Goal: Task Accomplishment & Management: Manage account settings

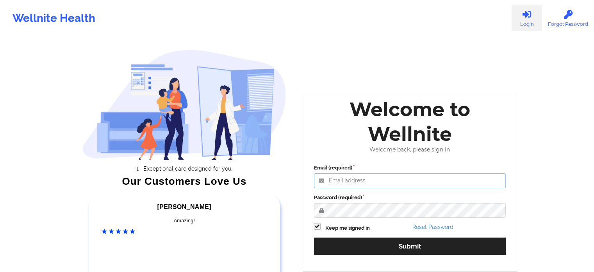
type input "[EMAIL_ADDRESS][DOMAIN_NAME]"
click at [375, 260] on div "Email (required) [EMAIL_ADDRESS][DOMAIN_NAME] Password (required) Keep me signe…" at bounding box center [410, 211] width 203 height 107
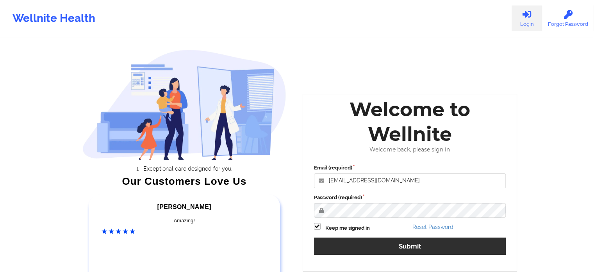
drag, startPoint x: 375, startPoint y: 260, endPoint x: 378, endPoint y: 243, distance: 17.5
click at [378, 243] on div "Email (required) [EMAIL_ADDRESS][DOMAIN_NAME] Password (required) Keep me signe…" at bounding box center [410, 211] width 203 height 107
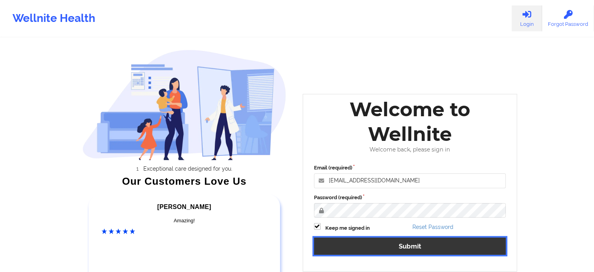
click at [378, 243] on button "Submit" at bounding box center [410, 245] width 192 height 17
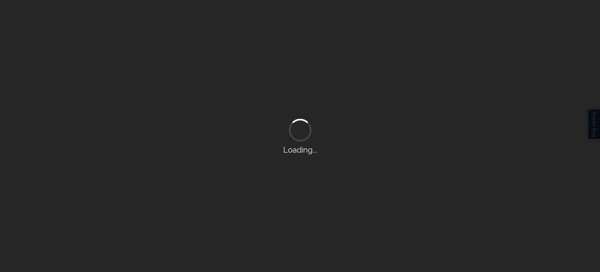
click at [378, 243] on div "Loading..." at bounding box center [300, 136] width 600 height 272
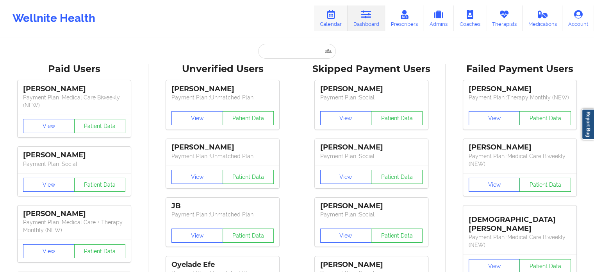
drag, startPoint x: 337, startPoint y: 16, endPoint x: 329, endPoint y: 17, distance: 7.8
click at [329, 17] on icon at bounding box center [331, 14] width 10 height 9
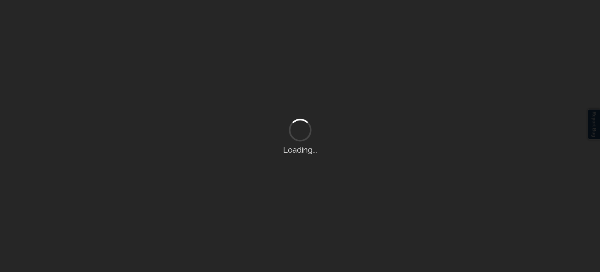
click at [329, 17] on div "Loading..." at bounding box center [300, 136] width 600 height 272
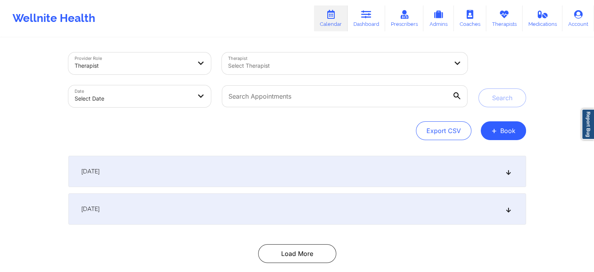
click at [181, 94] on body "Wellnite Health Calendar Dashboard Prescribers Admins Coaches Therapists Medica…" at bounding box center [297, 136] width 594 height 272
select select "2025-8"
select select "2025-9"
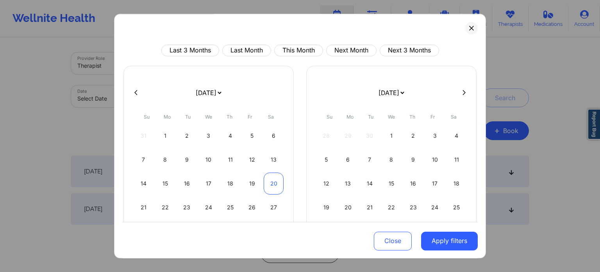
click at [269, 181] on div "20" at bounding box center [274, 183] width 20 height 22
select select "2025-8"
select select "2025-9"
select select "2025-8"
select select "2025-9"
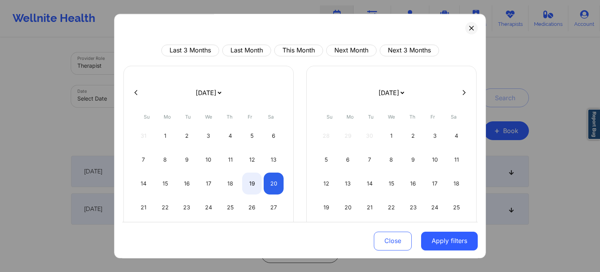
select select "2025-8"
select select "2025-9"
select select "2025-8"
select select "2025-9"
click at [140, 211] on div "21" at bounding box center [144, 207] width 20 height 22
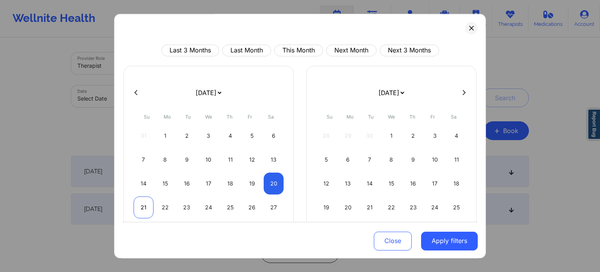
select select "2025-8"
select select "2025-9"
click at [450, 243] on button "Apply filters" at bounding box center [449, 240] width 57 height 19
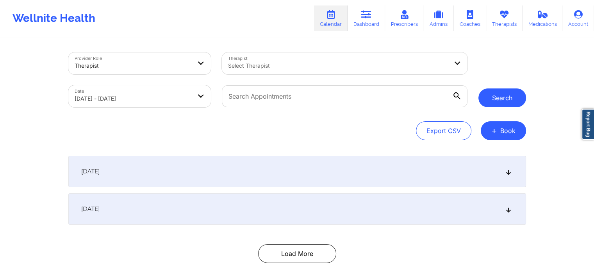
click at [511, 96] on button "Search" at bounding box center [503, 97] width 48 height 19
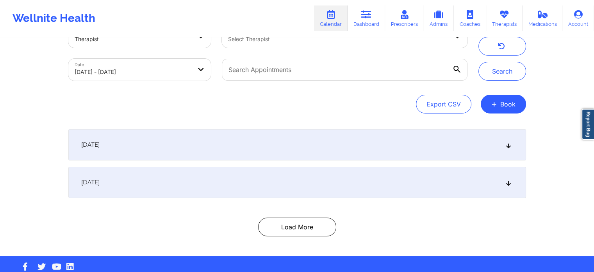
scroll to position [42, 0]
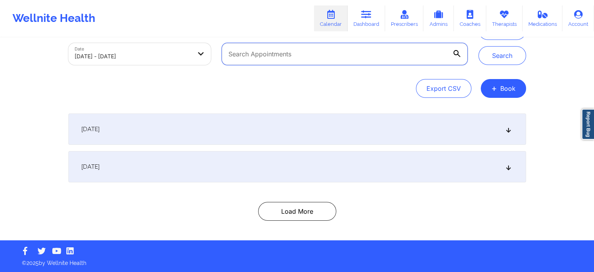
click at [237, 56] on input "text" at bounding box center [344, 54] width 245 height 22
paste input "[EMAIL_ADDRESS][DOMAIN_NAME]"
click at [479, 46] on button "Search" at bounding box center [503, 55] width 48 height 19
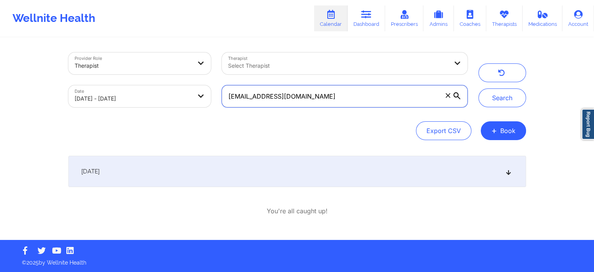
scroll to position [0, 0]
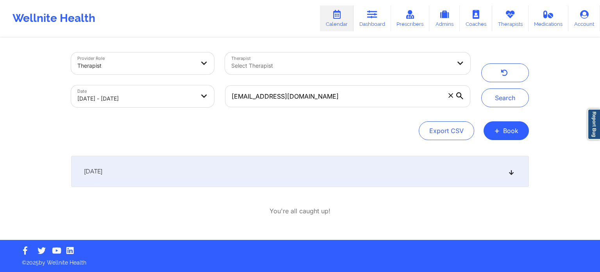
click at [509, 180] on div "[DATE]" at bounding box center [300, 171] width 458 height 31
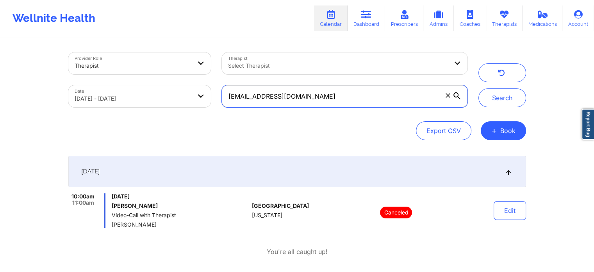
drag, startPoint x: 309, startPoint y: 93, endPoint x: 194, endPoint y: 90, distance: 115.3
click at [194, 90] on div "Provider Role Therapist Therapist Select Therapist Date [DATE] - [DATE] [EMAIL_…" at bounding box center [268, 80] width 410 height 66
paste input "[EMAIL_ADDRESS]"
click at [479, 88] on button "Search" at bounding box center [503, 97] width 48 height 19
click at [315, 96] on input "[EMAIL_ADDRESS][DOMAIN_NAME]" at bounding box center [344, 96] width 245 height 22
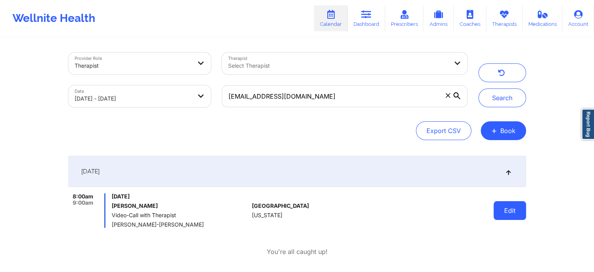
click at [513, 215] on button "Edit" at bounding box center [510, 210] width 32 height 19
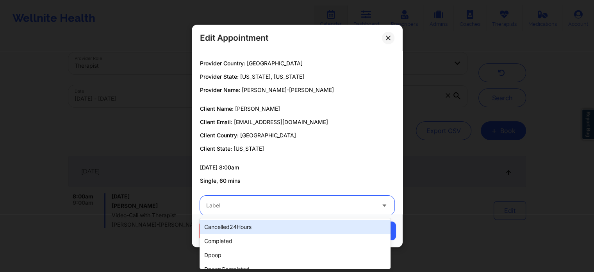
click at [342, 199] on div "Label" at bounding box center [288, 205] width 176 height 20
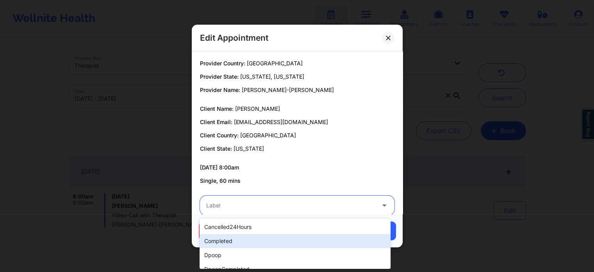
click at [329, 236] on div "completed" at bounding box center [295, 241] width 191 height 14
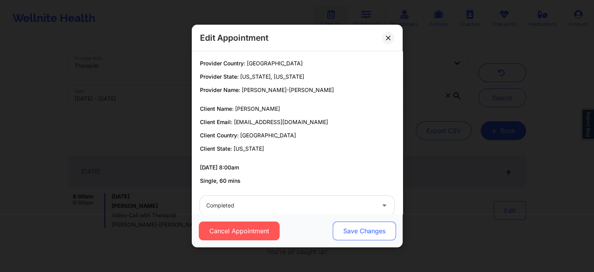
click at [378, 226] on button "Save Changes" at bounding box center [364, 230] width 63 height 19
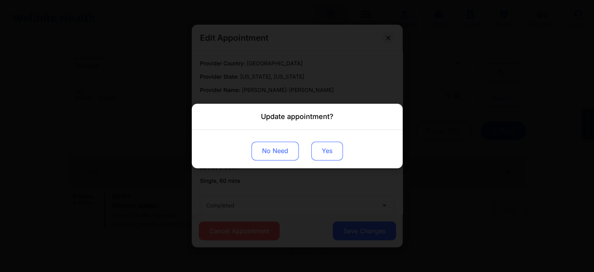
click at [328, 149] on button "Yes" at bounding box center [327, 150] width 32 height 19
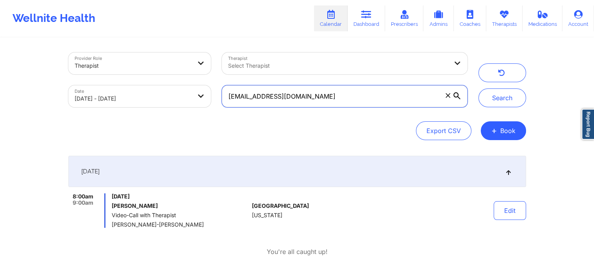
drag, startPoint x: 325, startPoint y: 93, endPoint x: 197, endPoint y: 90, distance: 128.6
click at [197, 90] on div "Provider Role Therapist Therapist Select Therapist Date [DATE] - [DATE] [EMAIL_…" at bounding box center [268, 80] width 410 height 66
paste input "[PERSON_NAME][EMAIL_ADDRESS][DATE]"
click at [479, 88] on button "Search" at bounding box center [503, 97] width 48 height 19
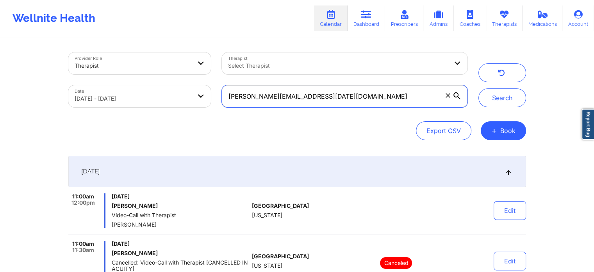
drag, startPoint x: 332, startPoint y: 99, endPoint x: 186, endPoint y: 61, distance: 150.1
click at [186, 61] on div "Provider Role Therapist Therapist Select Therapist Date [DATE] - [DATE] [PERSON…" at bounding box center [268, 80] width 410 height 66
paste input "dedun27"
click at [479, 88] on button "Search" at bounding box center [503, 97] width 48 height 19
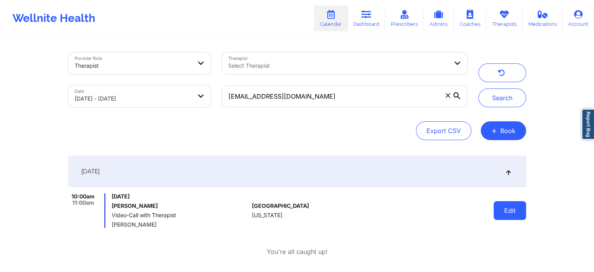
click at [516, 215] on button "Edit" at bounding box center [510, 210] width 32 height 19
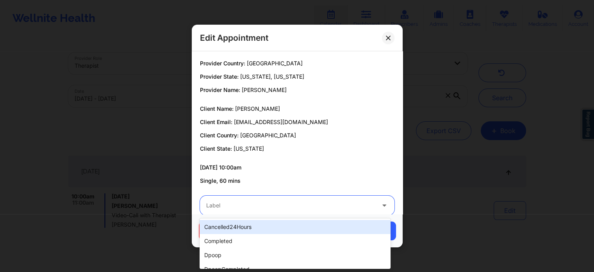
click at [277, 209] on div at bounding box center [290, 204] width 169 height 9
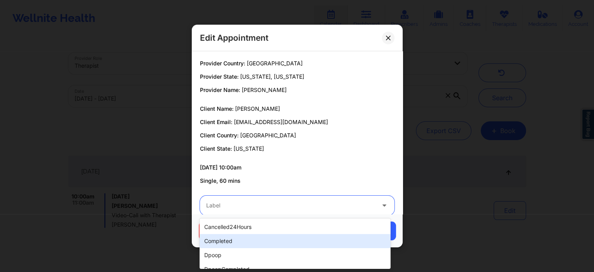
click at [279, 240] on div "completed" at bounding box center [295, 241] width 191 height 14
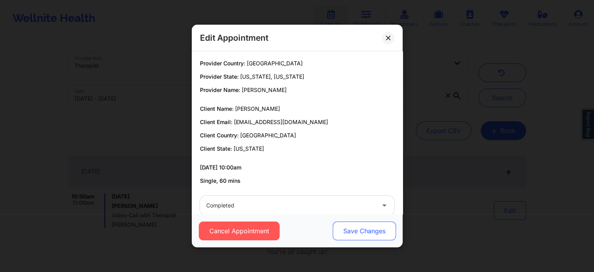
click at [358, 229] on button "Save Changes" at bounding box center [364, 230] width 63 height 19
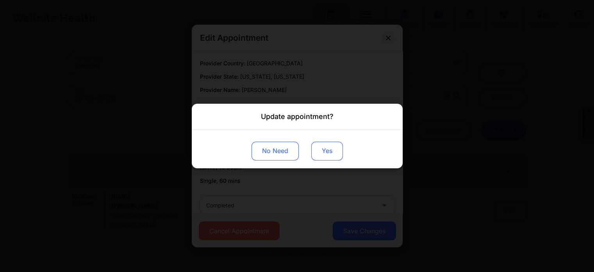
click at [316, 154] on button "Yes" at bounding box center [327, 150] width 32 height 19
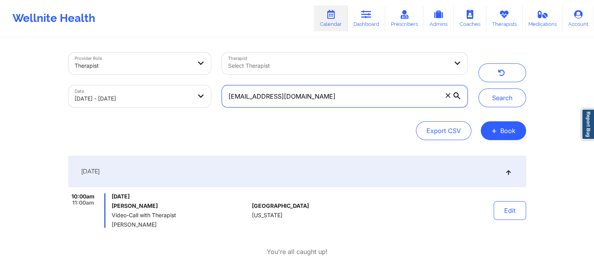
drag, startPoint x: 336, startPoint y: 98, endPoint x: 224, endPoint y: 95, distance: 111.8
click at [224, 95] on input "[EMAIL_ADDRESS][DOMAIN_NAME]" at bounding box center [344, 96] width 245 height 22
paste input "[PERSON_NAME].[DATE]"
type input "[PERSON_NAME][EMAIL_ADDRESS][DATE][DOMAIN_NAME]"
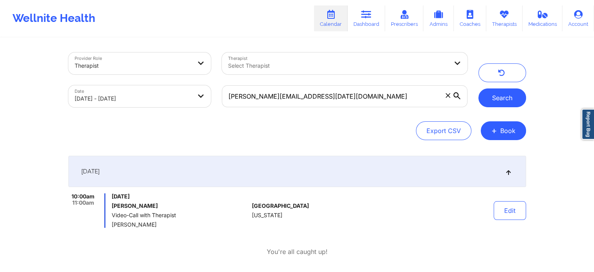
click at [524, 104] on button "Search" at bounding box center [503, 97] width 48 height 19
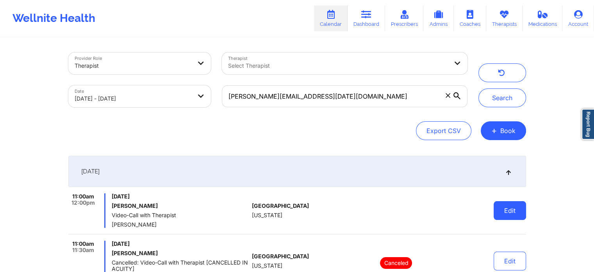
click at [496, 203] on button "Edit" at bounding box center [510, 210] width 32 height 19
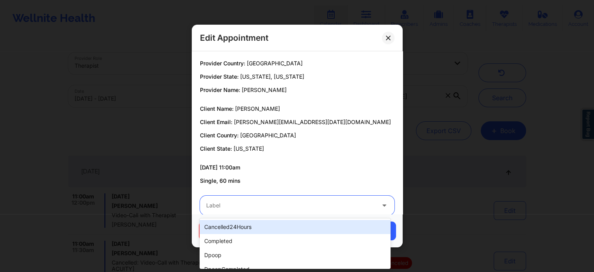
click at [272, 205] on div at bounding box center [290, 204] width 169 height 9
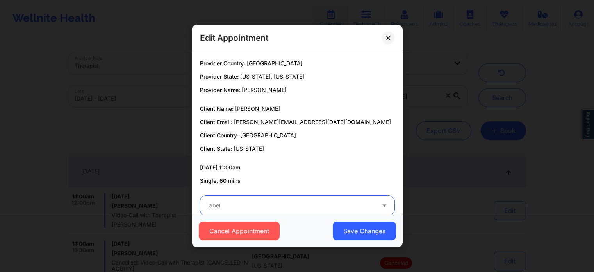
click at [272, 205] on div at bounding box center [290, 204] width 169 height 9
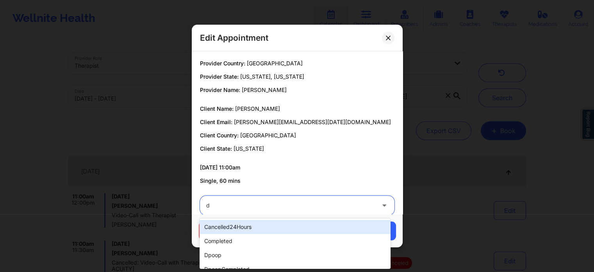
type input "dp"
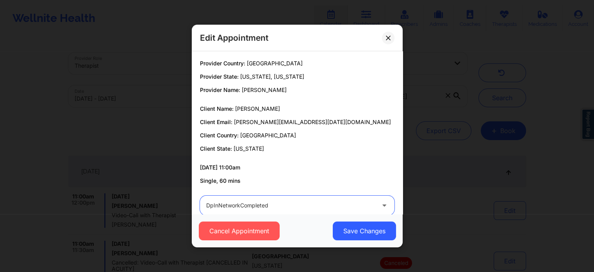
click at [333, 221] on button "Save Changes" at bounding box center [364, 230] width 63 height 19
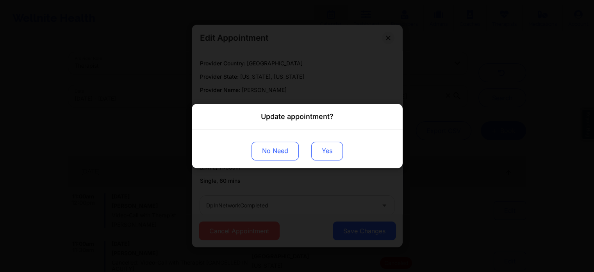
click at [329, 142] on div "No Need Yes" at bounding box center [297, 149] width 211 height 38
click at [329, 142] on button "Yes" at bounding box center [327, 150] width 32 height 19
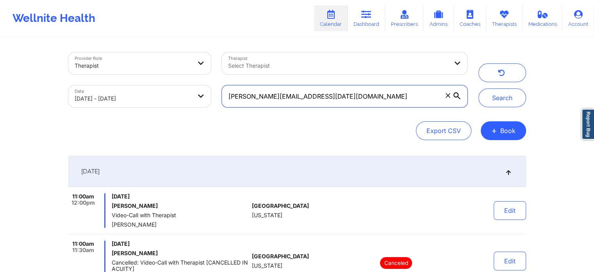
drag, startPoint x: 319, startPoint y: 98, endPoint x: 183, endPoint y: 85, distance: 136.7
click at [183, 85] on div "Provider Role Therapist Therapist Select Therapist Date [DATE] - [DATE] [PERSON…" at bounding box center [268, 80] width 410 height 66
paste input "[EMAIL_ADDRESS]"
click at [479, 88] on button "Search" at bounding box center [503, 97] width 48 height 19
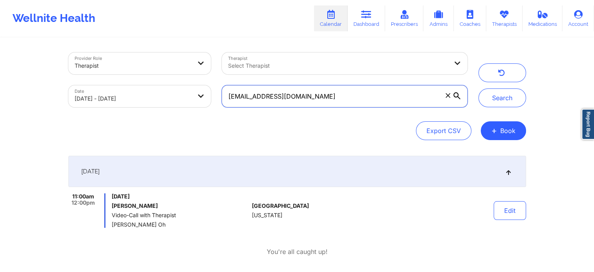
drag, startPoint x: 335, startPoint y: 95, endPoint x: 198, endPoint y: 44, distance: 146.1
click at [198, 44] on div "Provider Role Therapist Therapist Select Therapist Date [DATE] - [DATE] [EMAIL_…" at bounding box center [297, 156] width 469 height 237
click at [479, 88] on button "Search" at bounding box center [503, 97] width 48 height 19
drag, startPoint x: 305, startPoint y: 102, endPoint x: 125, endPoint y: 61, distance: 184.1
click at [125, 61] on div "Provider Role Therapist Therapist Select Therapist Date [DATE] - [DATE] [EMAIL_…" at bounding box center [268, 80] width 410 height 66
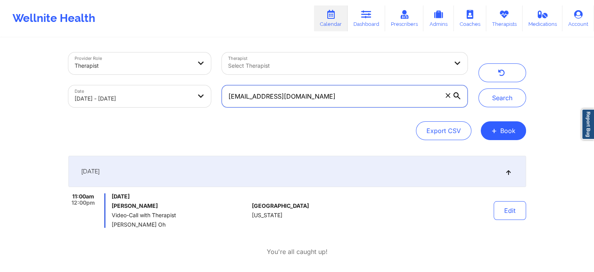
click at [301, 99] on input "[EMAIL_ADDRESS][DOMAIN_NAME]" at bounding box center [344, 96] width 245 height 22
drag, startPoint x: 301, startPoint y: 99, endPoint x: 227, endPoint y: 85, distance: 75.1
click at [227, 85] on input "[EMAIL_ADDRESS][DOMAIN_NAME]" at bounding box center [344, 96] width 245 height 22
paste input "[EMAIL_ADDRESS]"
click at [479, 88] on button "Search" at bounding box center [503, 97] width 48 height 19
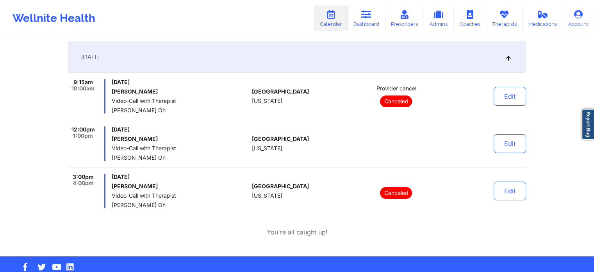
scroll to position [114, 0]
click at [501, 140] on button "Edit" at bounding box center [510, 143] width 32 height 19
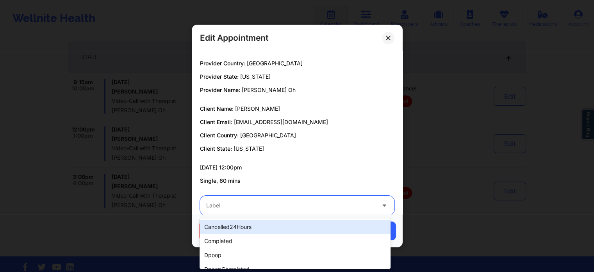
click at [269, 209] on div at bounding box center [290, 204] width 169 height 9
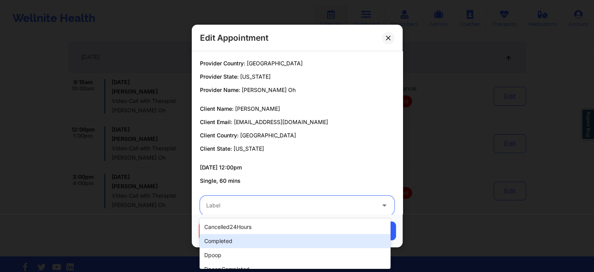
click at [259, 238] on div "completed" at bounding box center [295, 241] width 191 height 14
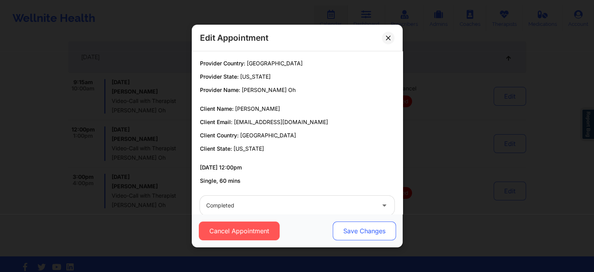
click at [352, 233] on button "Save Changes" at bounding box center [364, 230] width 63 height 19
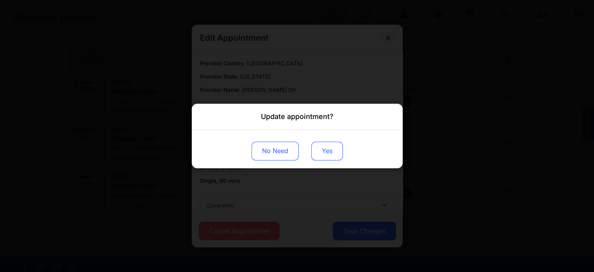
click at [318, 145] on button "Yes" at bounding box center [327, 150] width 32 height 19
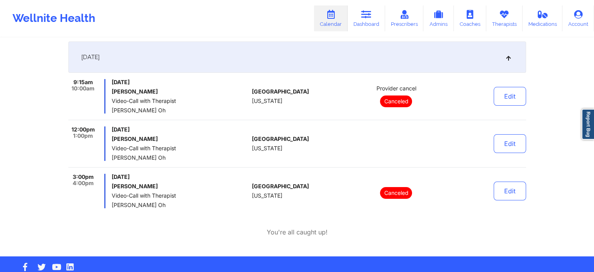
scroll to position [0, 0]
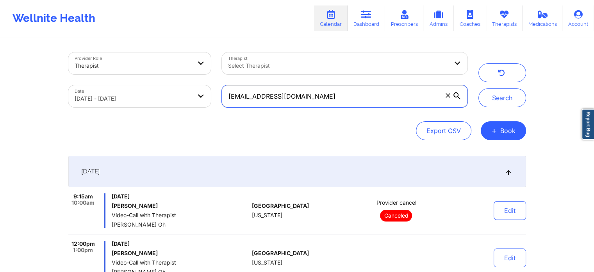
drag, startPoint x: 361, startPoint y: 104, endPoint x: 71, endPoint y: 57, distance: 294.1
click at [71, 57] on div "Provider Role Therapist Therapist Select Therapist Date [DATE] - [DATE] [EMAIL_…" at bounding box center [268, 80] width 410 height 66
paste input "[PERSON_NAME].ann2902"
click at [479, 88] on button "Search" at bounding box center [503, 97] width 48 height 19
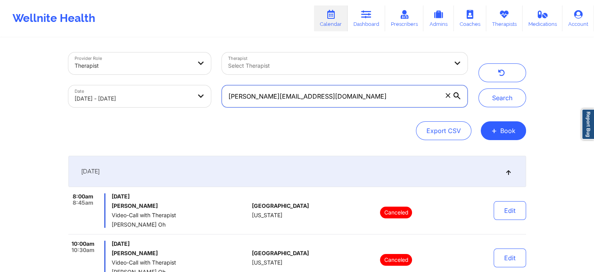
drag, startPoint x: 335, startPoint y: 91, endPoint x: 212, endPoint y: 89, distance: 122.7
click at [212, 89] on div "Provider Role Therapist Therapist Select Therapist Date [DATE] - [DATE] [PERSON…" at bounding box center [268, 80] width 410 height 66
paste input "kbrentuo@me"
click at [479, 88] on button "Search" at bounding box center [503, 97] width 48 height 19
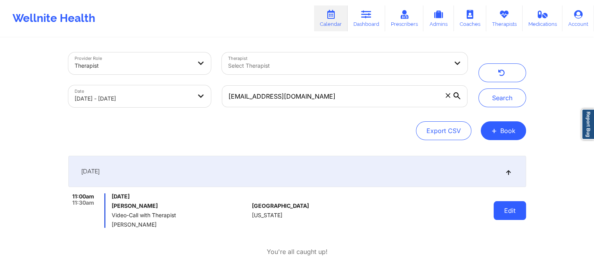
click at [514, 214] on button "Edit" at bounding box center [510, 210] width 32 height 19
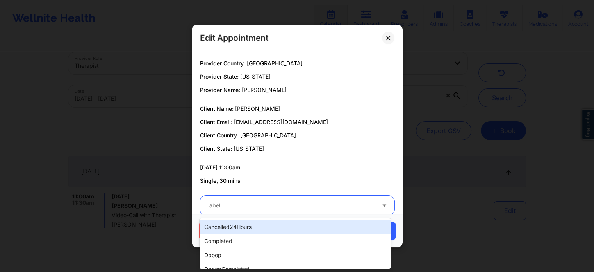
click at [245, 206] on div at bounding box center [290, 204] width 169 height 9
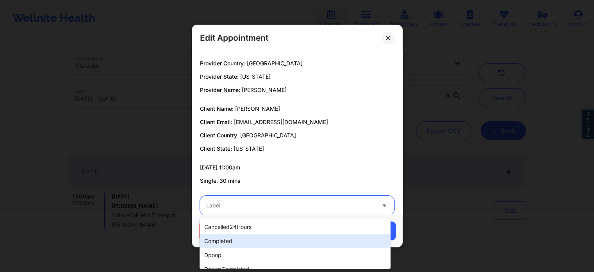
click at [277, 234] on div "completed" at bounding box center [295, 241] width 191 height 14
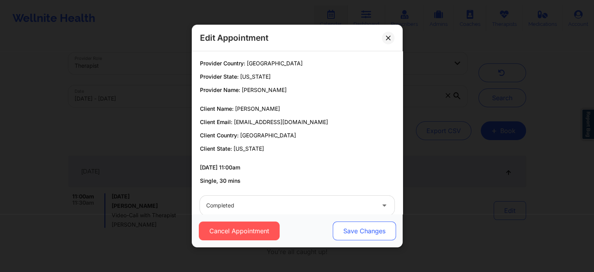
click at [374, 236] on button "Save Changes" at bounding box center [364, 230] width 63 height 19
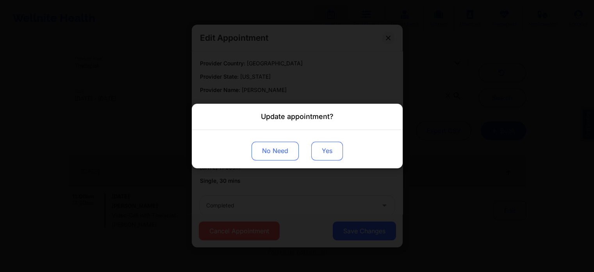
click at [320, 151] on button "Yes" at bounding box center [327, 150] width 32 height 19
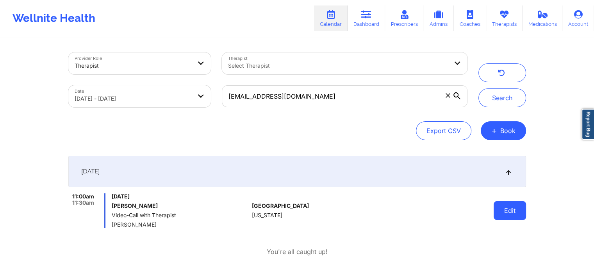
click at [501, 202] on button "Edit" at bounding box center [510, 210] width 32 height 19
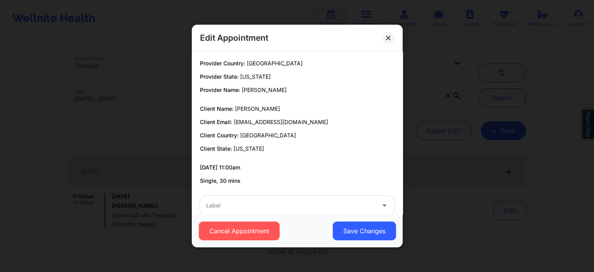
click at [340, 201] on div at bounding box center [290, 204] width 169 height 9
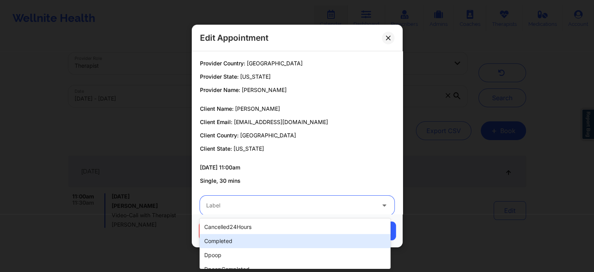
click at [283, 242] on div "completed" at bounding box center [295, 241] width 191 height 14
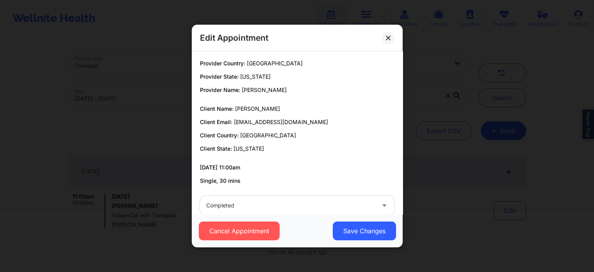
click at [343, 220] on div "Cancel Appointment Save Changes" at bounding box center [297, 230] width 211 height 33
click at [349, 228] on button "Save Changes" at bounding box center [364, 230] width 63 height 19
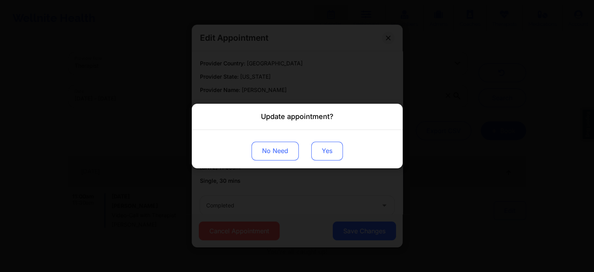
click at [342, 155] on button "Yes" at bounding box center [327, 150] width 32 height 19
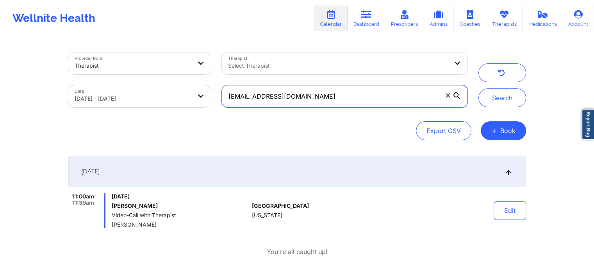
drag, startPoint x: 322, startPoint y: 91, endPoint x: 129, endPoint y: 75, distance: 194.5
click at [129, 75] on div "Provider Role Therapist Therapist Select Therapist Date [DATE] - [DATE] [EMAIL_…" at bounding box center [268, 80] width 410 height 66
paste input "[EMAIL_ADDRESS][DOMAIN_NAME]"
type input "[EMAIL_ADDRESS][DOMAIN_NAME]"
click at [479, 88] on button "Search" at bounding box center [503, 97] width 48 height 19
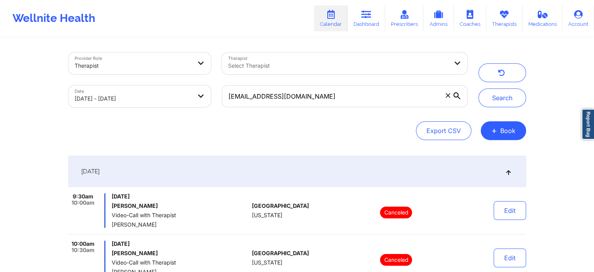
click at [93, 101] on body "Wellnite Health Calendar Dashboard Prescribers Admins Coaches Therapists Medica…" at bounding box center [297, 136] width 594 height 272
select select "2025-8"
select select "2025-9"
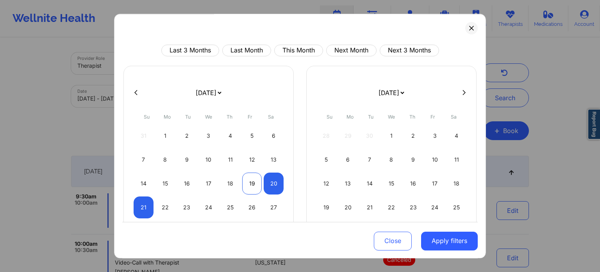
click at [256, 178] on div "19" at bounding box center [252, 183] width 20 height 22
select select "2025-8"
select select "2025-9"
select select "2025-8"
select select "2025-9"
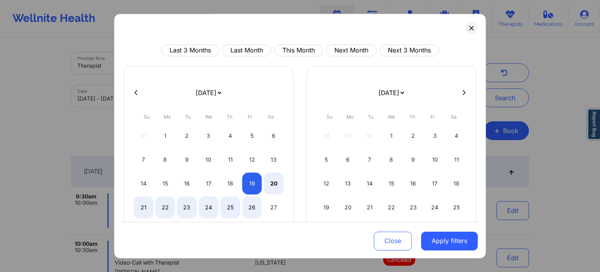
select select "2025-8"
select select "2025-9"
select select "2025-8"
select select "2025-9"
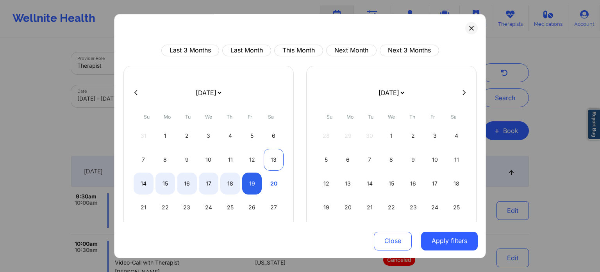
click at [272, 162] on div "13" at bounding box center [274, 160] width 20 height 22
select select "2025-8"
select select "2025-9"
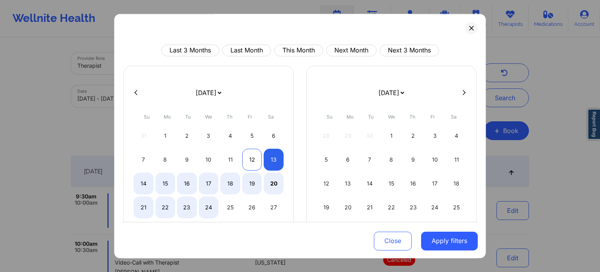
select select "2025-8"
select select "2025-9"
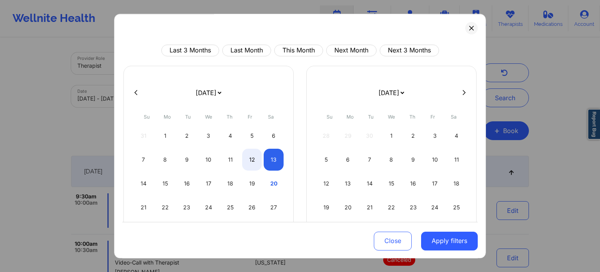
select select "2025-8"
select select "2025-9"
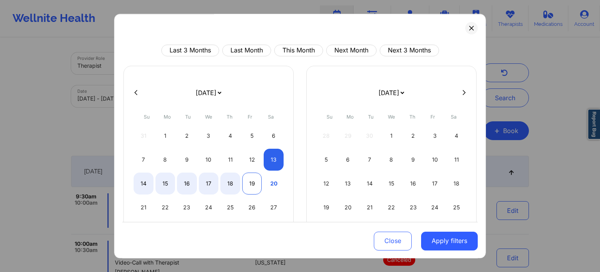
select select "2025-8"
select select "2025-9"
click at [246, 184] on div "19" at bounding box center [252, 183] width 20 height 22
select select "2025-8"
select select "2025-9"
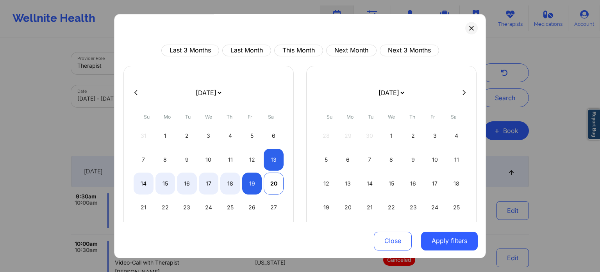
click at [272, 184] on div "20" at bounding box center [274, 183] width 20 height 22
select select "2025-8"
select select "2025-9"
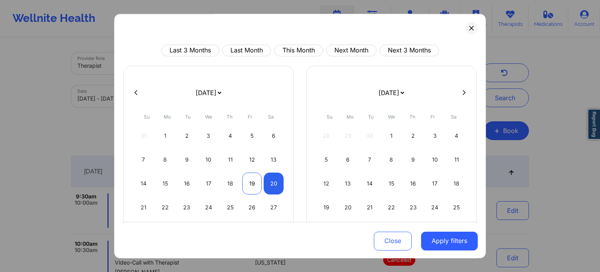
select select "2025-8"
select select "2025-9"
click at [247, 189] on div "19" at bounding box center [252, 183] width 20 height 22
select select "2025-8"
select select "2025-9"
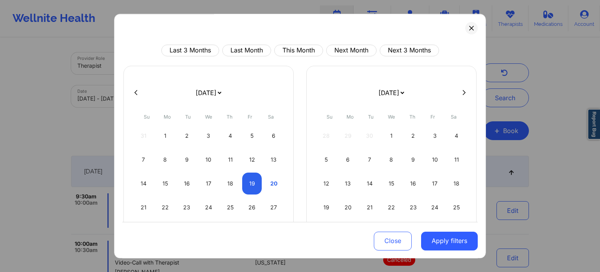
select select "2025-8"
select select "2025-9"
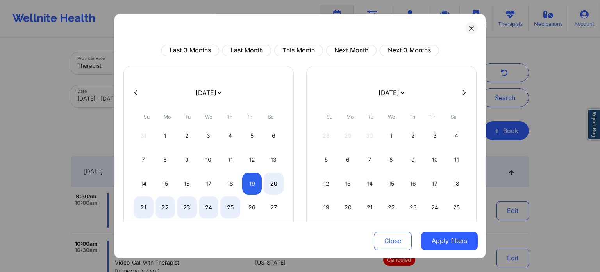
select select "2025-8"
select select "2025-9"
select select "2025-8"
select select "2025-9"
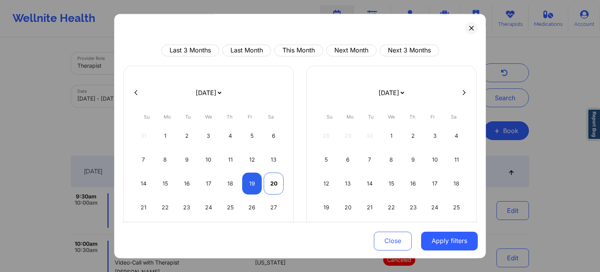
click at [276, 182] on div "20" at bounding box center [274, 183] width 20 height 22
select select "2025-8"
select select "2025-9"
click at [428, 233] on button "Apply filters" at bounding box center [449, 240] width 57 height 19
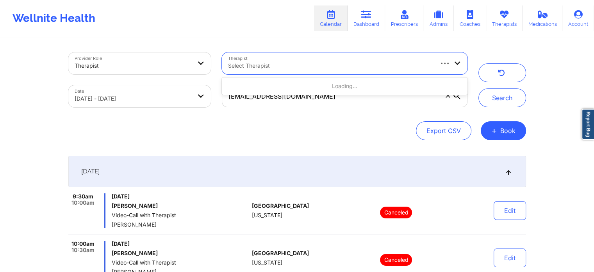
drag, startPoint x: 385, startPoint y: 70, endPoint x: 360, endPoint y: 92, distance: 33.5
click at [360, 74] on div "Use Up and Down to choose options, press Enter to select the currently focused …" at bounding box center [344, 63] width 245 height 22
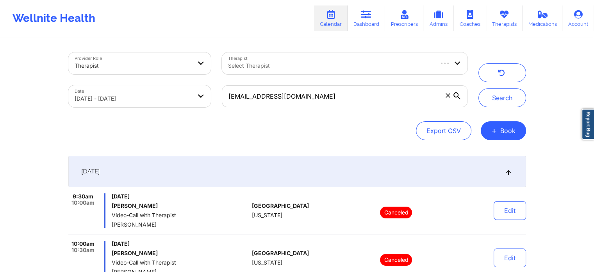
click at [274, 117] on div "Provider Role Therapist Therapist Select Therapist Date [DATE] - [DATE] [EMAIL_…" at bounding box center [297, 96] width 458 height 88
drag, startPoint x: 325, startPoint y: 99, endPoint x: 222, endPoint y: 84, distance: 104.3
click at [222, 84] on div "[EMAIL_ADDRESS][DOMAIN_NAME]" at bounding box center [345, 96] width 256 height 33
paste input "[EMAIL_ADDRESS][DOMAIN_NAME]"
type input "[EMAIL_ADDRESS][DOMAIN_NAME]"
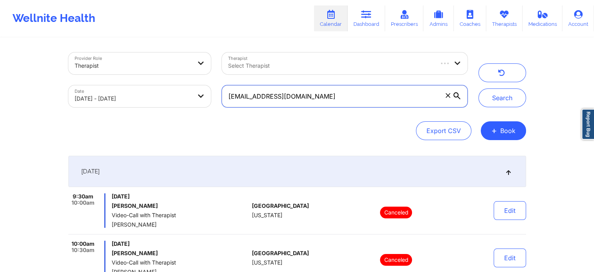
click at [479, 88] on button "Search" at bounding box center [503, 97] width 48 height 19
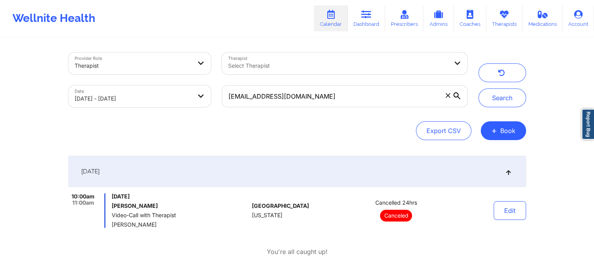
click at [136, 102] on body "Wellnite Health Calendar Dashboard Prescribers Admins Coaches Therapists Medica…" at bounding box center [297, 136] width 594 height 272
select select "2025-8"
select select "2025-9"
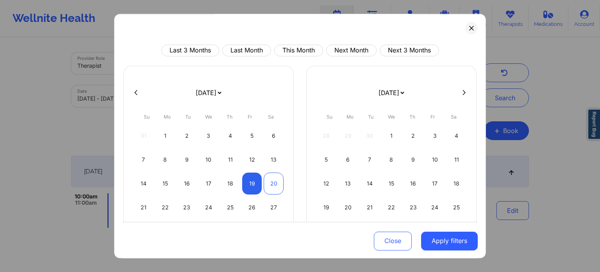
click at [264, 188] on div "20" at bounding box center [274, 183] width 20 height 22
select select "2025-8"
select select "2025-9"
select select "2025-8"
select select "2025-9"
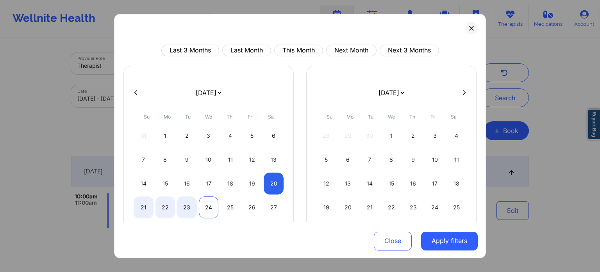
select select "2025-8"
select select "2025-9"
select select "2025-8"
select select "2025-9"
select select "2025-8"
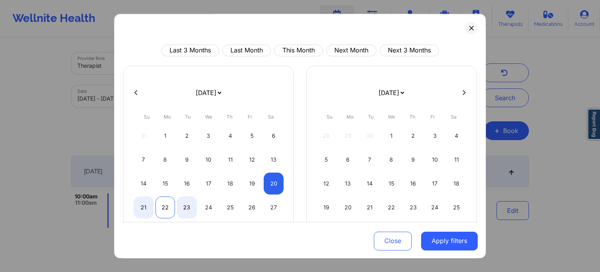
select select "2025-9"
select select "2025-8"
select select "2025-9"
click at [134, 204] on div "21" at bounding box center [144, 207] width 20 height 22
select select "2025-8"
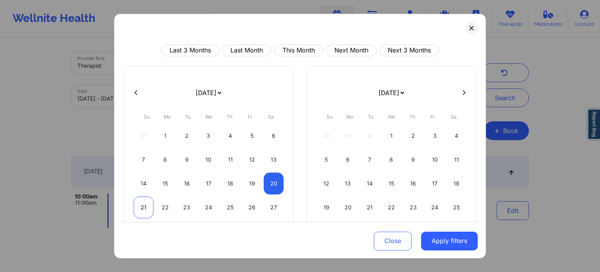
select select "2025-9"
click at [446, 245] on button "Apply filters" at bounding box center [449, 240] width 57 height 19
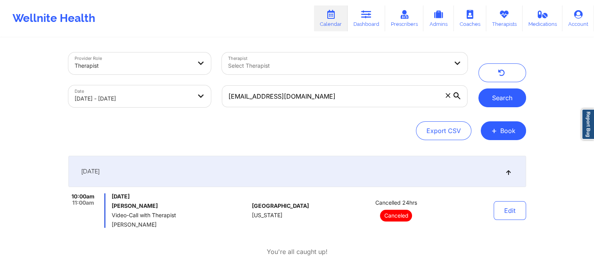
click at [498, 106] on button "Search" at bounding box center [503, 97] width 48 height 19
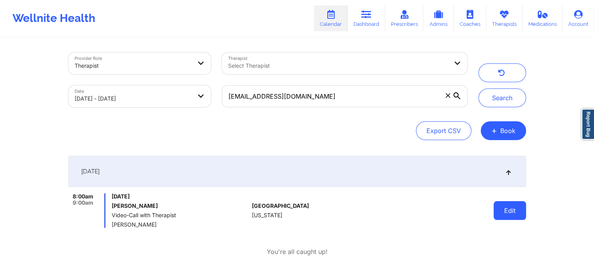
click at [522, 206] on button "Edit" at bounding box center [510, 210] width 32 height 19
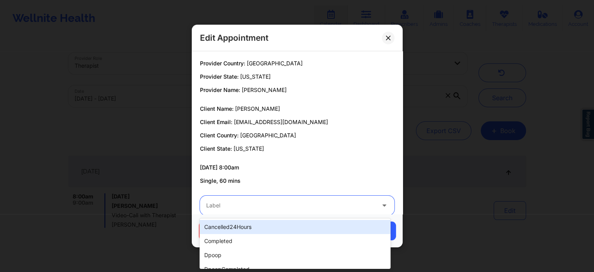
click at [319, 204] on div at bounding box center [290, 204] width 169 height 9
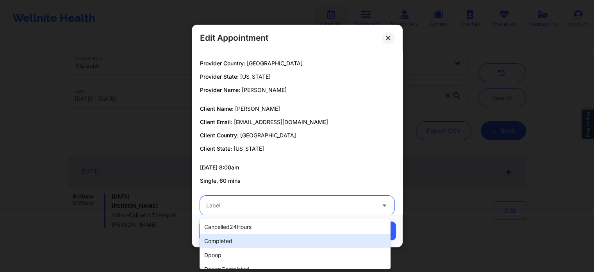
click at [301, 238] on div "completed" at bounding box center [295, 241] width 191 height 14
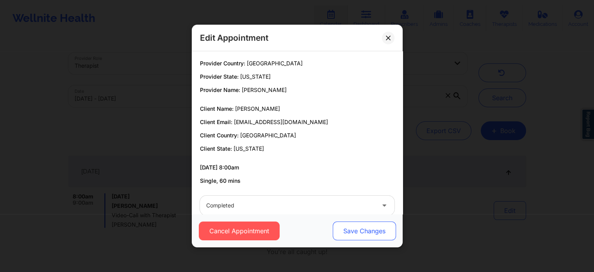
click at [370, 231] on button "Save Changes" at bounding box center [364, 230] width 63 height 19
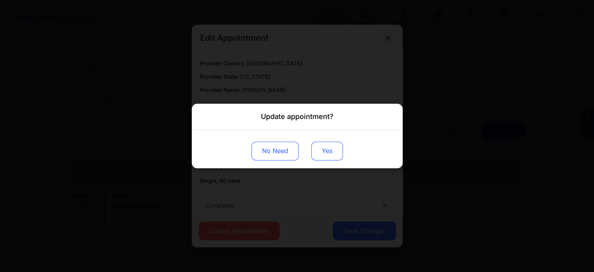
click at [326, 152] on button "Yes" at bounding box center [327, 150] width 32 height 19
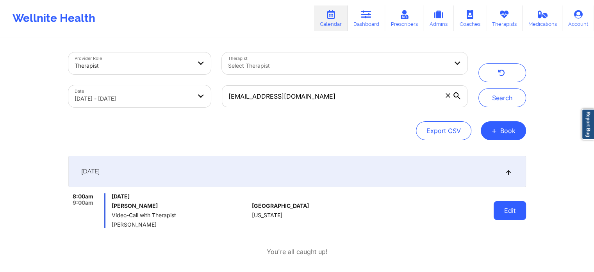
click at [510, 217] on button "Edit" at bounding box center [510, 210] width 32 height 19
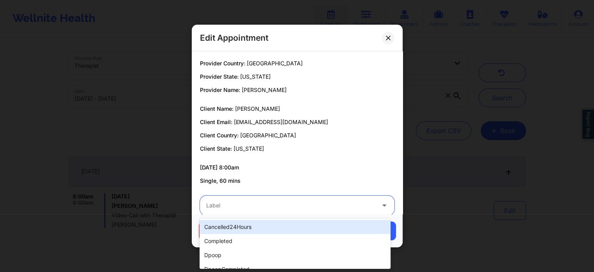
click at [273, 207] on div at bounding box center [290, 204] width 169 height 9
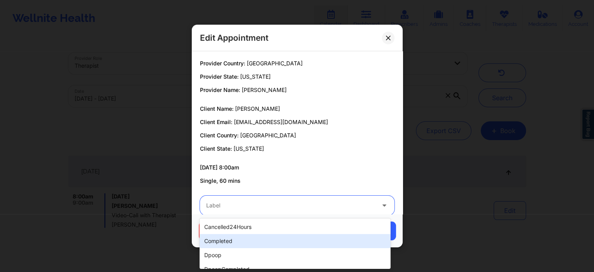
click at [256, 242] on div "completed" at bounding box center [295, 241] width 191 height 14
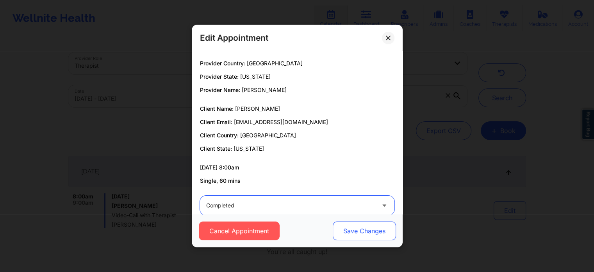
click at [348, 237] on button "Save Changes" at bounding box center [364, 230] width 63 height 19
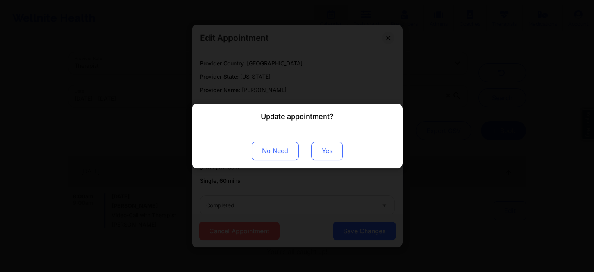
click at [329, 152] on button "Yes" at bounding box center [327, 150] width 32 height 19
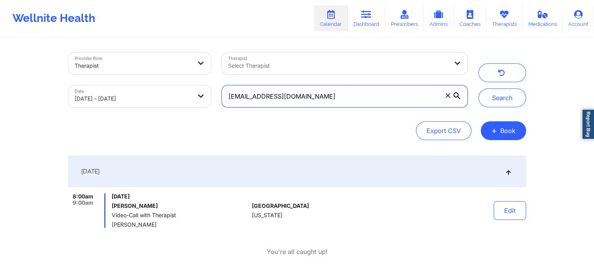
drag, startPoint x: 296, startPoint y: 99, endPoint x: 211, endPoint y: 89, distance: 86.2
click at [211, 89] on div "Provider Role Therapist Therapist Select Therapist Date [DATE] - [DATE] [EMAIL_…" at bounding box center [268, 80] width 410 height 66
paste input "[EMAIL_ADDRESS]"
type input "[EMAIL_ADDRESS][DOMAIN_NAME]"
click at [479, 88] on button "Search" at bounding box center [503, 97] width 48 height 19
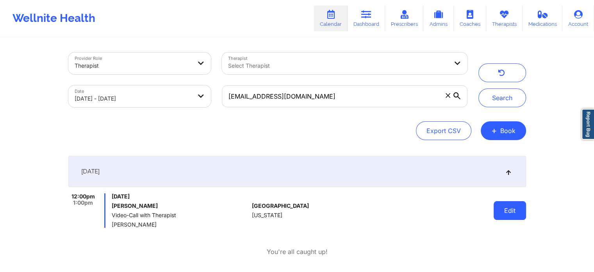
click at [500, 216] on button "Edit" at bounding box center [510, 210] width 32 height 19
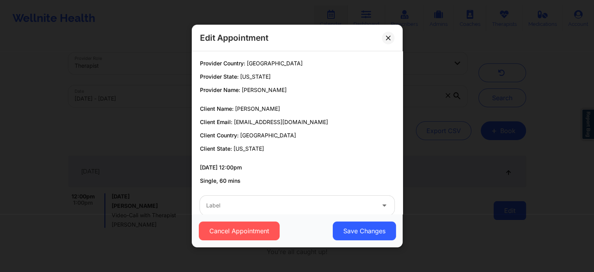
click at [500, 216] on body "Wellnite Health Calendar Dashboard Prescribers Admins Coaches Therapists Medica…" at bounding box center [297, 136] width 594 height 272
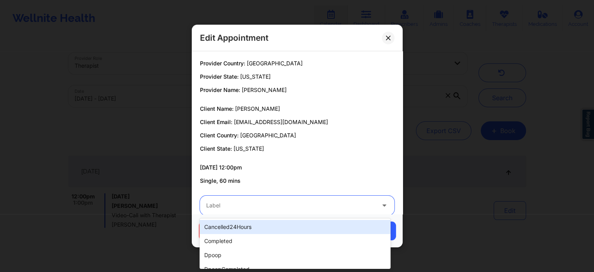
click at [202, 207] on div "Label" at bounding box center [288, 205] width 176 height 20
type input "dp"
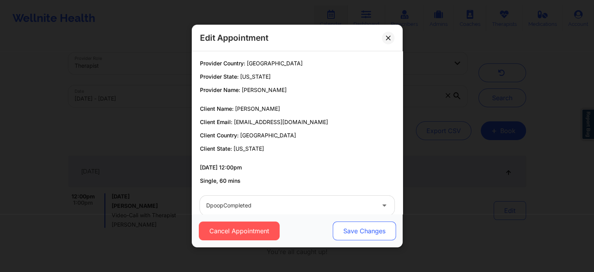
click at [367, 228] on button "Save Changes" at bounding box center [364, 230] width 63 height 19
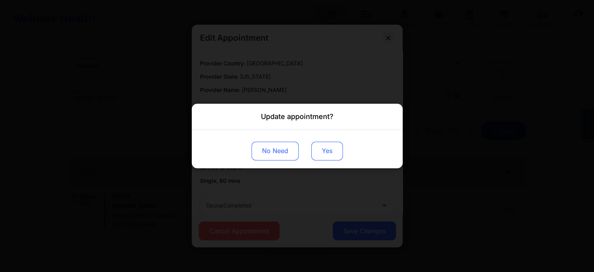
click at [319, 144] on button "Yes" at bounding box center [327, 150] width 32 height 19
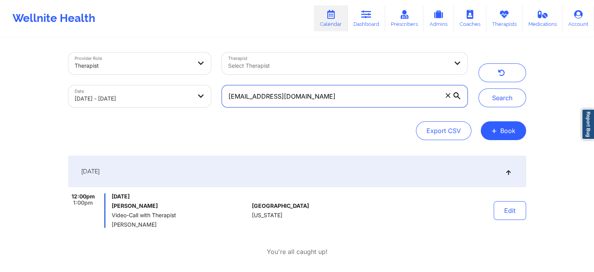
drag, startPoint x: 324, startPoint y: 96, endPoint x: 200, endPoint y: 100, distance: 123.6
click at [200, 100] on div "Provider Role Therapist Therapist Select Therapist Date [DATE] - [DATE] [EMAIL_…" at bounding box center [268, 80] width 410 height 66
paste input "taylornicksmusic"
click at [479, 88] on button "Search" at bounding box center [503, 97] width 48 height 19
drag, startPoint x: 342, startPoint y: 104, endPoint x: 201, endPoint y: 90, distance: 141.4
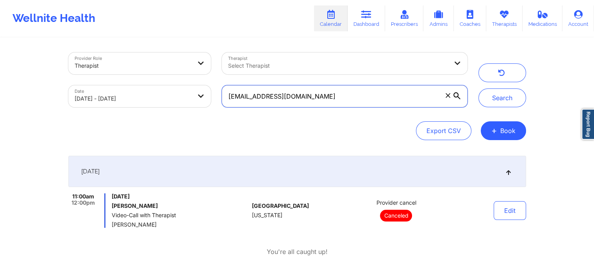
click at [201, 90] on div "Provider Role Therapist Therapist Select Therapist Date [DATE] - [DATE] [EMAIL_…" at bounding box center [268, 80] width 410 height 66
paste input "almadelacruz37"
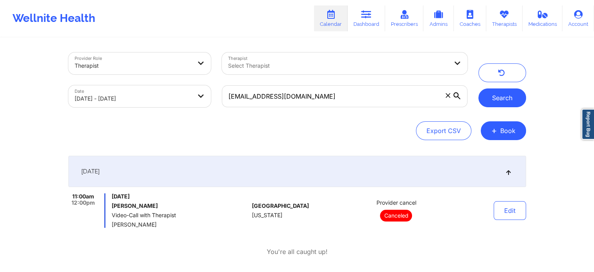
click at [502, 100] on button "Search" at bounding box center [503, 97] width 48 height 19
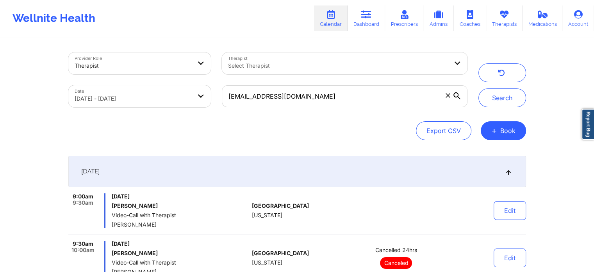
scroll to position [83, 0]
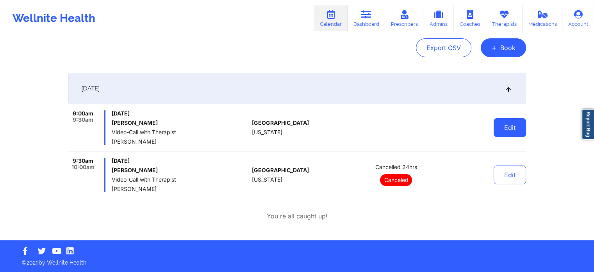
click at [508, 126] on button "Edit" at bounding box center [510, 127] width 32 height 19
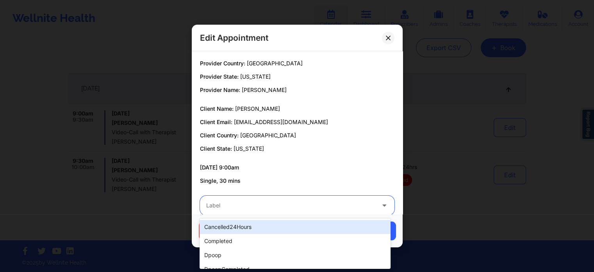
click at [283, 208] on div at bounding box center [290, 204] width 169 height 9
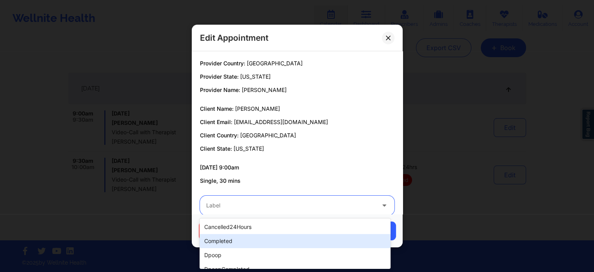
click at [286, 241] on div "completed" at bounding box center [295, 241] width 191 height 14
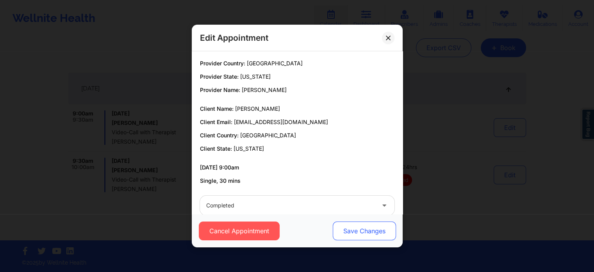
click at [377, 221] on button "Save Changes" at bounding box center [364, 230] width 63 height 19
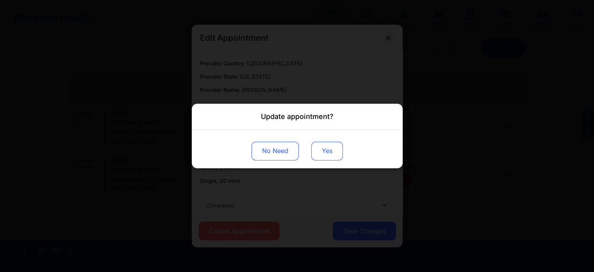
click at [324, 158] on button "Yes" at bounding box center [327, 150] width 32 height 19
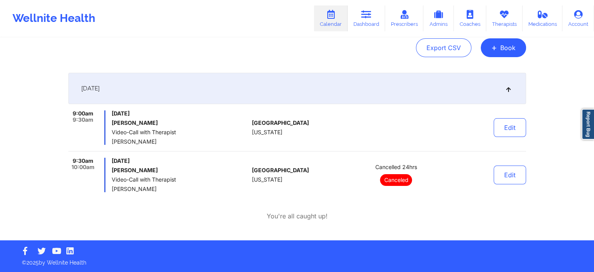
scroll to position [0, 0]
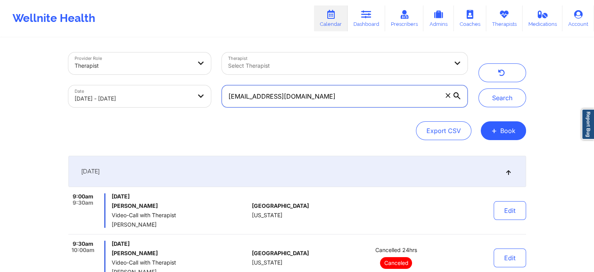
drag, startPoint x: 362, startPoint y: 102, endPoint x: 192, endPoint y: 89, distance: 169.7
click at [192, 89] on div "Provider Role Therapist Therapist Select Therapist Date [DATE] - [DATE] [EMAIL_…" at bounding box center [268, 80] width 410 height 66
paste input "ybrinson83"
click at [479, 88] on button "Search" at bounding box center [503, 97] width 48 height 19
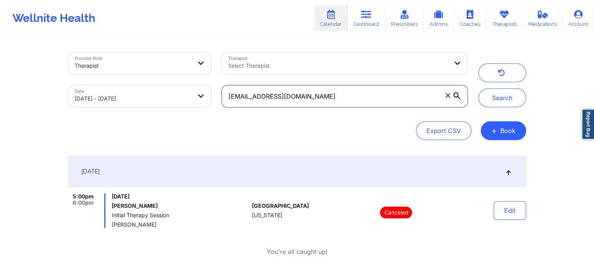
drag, startPoint x: 358, startPoint y: 101, endPoint x: 129, endPoint y: 82, distance: 230.1
click at [129, 82] on div "Provider Role Therapist Therapist Select Therapist Date [DATE] - [DATE] [EMAIL_…" at bounding box center [268, 80] width 410 height 66
paste input "gonzalezroxi87"
click at [479, 88] on button "Search" at bounding box center [503, 97] width 48 height 19
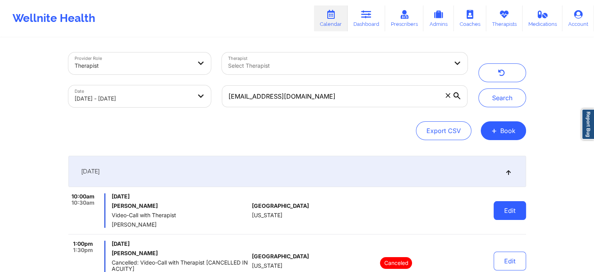
click at [498, 213] on button "Edit" at bounding box center [510, 210] width 32 height 19
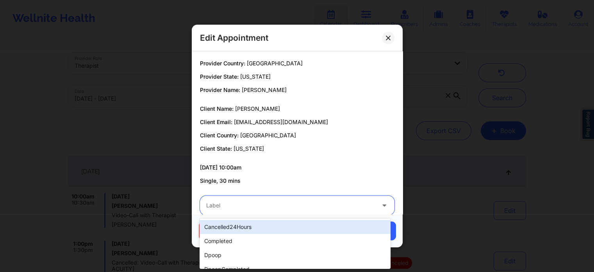
click at [227, 208] on div at bounding box center [290, 204] width 169 height 9
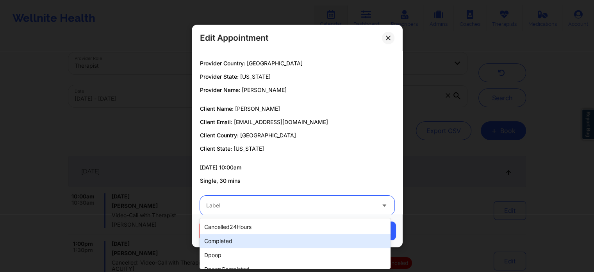
click at [235, 236] on div "completed" at bounding box center [295, 241] width 191 height 14
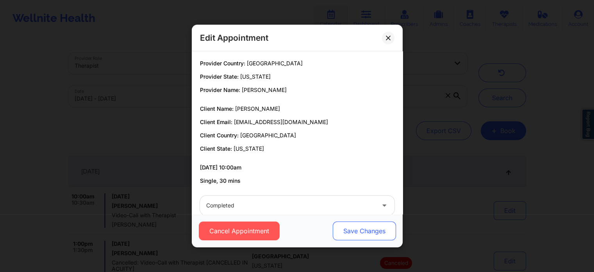
click at [346, 230] on button "Save Changes" at bounding box center [364, 230] width 63 height 19
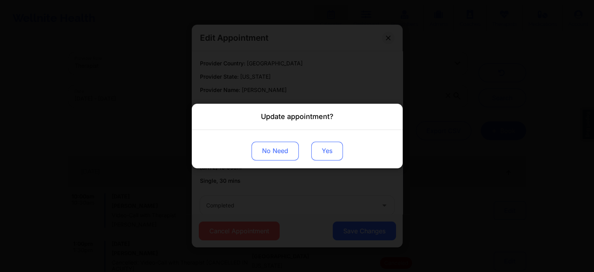
click at [325, 148] on button "Yes" at bounding box center [327, 150] width 32 height 19
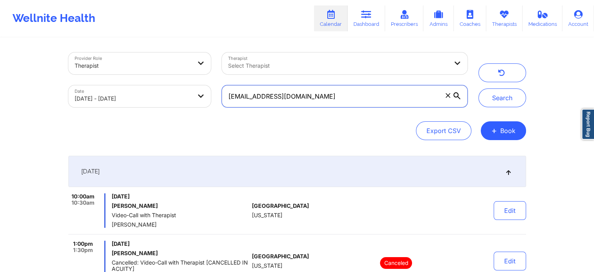
drag, startPoint x: 327, startPoint y: 104, endPoint x: 97, endPoint y: 104, distance: 229.4
click at [97, 104] on div "Provider Role Therapist Therapist Select Therapist Date [DATE] - [DATE] [EMAIL_…" at bounding box center [268, 80] width 410 height 66
paste input "[PERSON_NAME].hernandez829"
click at [479, 88] on button "Search" at bounding box center [503, 97] width 48 height 19
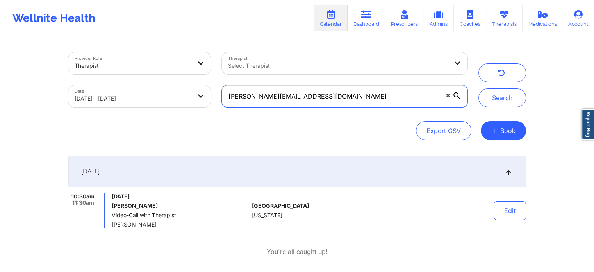
drag, startPoint x: 358, startPoint y: 93, endPoint x: 154, endPoint y: 68, distance: 205.4
click at [154, 68] on div "Provider Role Therapist Therapist Select Therapist Date [DATE] - [DATE] [PERSON…" at bounding box center [268, 80] width 410 height 66
paste input "[EMAIL_ADDRESS]"
click at [479, 88] on button "Search" at bounding box center [503, 97] width 48 height 19
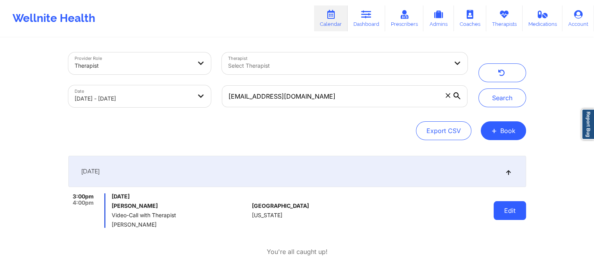
click at [514, 218] on button "Edit" at bounding box center [510, 210] width 32 height 19
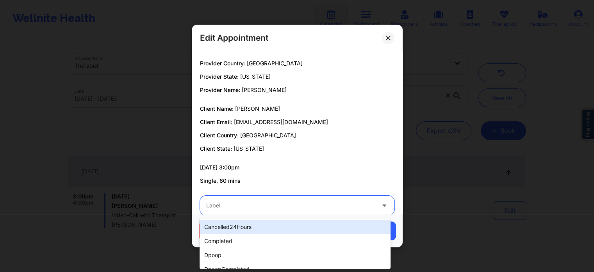
click at [297, 209] on div at bounding box center [290, 204] width 169 height 9
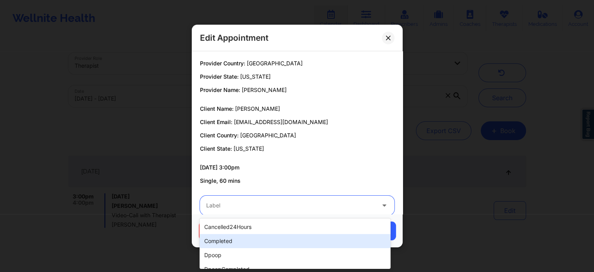
click at [258, 244] on div "completed" at bounding box center [295, 241] width 191 height 14
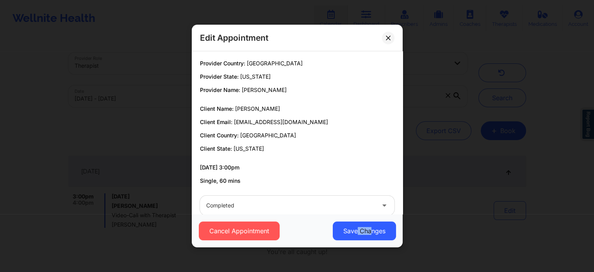
drag, startPoint x: 369, startPoint y: 220, endPoint x: 352, endPoint y: 247, distance: 32.4
click at [352, 247] on div "Edit Appointment Provider Country: [GEOGRAPHIC_DATA] Provider State: [US_STATE]…" at bounding box center [297, 136] width 594 height 272
click at [371, 220] on div "Cancel Appointment Save Changes" at bounding box center [297, 230] width 211 height 33
click at [366, 225] on button "Save Changes" at bounding box center [364, 230] width 63 height 19
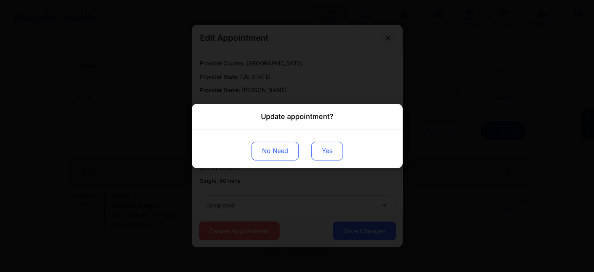
click at [323, 148] on button "Yes" at bounding box center [327, 150] width 32 height 19
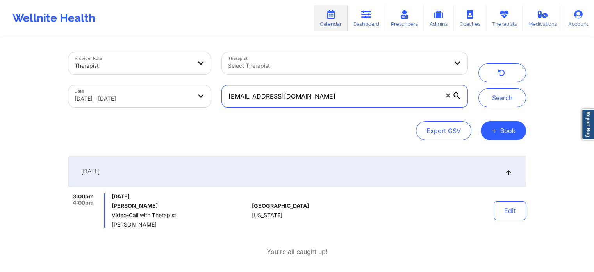
drag, startPoint x: 388, startPoint y: 95, endPoint x: 136, endPoint y: 26, distance: 261.2
click at [136, 26] on div "Wellnite Health Calendar Dashboard Prescribers Admins Coaches Therapists Medica…" at bounding box center [297, 138] width 594 height 276
paste input "[EMAIL_ADDRESS]"
click at [479, 88] on button "Search" at bounding box center [503, 97] width 48 height 19
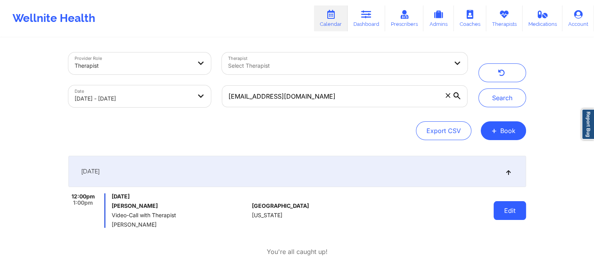
click at [500, 213] on button "Edit" at bounding box center [510, 210] width 32 height 19
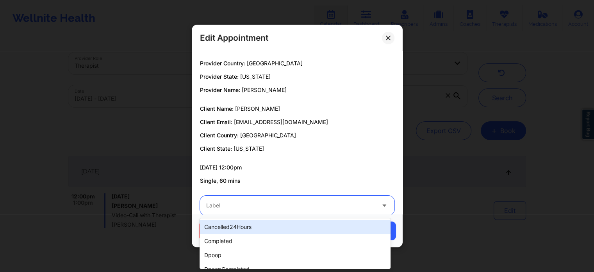
click at [278, 200] on div "Label" at bounding box center [288, 205] width 176 height 20
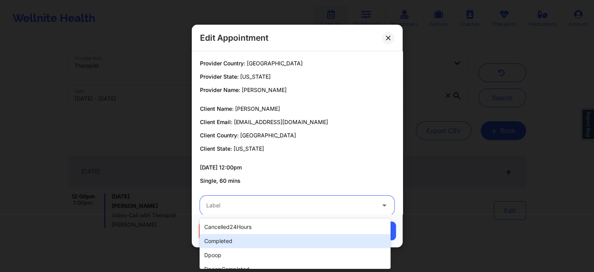
click at [250, 237] on div "completed" at bounding box center [295, 241] width 191 height 14
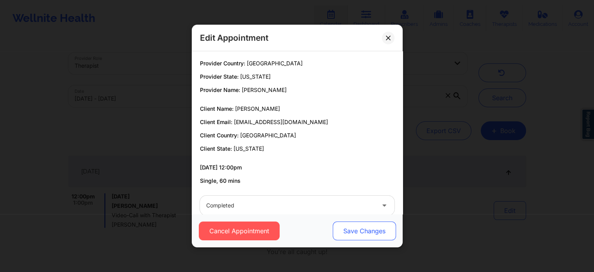
click at [363, 227] on button "Save Changes" at bounding box center [364, 230] width 63 height 19
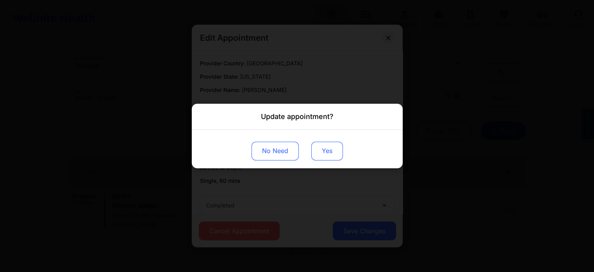
click at [322, 145] on button "Yes" at bounding box center [327, 150] width 32 height 19
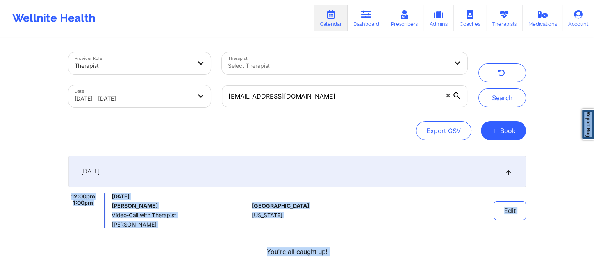
drag, startPoint x: 324, startPoint y: 150, endPoint x: 363, endPoint y: 164, distance: 41.4
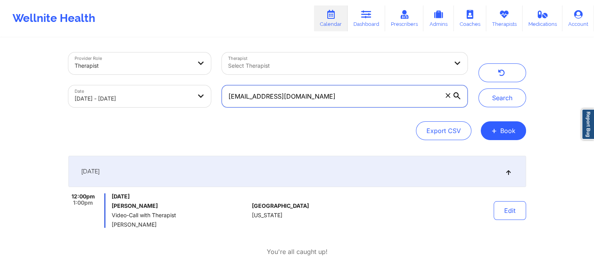
drag, startPoint x: 310, startPoint y: 103, endPoint x: 164, endPoint y: 75, distance: 148.7
click at [164, 75] on div "Provider Role Therapist Therapist Select Therapist Date [DATE] - [DATE] [EMAIL_…" at bounding box center [268, 80] width 410 height 66
paste input "eomjohnston"
click at [479, 88] on button "Search" at bounding box center [503, 97] width 48 height 19
drag, startPoint x: 339, startPoint y: 106, endPoint x: 202, endPoint y: 100, distance: 137.7
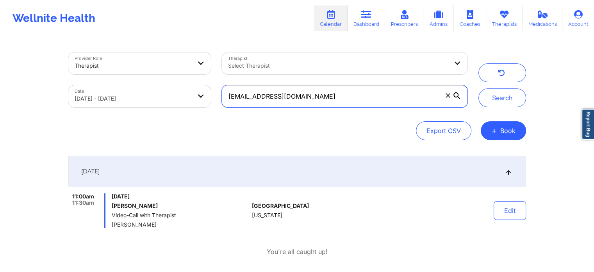
click at [202, 100] on div "Provider Role Therapist Therapist Select Therapist Date [DATE] - [DATE] [EMAIL_…" at bounding box center [268, 80] width 410 height 66
paste input "melody.[PERSON_NAME]"
click at [479, 88] on button "Search" at bounding box center [503, 97] width 48 height 19
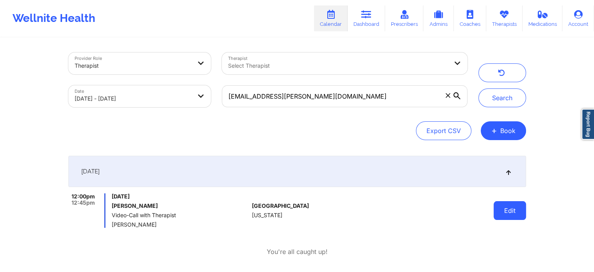
click at [510, 209] on button "Edit" at bounding box center [510, 210] width 32 height 19
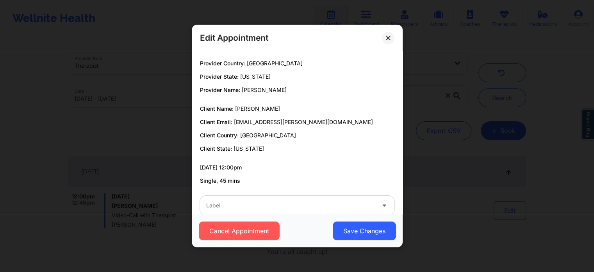
click at [355, 215] on div "Cancel Appointment Save Changes" at bounding box center [297, 230] width 211 height 33
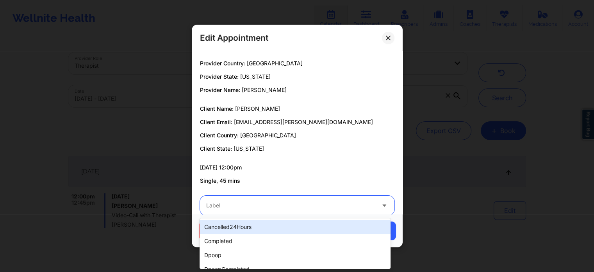
click at [335, 209] on div at bounding box center [290, 204] width 169 height 9
drag, startPoint x: 294, startPoint y: 250, endPoint x: 313, endPoint y: 223, distance: 32.8
click at [313, 223] on div "cancelled24Hours completed dpoop dpoopCompleted dpInNetworkCompleted freeNoShow…" at bounding box center [295, 243] width 191 height 50
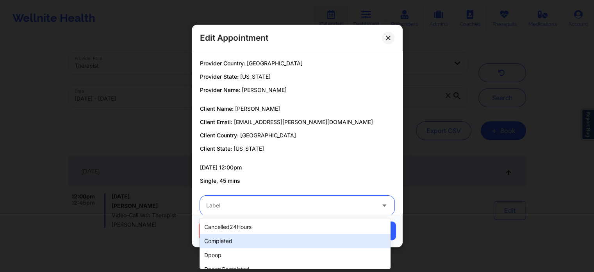
click at [302, 246] on div "completed" at bounding box center [295, 241] width 191 height 14
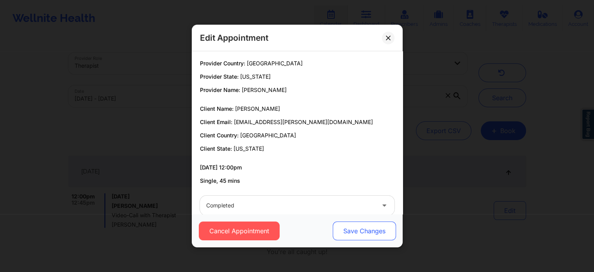
click at [337, 226] on button "Save Changes" at bounding box center [364, 230] width 63 height 19
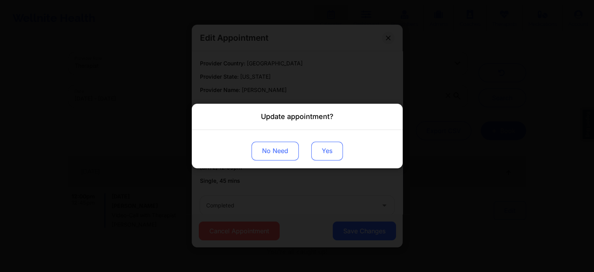
click at [333, 156] on button "Yes" at bounding box center [327, 150] width 32 height 19
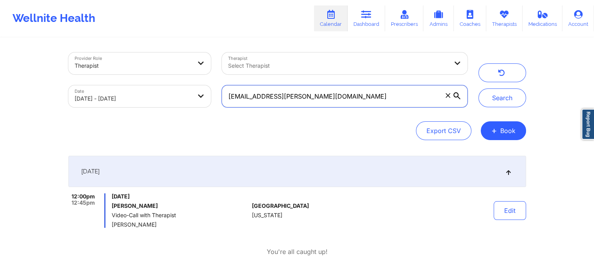
drag, startPoint x: 321, startPoint y: 91, endPoint x: 180, endPoint y: 58, distance: 145.3
click at [180, 58] on div "Provider Role Therapist Therapist Select Therapist Date [DATE] - [DATE] [EMAIL_…" at bounding box center [268, 80] width 410 height 66
paste input "[EMAIL_ADDRESS]"
click at [479, 88] on button "Search" at bounding box center [503, 97] width 48 height 19
drag, startPoint x: 345, startPoint y: 104, endPoint x: 151, endPoint y: 52, distance: 201.1
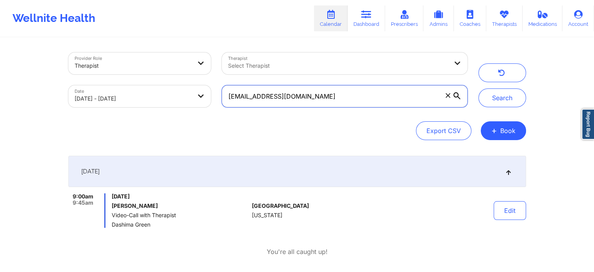
click at [151, 52] on div "Provider Role Therapist Therapist Select Therapist Date [DATE] - [DATE] [EMAIL_…" at bounding box center [268, 80] width 410 height 66
paste input "[EMAIL_ADDRESS]"
click at [479, 88] on button "Search" at bounding box center [503, 97] width 48 height 19
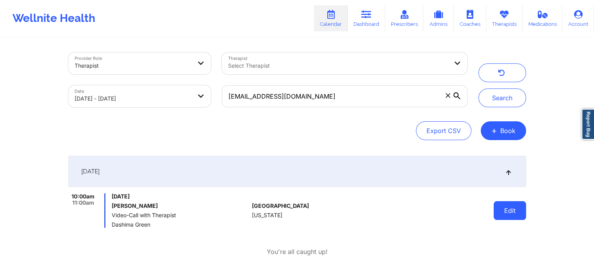
click at [504, 208] on button "Edit" at bounding box center [510, 210] width 32 height 19
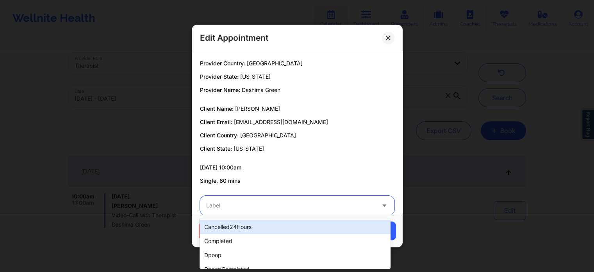
click at [317, 209] on div at bounding box center [290, 204] width 169 height 9
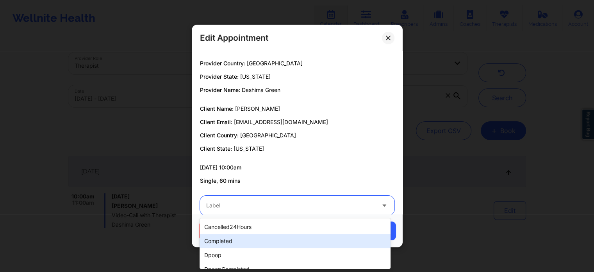
click at [290, 246] on div "completed" at bounding box center [295, 241] width 191 height 14
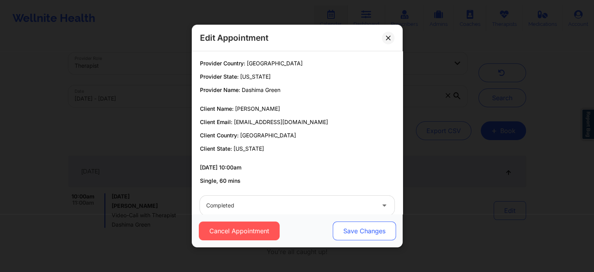
click at [358, 229] on button "Save Changes" at bounding box center [364, 230] width 63 height 19
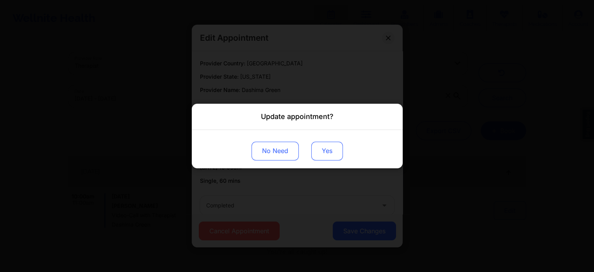
click at [326, 154] on button "Yes" at bounding box center [327, 150] width 32 height 19
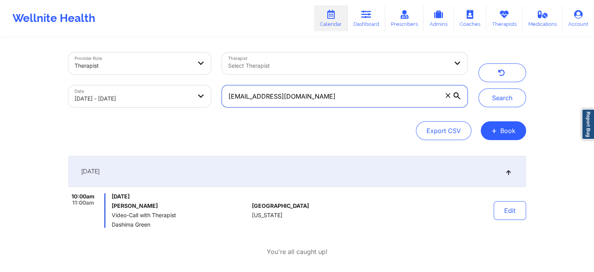
drag, startPoint x: 308, startPoint y: 89, endPoint x: 187, endPoint y: 84, distance: 121.2
click at [187, 84] on div "Provider Role Therapist Therapist Select Therapist Date [DATE] - [DATE] [EMAIL_…" at bounding box center [268, 80] width 410 height 66
paste input "sirine.chakroun12"
click at [479, 88] on button "Search" at bounding box center [503, 97] width 48 height 19
drag, startPoint x: 366, startPoint y: 114, endPoint x: 208, endPoint y: 97, distance: 159.2
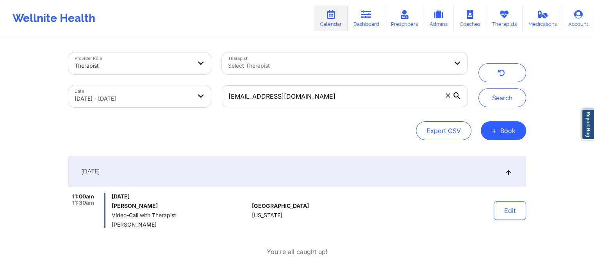
click at [208, 97] on div "Provider Role Therapist Therapist Select Therapist Date [DATE] - [DATE] [EMAIL_…" at bounding box center [297, 96] width 458 height 88
click at [342, 95] on input "[EMAIL_ADDRESS][DOMAIN_NAME]" at bounding box center [344, 96] width 245 height 22
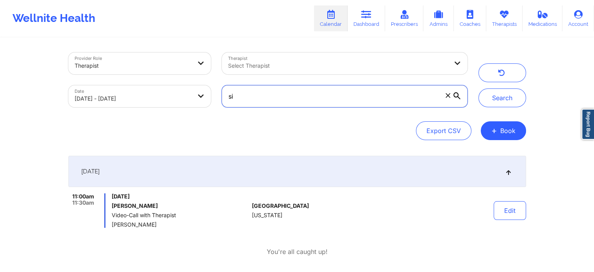
type input "s"
paste input "[EMAIL_ADDRESS][PERSON_NAME][DOMAIN_NAME]"
click at [479, 88] on button "Search" at bounding box center [503, 97] width 48 height 19
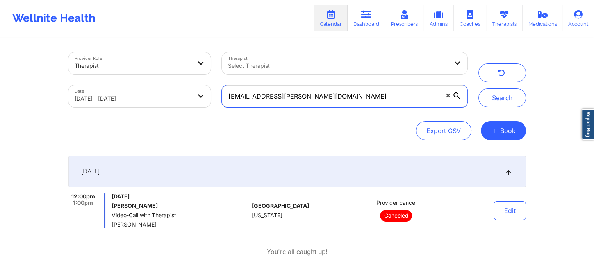
drag, startPoint x: 357, startPoint y: 89, endPoint x: 198, endPoint y: 76, distance: 159.9
click at [198, 76] on div "Provider Role Therapist Therapist Select Therapist Date [DATE] - [DATE] [EMAIL_…" at bounding box center [268, 80] width 410 height 66
paste input "[EMAIL_ADDRESS]"
click at [479, 88] on button "Search" at bounding box center [503, 97] width 48 height 19
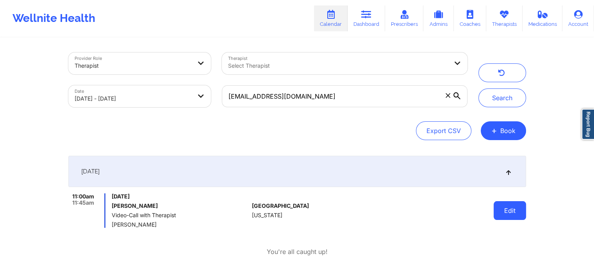
click at [505, 213] on button "Edit" at bounding box center [510, 210] width 32 height 19
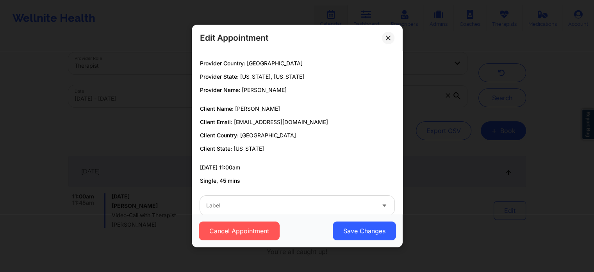
click at [233, 212] on div "Label" at bounding box center [288, 205] width 176 height 20
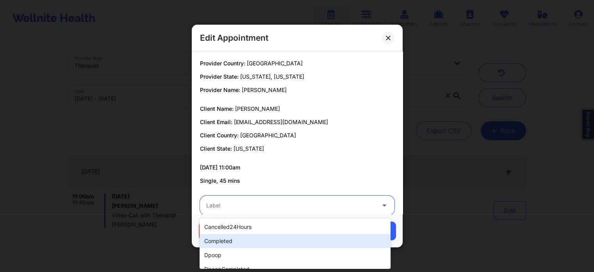
click at [231, 237] on div "completed" at bounding box center [295, 241] width 191 height 14
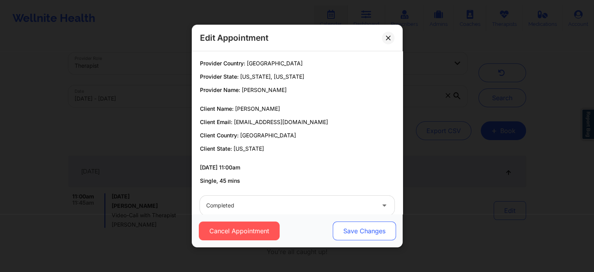
click at [371, 222] on button "Save Changes" at bounding box center [364, 230] width 63 height 19
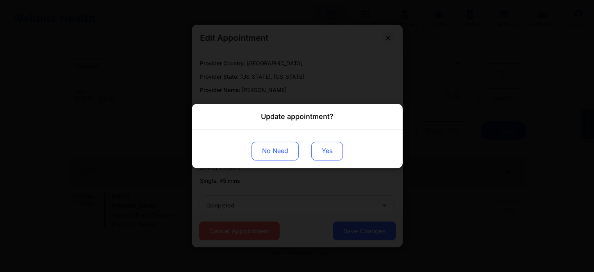
click at [322, 154] on button "Yes" at bounding box center [327, 150] width 32 height 19
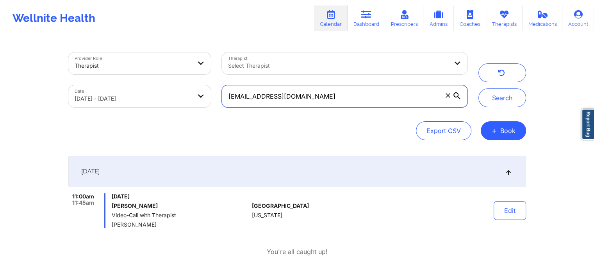
drag, startPoint x: 364, startPoint y: 88, endPoint x: 180, endPoint y: 93, distance: 184.6
click at [180, 93] on div "Provider Role Therapist Therapist Select Therapist Date [DATE] - [DATE] [EMAIL_…" at bounding box center [268, 80] width 410 height 66
paste input "[EMAIL_ADDRESS]"
click at [479, 88] on button "Search" at bounding box center [503, 97] width 48 height 19
drag, startPoint x: 360, startPoint y: 101, endPoint x: 140, endPoint y: 102, distance: 219.6
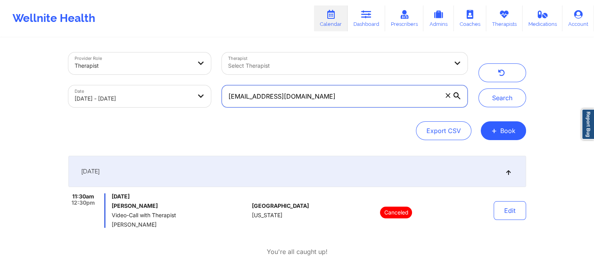
click at [140, 102] on div "Provider Role Therapist Therapist Select Therapist Date [DATE] - [DATE] [EMAIL_…" at bounding box center [268, 80] width 410 height 66
paste input "[EMAIL_ADDRESS]"
click at [479, 88] on button "Search" at bounding box center [503, 97] width 48 height 19
drag, startPoint x: 345, startPoint y: 105, endPoint x: 149, endPoint y: 73, distance: 198.8
click at [149, 73] on div "Provider Role Therapist Therapist Select Therapist Date [DATE] - [DATE] [EMAIL_…" at bounding box center [268, 80] width 410 height 66
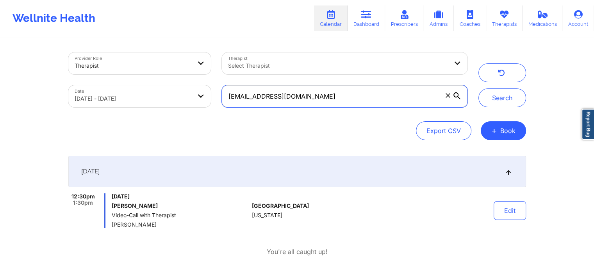
paste input "[EMAIL_ADDRESS][DOMAIN_NAME]"
click at [479, 88] on button "Search" at bounding box center [503, 97] width 48 height 19
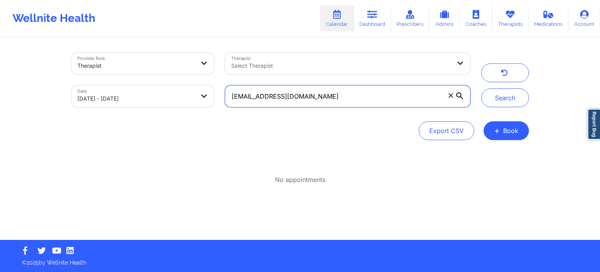
drag, startPoint x: 380, startPoint y: 99, endPoint x: 173, endPoint y: 97, distance: 206.8
click at [173, 97] on div "Provider Role Therapist Therapist Select Therapist Date [DATE] - [DATE] [EMAIL_…" at bounding box center [271, 80] width 410 height 66
paste input "[EMAIL_ADDRESS][DOMAIN_NAME]"
click at [481, 88] on button "Search" at bounding box center [505, 97] width 48 height 19
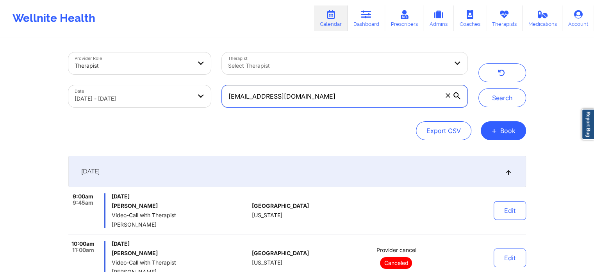
drag, startPoint x: 339, startPoint y: 98, endPoint x: 94, endPoint y: 87, distance: 245.7
click at [94, 87] on div "Provider Role Therapist Therapist Select Therapist Date [DATE] - [DATE] [EMAIL_…" at bounding box center [268, 80] width 410 height 66
paste input "[EMAIL_ADDRESS]"
click at [479, 88] on button "Search" at bounding box center [503, 97] width 48 height 19
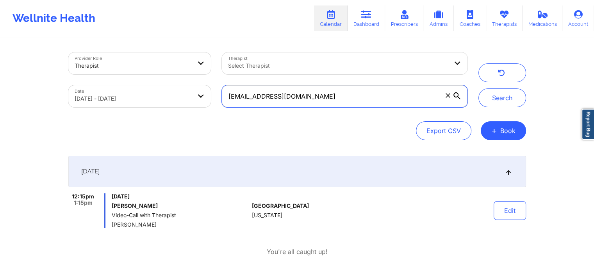
drag, startPoint x: 338, startPoint y: 100, endPoint x: 137, endPoint y: 95, distance: 201.7
click at [137, 95] on div "Provider Role Therapist Therapist Select Therapist Date [DATE] - [DATE] [EMAIL_…" at bounding box center [268, 80] width 410 height 66
paste input "[EMAIL_ADDRESS]"
click at [479, 88] on button "Search" at bounding box center [503, 97] width 48 height 19
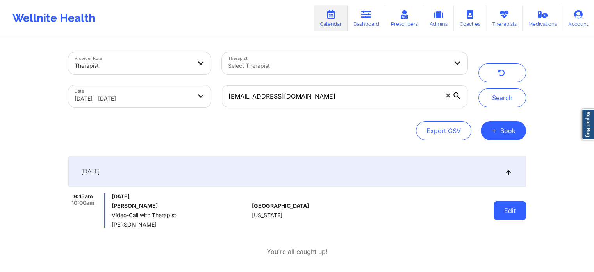
click at [509, 216] on button "Edit" at bounding box center [510, 210] width 32 height 19
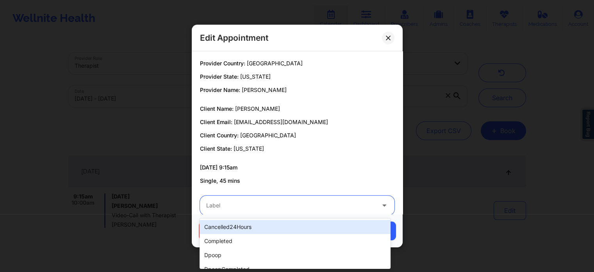
click at [345, 207] on div at bounding box center [290, 204] width 169 height 9
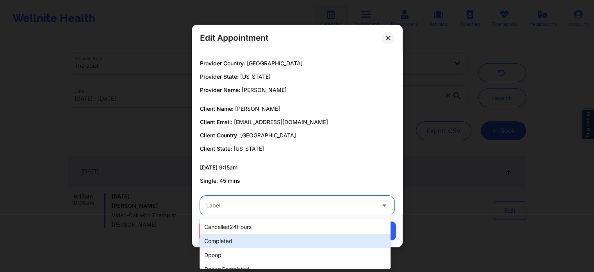
click at [250, 244] on div "completed" at bounding box center [295, 241] width 191 height 14
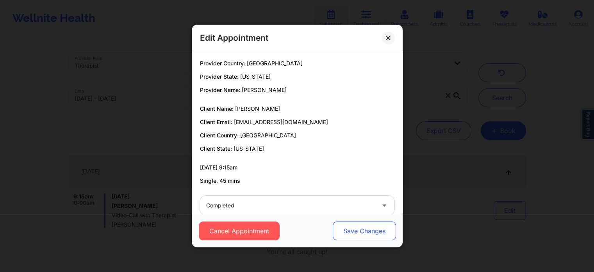
click at [378, 229] on button "Save Changes" at bounding box center [364, 230] width 63 height 19
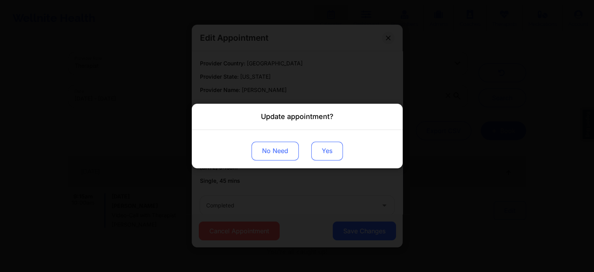
click at [329, 157] on button "Yes" at bounding box center [327, 150] width 32 height 19
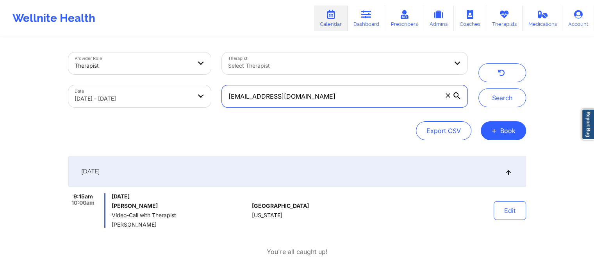
drag, startPoint x: 364, startPoint y: 97, endPoint x: 179, endPoint y: 84, distance: 184.9
click at [179, 84] on div "Provider Role Therapist Therapist Select Therapist Date [DATE] - [DATE] [EMAIL_…" at bounding box center [268, 80] width 410 height 66
paste input "lairehasson12@gmai"
click at [479, 88] on button "Search" at bounding box center [503, 97] width 48 height 19
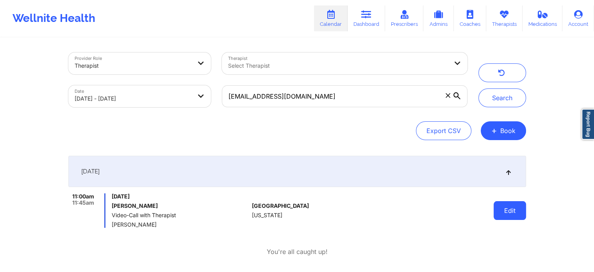
click at [518, 206] on button "Edit" at bounding box center [510, 210] width 32 height 19
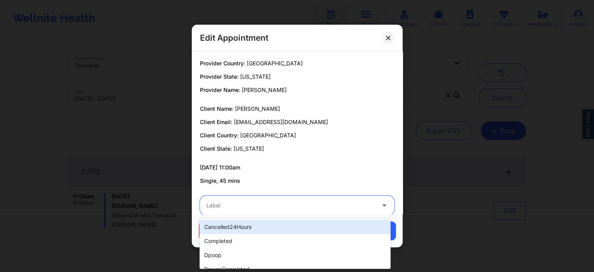
click at [284, 201] on div at bounding box center [290, 204] width 169 height 9
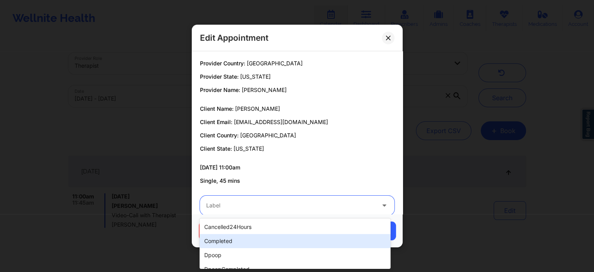
click at [233, 242] on div "completed" at bounding box center [295, 241] width 191 height 14
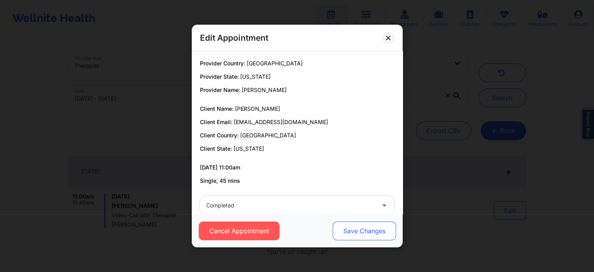
click at [359, 231] on button "Save Changes" at bounding box center [364, 230] width 63 height 19
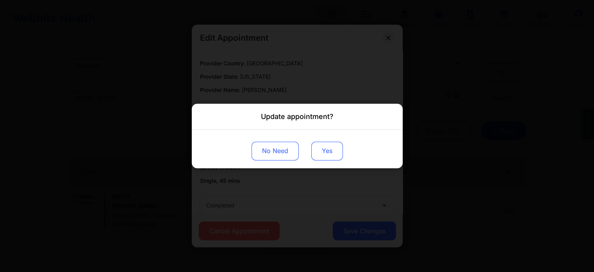
click at [317, 149] on button "Yes" at bounding box center [327, 150] width 32 height 19
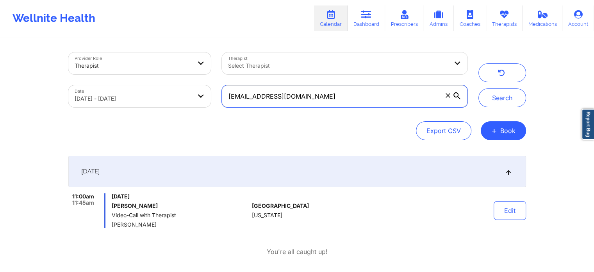
drag, startPoint x: 332, startPoint y: 95, endPoint x: 190, endPoint y: 107, distance: 142.8
click at [190, 107] on div "Provider Role Therapist Therapist Select Therapist Date [DATE] - [DATE] [EMAIL_…" at bounding box center [268, 80] width 410 height 66
paste input "gnadal2429"
click at [479, 88] on button "Search" at bounding box center [503, 97] width 48 height 19
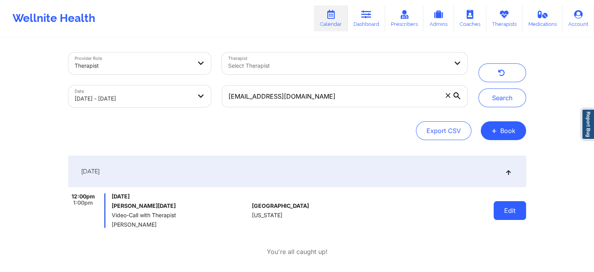
click at [512, 209] on button "Edit" at bounding box center [510, 210] width 32 height 19
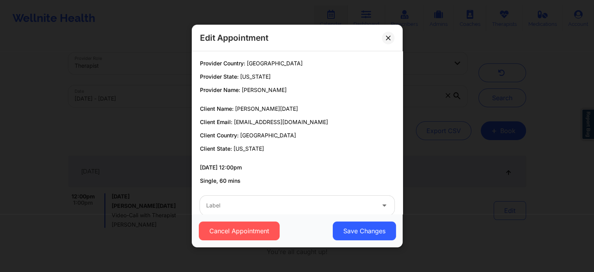
click at [277, 208] on div at bounding box center [290, 204] width 169 height 9
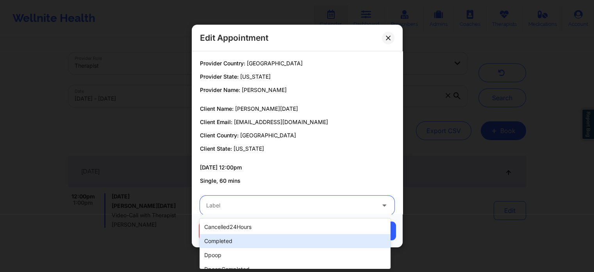
click at [224, 247] on div "completed" at bounding box center [295, 241] width 191 height 14
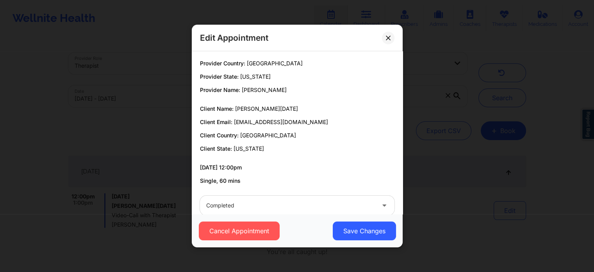
drag, startPoint x: 355, startPoint y: 248, endPoint x: 360, endPoint y: 240, distance: 8.8
click at [360, 240] on div "Edit Appointment Provider Country: [GEOGRAPHIC_DATA] Provider State: [US_STATE]…" at bounding box center [297, 136] width 594 height 272
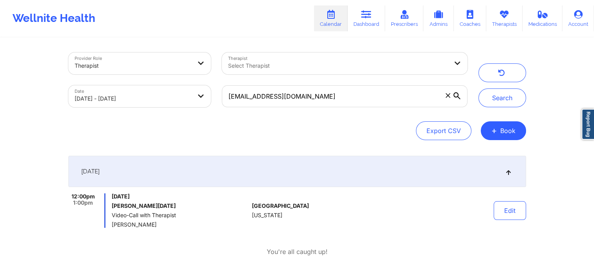
click at [360, 240] on div "[DATE] 12:00pm 1:00pm [DATE] [PERSON_NAME][DATE] Video-Call with Therapist [PER…" at bounding box center [297, 206] width 458 height 100
click at [518, 204] on button "Edit" at bounding box center [510, 210] width 32 height 19
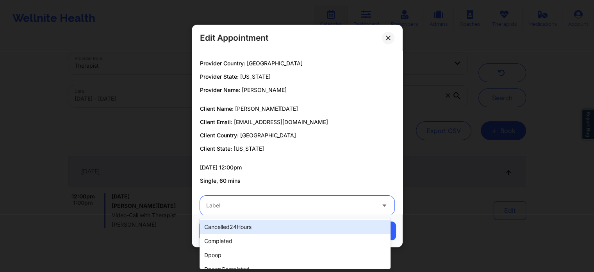
click at [277, 202] on div at bounding box center [290, 204] width 169 height 9
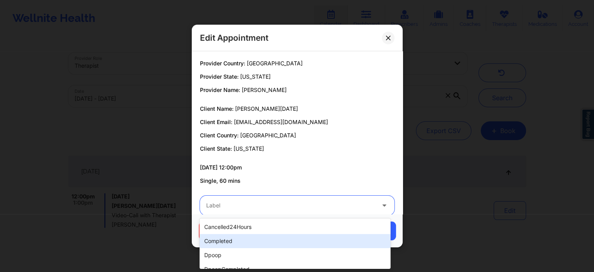
click at [240, 243] on div "completed" at bounding box center [295, 241] width 191 height 14
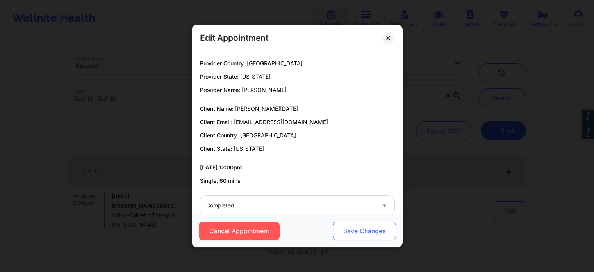
click at [362, 228] on button "Save Changes" at bounding box center [364, 230] width 63 height 19
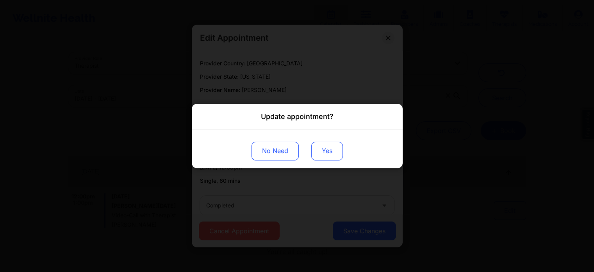
drag, startPoint x: 313, startPoint y: 139, endPoint x: 319, endPoint y: 153, distance: 15.5
click at [319, 153] on div "No Need Yes" at bounding box center [297, 149] width 211 height 38
click at [319, 153] on button "Yes" at bounding box center [327, 150] width 32 height 19
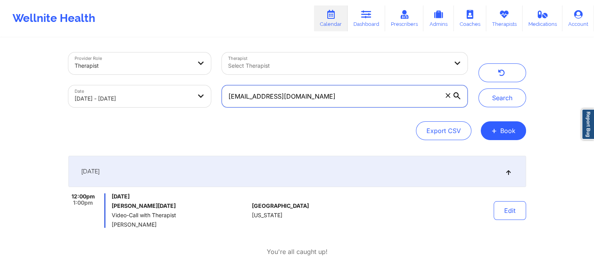
drag, startPoint x: 358, startPoint y: 100, endPoint x: 163, endPoint y: 70, distance: 197.3
click at [163, 70] on div "Provider Role Therapist Therapist Select Therapist Date [DATE] - [DATE] [EMAIL_…" at bounding box center [268, 80] width 410 height 66
paste input "[EMAIL_ADDRESS]"
click at [479, 88] on button "Search" at bounding box center [503, 97] width 48 height 19
drag, startPoint x: 335, startPoint y: 95, endPoint x: 155, endPoint y: 83, distance: 180.2
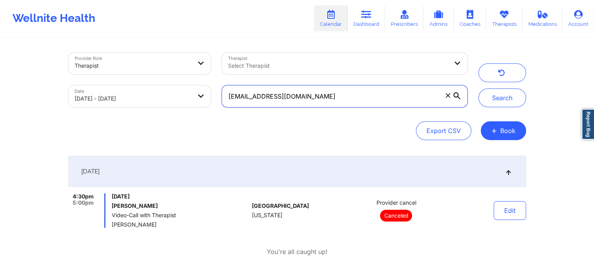
click at [155, 83] on div "Provider Role Therapist Therapist Select Therapist Date [DATE] - [DATE] [EMAIL_…" at bounding box center [268, 80] width 410 height 66
paste input "[EMAIL_ADDRESS]"
click at [479, 88] on button "Search" at bounding box center [503, 97] width 48 height 19
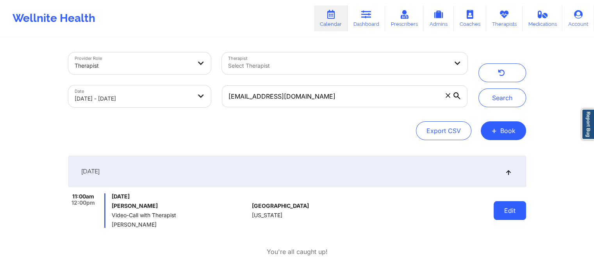
click at [510, 215] on button "Edit" at bounding box center [510, 210] width 32 height 19
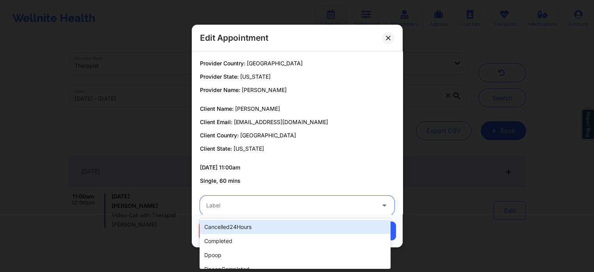
click at [324, 204] on div at bounding box center [290, 204] width 169 height 9
click at [276, 226] on div "cancelled24Hours" at bounding box center [295, 227] width 191 height 14
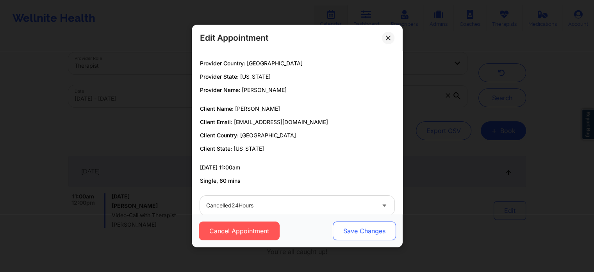
click at [377, 225] on button "Save Changes" at bounding box center [364, 230] width 63 height 19
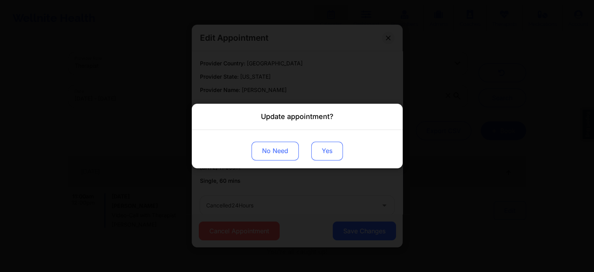
click at [314, 152] on button "Yes" at bounding box center [327, 150] width 32 height 19
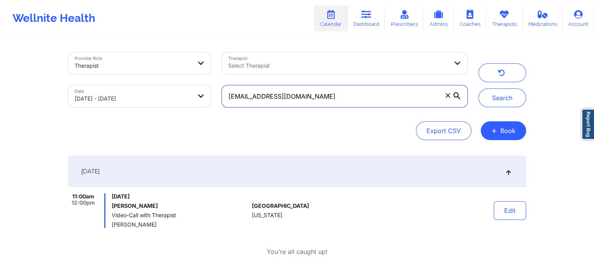
drag, startPoint x: 353, startPoint y: 92, endPoint x: 142, endPoint y: 93, distance: 211.1
click at [142, 93] on div "Provider Role Therapist Therapist Select Therapist Date [DATE] - [DATE] [EMAIL_…" at bounding box center [268, 80] width 410 height 66
paste input "stacydobbs3"
click at [479, 88] on button "Search" at bounding box center [503, 97] width 48 height 19
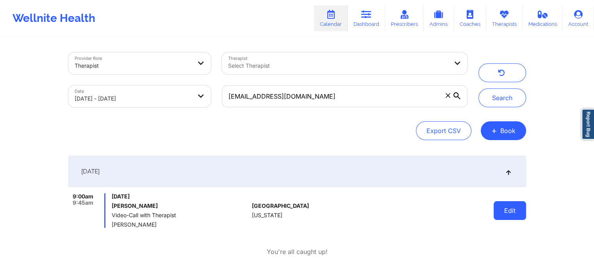
click at [511, 209] on button "Edit" at bounding box center [510, 210] width 32 height 19
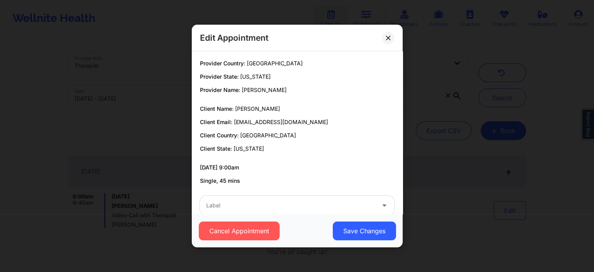
click at [292, 211] on div "Label" at bounding box center [288, 205] width 176 height 20
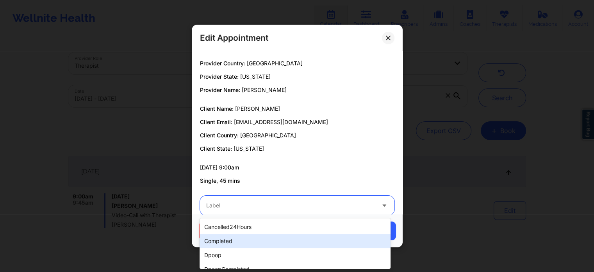
click at [247, 234] on div "completed" at bounding box center [295, 241] width 191 height 14
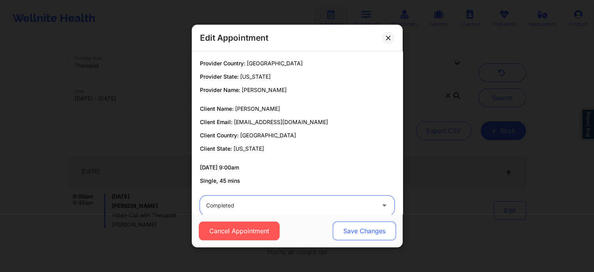
click at [377, 233] on button "Save Changes" at bounding box center [364, 230] width 63 height 19
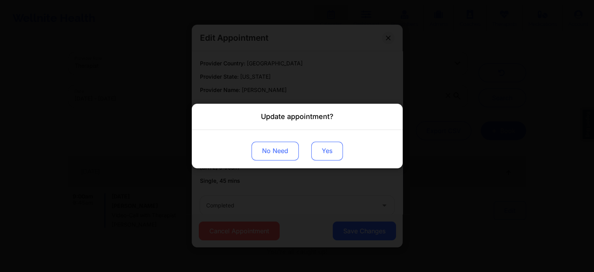
click at [320, 153] on button "Yes" at bounding box center [327, 150] width 32 height 19
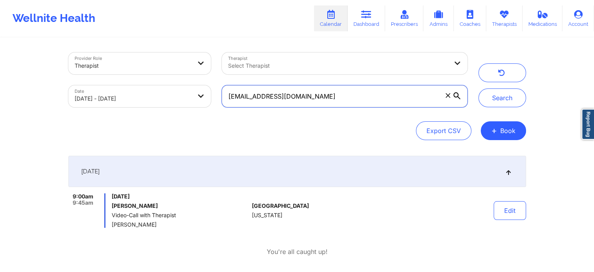
drag, startPoint x: 342, startPoint y: 100, endPoint x: 192, endPoint y: 95, distance: 149.8
click at [192, 95] on div "Provider Role Therapist Therapist Select Therapist Date [DATE] - [DATE] [EMAIL_…" at bounding box center [268, 80] width 410 height 66
paste input "[EMAIL_ADDRESS]"
click at [479, 88] on button "Search" at bounding box center [503, 97] width 48 height 19
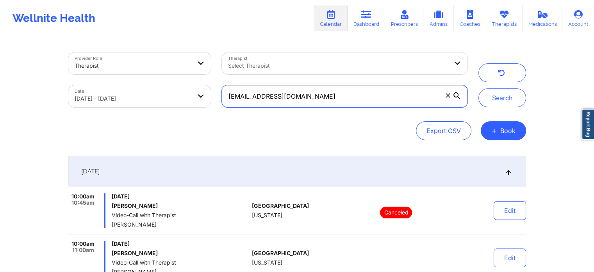
scroll to position [83, 0]
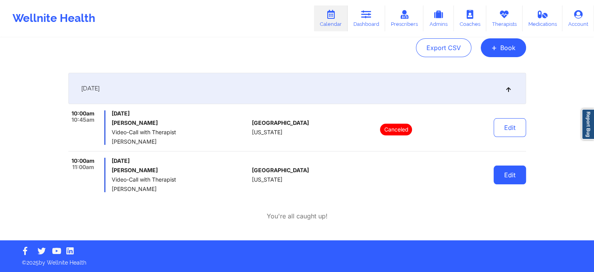
click at [510, 173] on button "Edit" at bounding box center [510, 174] width 32 height 19
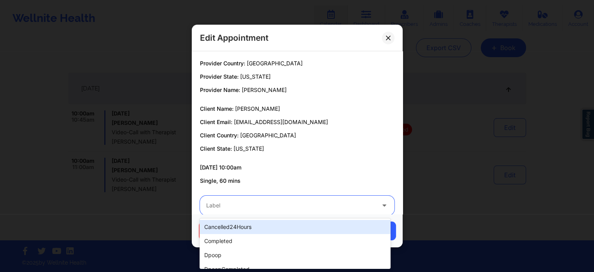
click at [342, 213] on div "Label" at bounding box center [288, 205] width 176 height 20
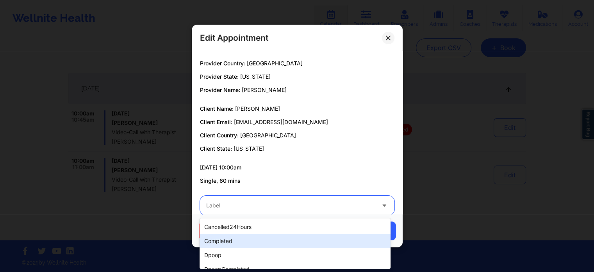
click at [243, 247] on div "completed" at bounding box center [295, 241] width 191 height 14
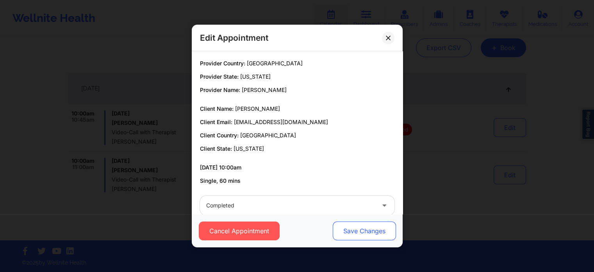
drag, startPoint x: 323, startPoint y: 227, endPoint x: 354, endPoint y: 226, distance: 31.3
click at [354, 226] on div "Cancel Appointment Save Changes" at bounding box center [297, 230] width 200 height 19
click at [354, 226] on button "Save Changes" at bounding box center [364, 230] width 63 height 19
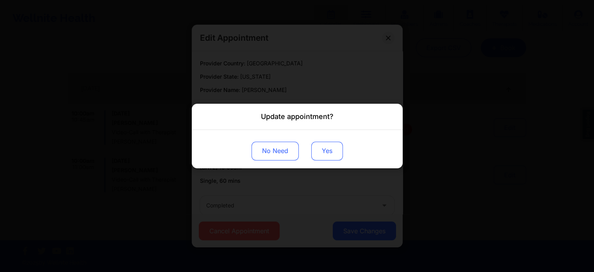
click at [326, 153] on button "Yes" at bounding box center [327, 150] width 32 height 19
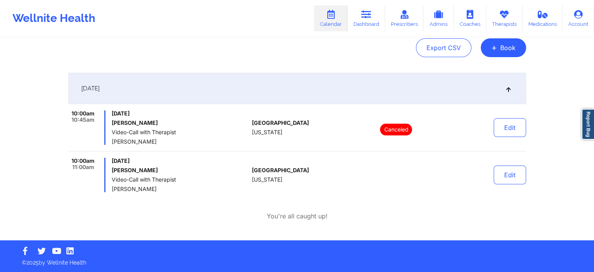
scroll to position [0, 0]
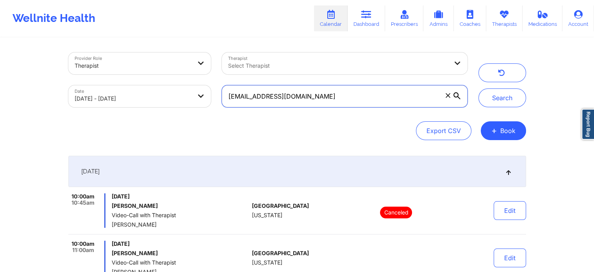
drag, startPoint x: 343, startPoint y: 99, endPoint x: 163, endPoint y: 92, distance: 179.9
click at [163, 92] on div "Provider Role Therapist Therapist Select Therapist Date [DATE] - [DATE] [EMAIL_…" at bounding box center [268, 80] width 410 height 66
paste input "[PERSON_NAME][EMAIL_ADDRESS][PERSON_NAME]"
click at [479, 88] on button "Search" at bounding box center [503, 97] width 48 height 19
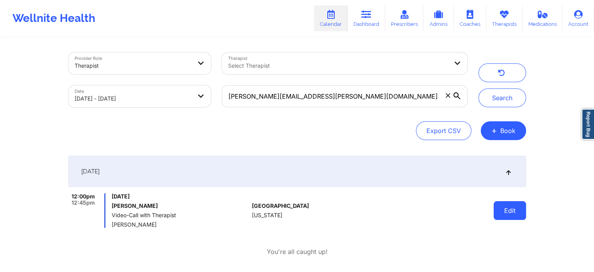
click at [498, 203] on button "Edit" at bounding box center [510, 210] width 32 height 19
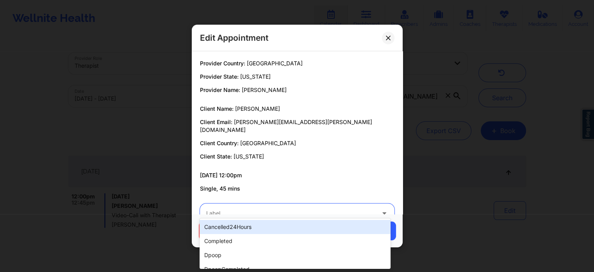
click at [311, 211] on div "Label" at bounding box center [288, 213] width 176 height 20
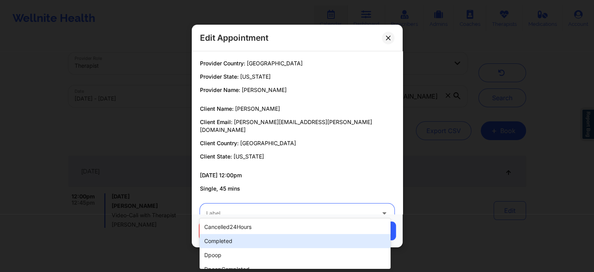
click at [265, 242] on div "completed" at bounding box center [295, 241] width 191 height 14
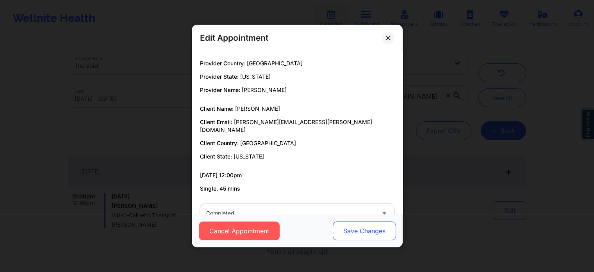
click at [347, 226] on button "Save Changes" at bounding box center [364, 230] width 63 height 19
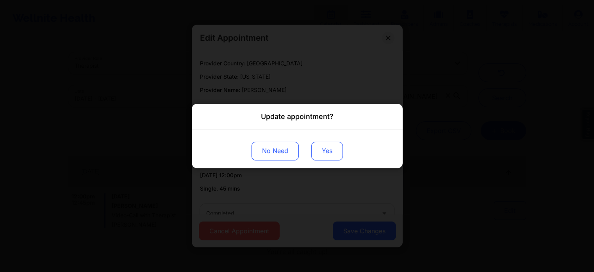
click at [330, 153] on button "Yes" at bounding box center [327, 150] width 32 height 19
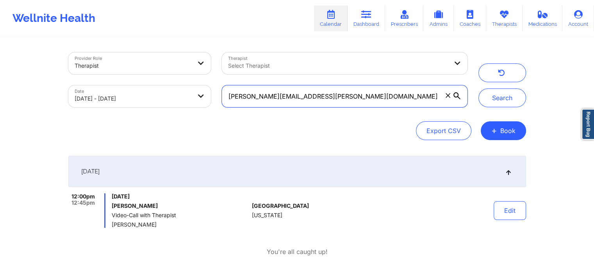
drag, startPoint x: 366, startPoint y: 94, endPoint x: 116, endPoint y: 85, distance: 250.3
click at [116, 85] on div "Provider Role Therapist Therapist Select Therapist Date [DATE] - [DATE] [PERSON…" at bounding box center [268, 80] width 410 height 66
paste input "rachelmarcole"
click at [479, 88] on button "Search" at bounding box center [503, 97] width 48 height 19
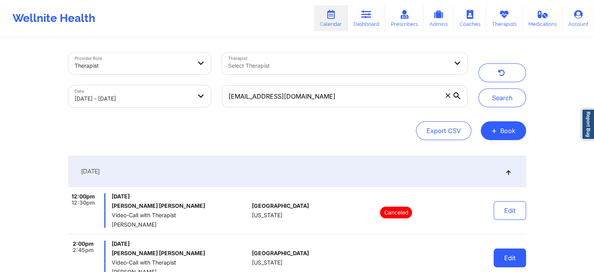
click at [509, 249] on button "Edit" at bounding box center [510, 257] width 32 height 19
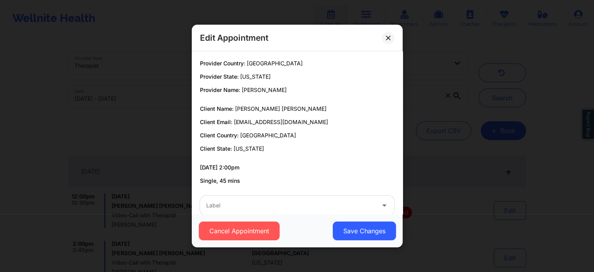
click at [253, 215] on div "Cancel Appointment Save Changes" at bounding box center [297, 230] width 211 height 33
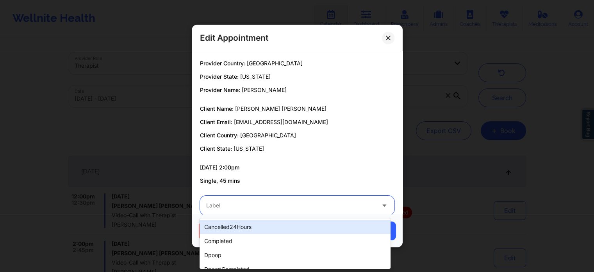
click at [220, 202] on div at bounding box center [290, 204] width 169 height 9
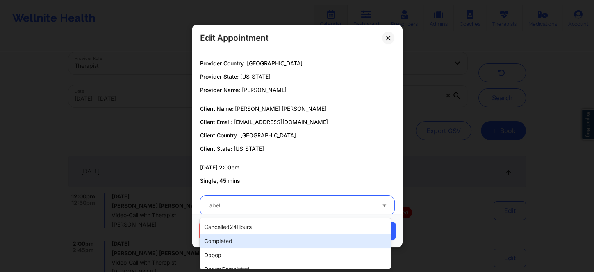
click at [229, 243] on div "completed" at bounding box center [295, 241] width 191 height 14
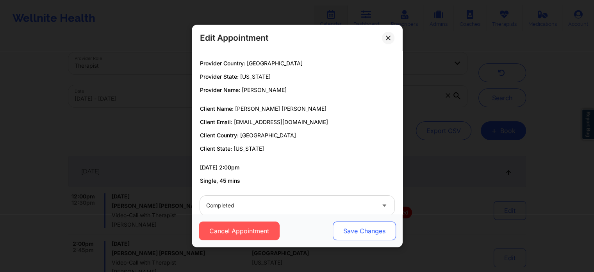
click at [370, 231] on button "Save Changes" at bounding box center [364, 230] width 63 height 19
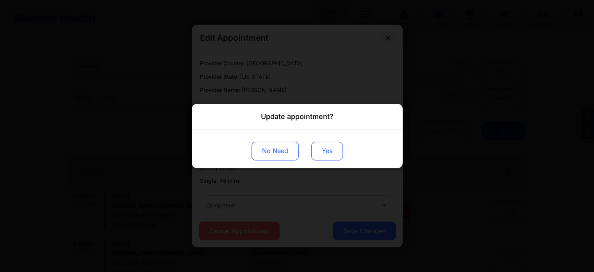
click at [322, 148] on button "Yes" at bounding box center [327, 150] width 32 height 19
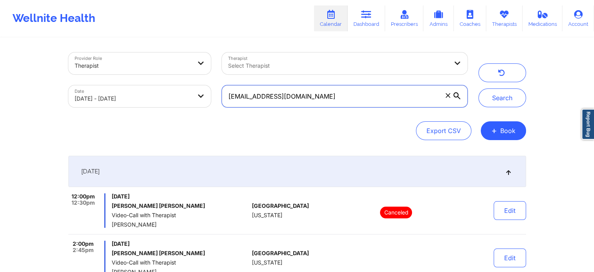
drag, startPoint x: 338, startPoint y: 96, endPoint x: 148, endPoint y: 86, distance: 190.2
click at [148, 86] on div "Provider Role Therapist Therapist Select Therapist Date [DATE] - [DATE] [EMAIL_…" at bounding box center [268, 80] width 410 height 66
paste input "nicolevinent"
click at [479, 88] on button "Search" at bounding box center [503, 97] width 48 height 19
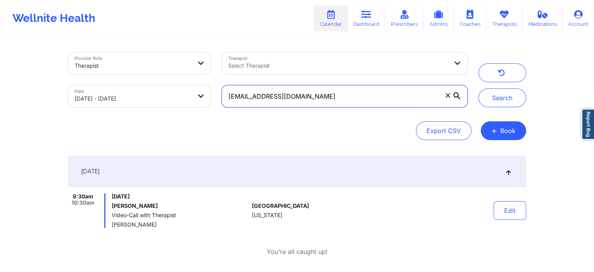
drag, startPoint x: 360, startPoint y: 100, endPoint x: 149, endPoint y: 90, distance: 211.7
click at [149, 90] on div "Provider Role Therapist Therapist Select Therapist Date [DATE] - [DATE] [EMAIL_…" at bounding box center [268, 80] width 410 height 66
paste input "bluehummingbird16"
click at [479, 88] on button "Search" at bounding box center [503, 97] width 48 height 19
drag, startPoint x: 360, startPoint y: 95, endPoint x: 150, endPoint y: 109, distance: 210.3
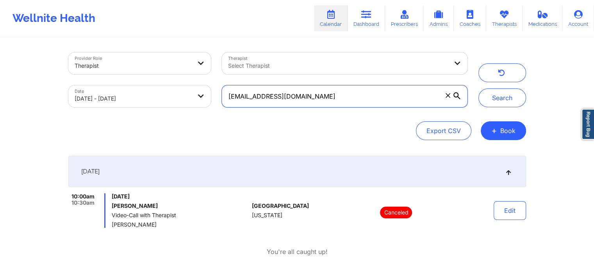
click at [150, 109] on div "Provider Role Therapist Therapist Select Therapist Date [DATE] - [DATE] [EMAIL_…" at bounding box center [268, 80] width 410 height 66
paste input "[PERSON_NAME].sung1"
click at [479, 88] on button "Search" at bounding box center [503, 97] width 48 height 19
drag, startPoint x: 336, startPoint y: 93, endPoint x: 186, endPoint y: 81, distance: 150.9
click at [186, 81] on div "Provider Role Therapist Therapist Select Therapist Date [DATE] - [DATE] [PERSON…" at bounding box center [268, 80] width 410 height 66
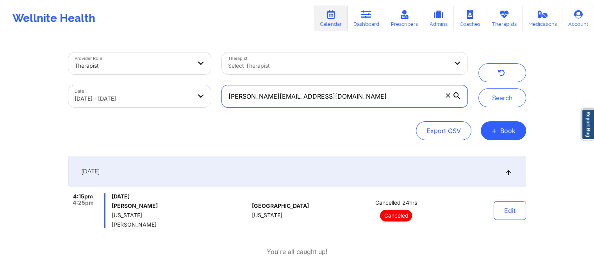
paste input "[EMAIL_ADDRESS]"
click at [479, 88] on button "Search" at bounding box center [503, 97] width 48 height 19
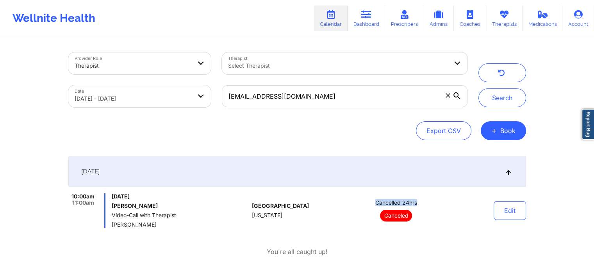
drag, startPoint x: 371, startPoint y: 204, endPoint x: 447, endPoint y: 195, distance: 77.6
click at [447, 195] on div "Cancelled 24hrs Canceled" at bounding box center [396, 210] width 109 height 34
click at [391, 215] on p "Canceled" at bounding box center [396, 215] width 32 height 12
drag, startPoint x: 361, startPoint y: 104, endPoint x: 175, endPoint y: 91, distance: 186.5
click at [175, 91] on div "Provider Role Therapist Therapist Select Therapist Date [DATE] - [DATE] [EMAIL_…" at bounding box center [268, 80] width 410 height 66
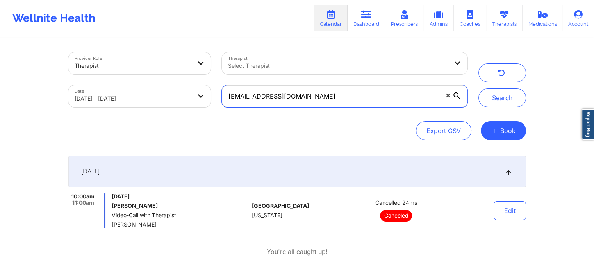
paste input "[PERSON_NAME].lagrange"
click at [479, 88] on button "Search" at bounding box center [503, 97] width 48 height 19
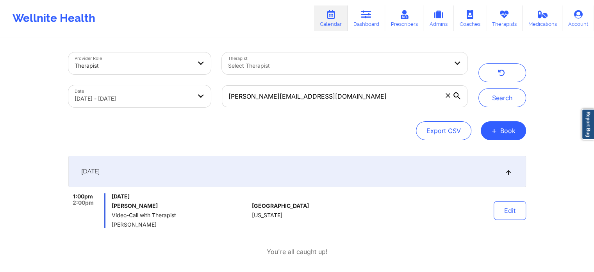
click at [526, 211] on div "Provider Role Therapist Therapist Select Therapist Date [DATE] - [DATE] [PERSON…" at bounding box center [297, 156] width 469 height 237
click at [510, 216] on button "Edit" at bounding box center [510, 210] width 32 height 19
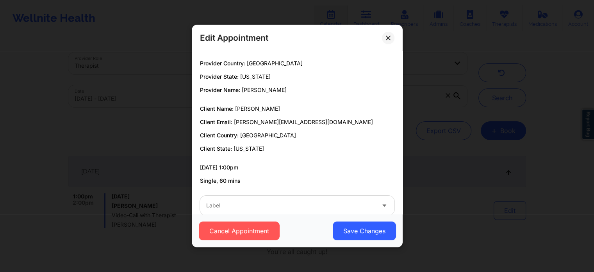
click at [297, 217] on div "Cancel Appointment Save Changes" at bounding box center [297, 230] width 211 height 33
click at [241, 206] on div at bounding box center [290, 204] width 169 height 9
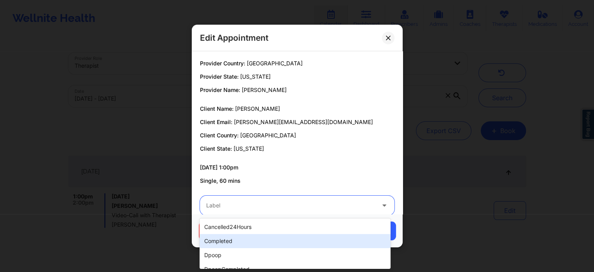
click at [218, 241] on div "completed" at bounding box center [295, 241] width 191 height 14
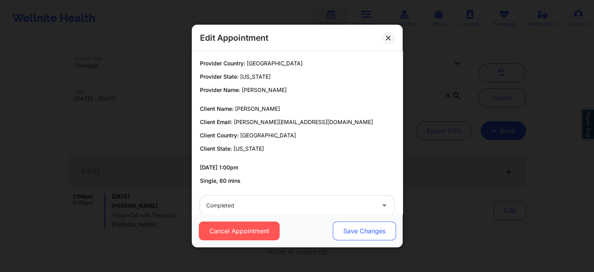
click at [356, 236] on button "Save Changes" at bounding box center [364, 230] width 63 height 19
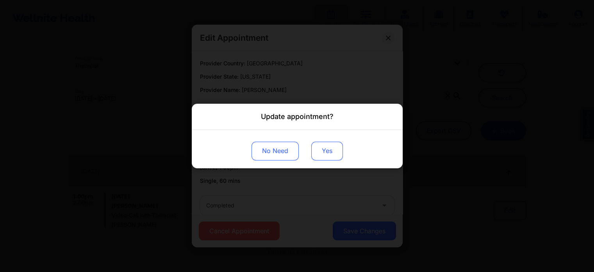
click at [331, 157] on button "Yes" at bounding box center [327, 150] width 32 height 19
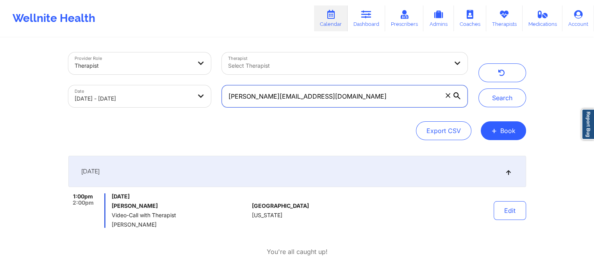
drag, startPoint x: 340, startPoint y: 96, endPoint x: 117, endPoint y: 81, distance: 223.7
click at [117, 81] on div "Provider Role Therapist Therapist Select Therapist Date [DATE] - [DATE] [PERSON…" at bounding box center [268, 80] width 410 height 66
paste input "[EMAIL_ADDRESS]"
click at [479, 88] on button "Search" at bounding box center [503, 97] width 48 height 19
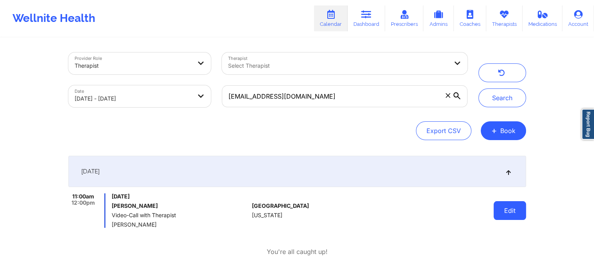
click at [503, 217] on button "Edit" at bounding box center [510, 210] width 32 height 19
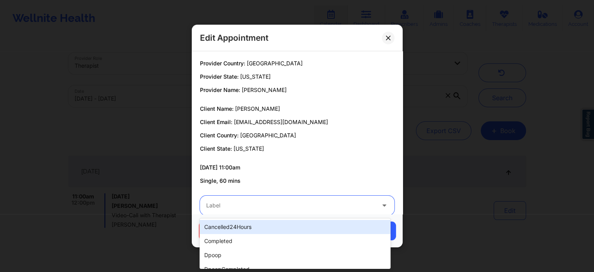
click at [306, 208] on div at bounding box center [290, 204] width 169 height 9
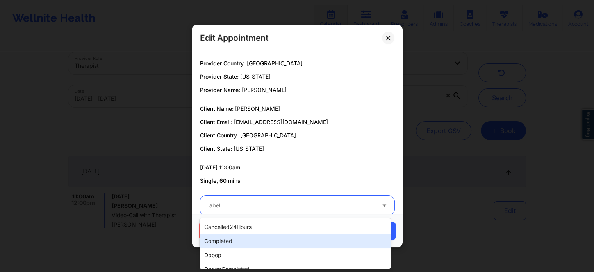
click at [251, 236] on div "completed" at bounding box center [295, 241] width 191 height 14
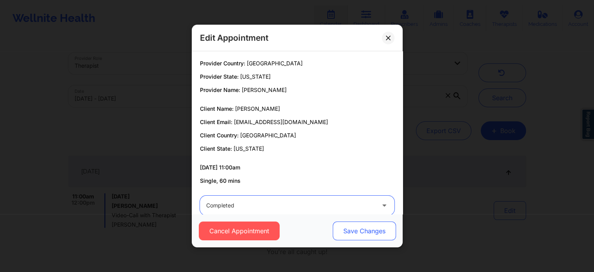
click at [357, 229] on button "Save Changes" at bounding box center [364, 230] width 63 height 19
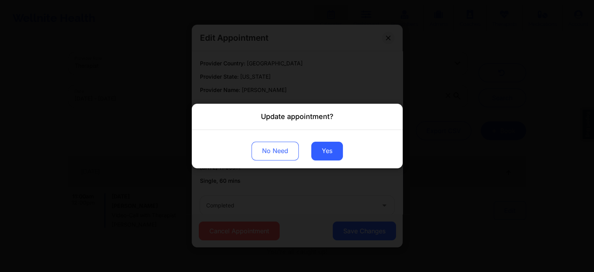
click at [315, 136] on div "No Need Yes" at bounding box center [297, 149] width 211 height 38
click at [324, 149] on button "Yes" at bounding box center [327, 150] width 32 height 19
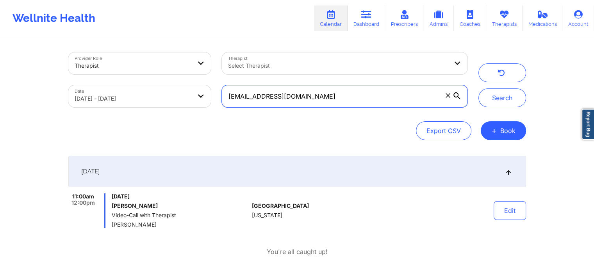
drag, startPoint x: 339, startPoint y: 99, endPoint x: 202, endPoint y: 90, distance: 137.4
click at [202, 90] on div "Provider Role Therapist Therapist Select Therapist Date [DATE] - [DATE] [EMAIL_…" at bounding box center [268, 80] width 410 height 66
paste input "[EMAIL_ADDRESS][DOMAIN_NAME]"
click at [479, 88] on button "Search" at bounding box center [503, 97] width 48 height 19
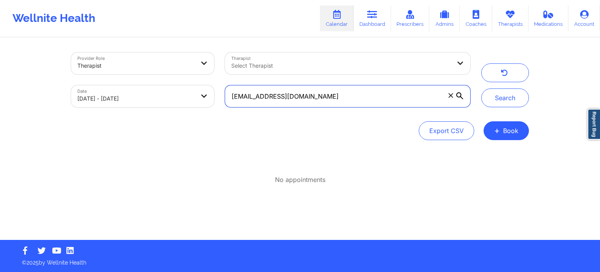
drag, startPoint x: 391, startPoint y: 97, endPoint x: 195, endPoint y: 78, distance: 197.1
click at [195, 78] on div "Provider Role Therapist Therapist Select Therapist Date [DATE] - [DATE] [EMAIL_…" at bounding box center [271, 80] width 410 height 66
paste input "[EMAIL_ADDRESS][DOMAIN_NAME]"
click at [481, 88] on button "Search" at bounding box center [505, 97] width 48 height 19
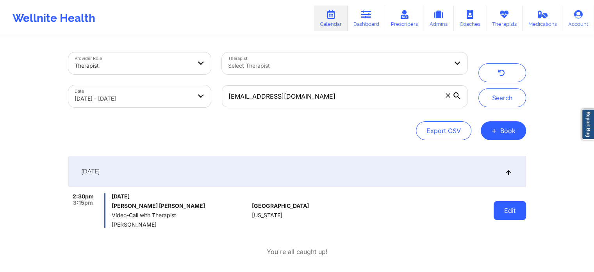
click at [497, 204] on button "Edit" at bounding box center [510, 210] width 32 height 19
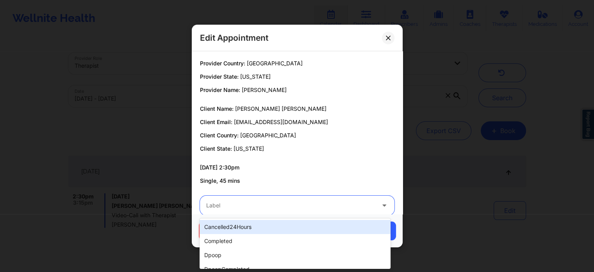
click at [305, 206] on div at bounding box center [290, 204] width 169 height 9
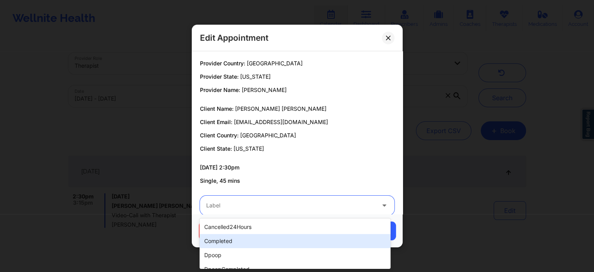
click at [251, 234] on div "completed" at bounding box center [295, 241] width 191 height 14
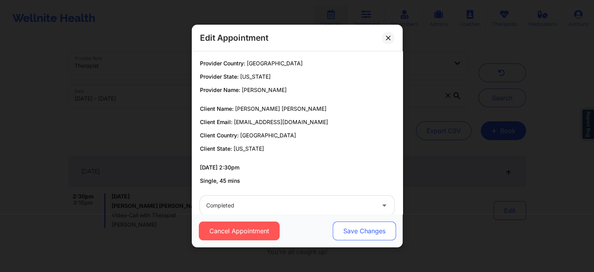
click at [347, 235] on button "Save Changes" at bounding box center [364, 230] width 63 height 19
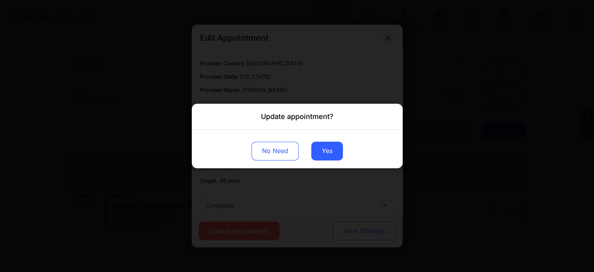
click at [347, 235] on div "Update appointment? No Need Yes" at bounding box center [297, 136] width 594 height 272
click at [317, 155] on button "Yes" at bounding box center [327, 150] width 32 height 19
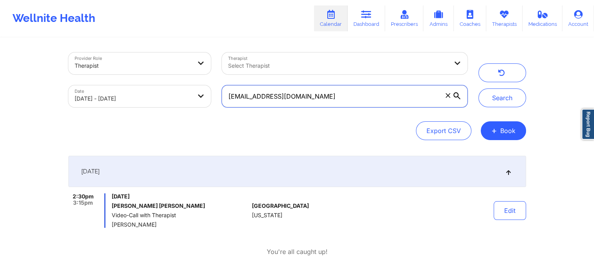
drag, startPoint x: 348, startPoint y: 98, endPoint x: 172, endPoint y: 68, distance: 178.7
click at [172, 68] on div "Provider Role Therapist Therapist Select Therapist Date [DATE] - [DATE] [EMAIL_…" at bounding box center [268, 80] width 410 height 66
paste input "[EMAIL_ADDRESS]"
click at [479, 88] on button "Search" at bounding box center [503, 97] width 48 height 19
click at [344, 97] on input "[EMAIL_ADDRESS][DOMAIN_NAME]" at bounding box center [344, 96] width 245 height 22
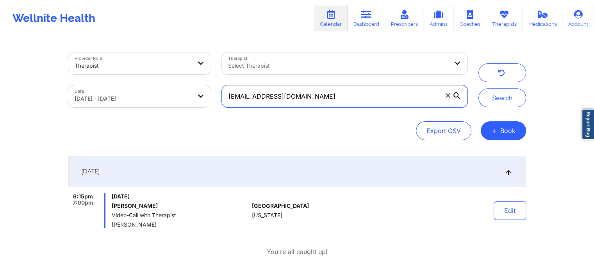
drag, startPoint x: 344, startPoint y: 97, endPoint x: 166, endPoint y: 64, distance: 180.9
click at [166, 64] on div "Provider Role Therapist Therapist Select Therapist Date [DATE] - [DATE] [EMAIL_…" at bounding box center [268, 80] width 410 height 66
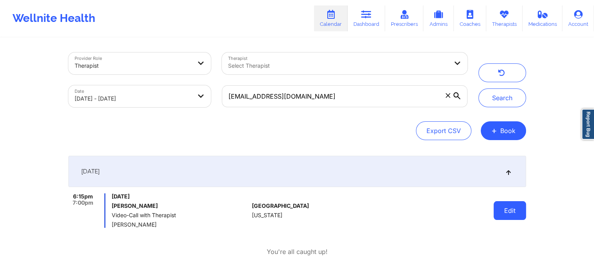
click at [511, 204] on button "Edit" at bounding box center [510, 210] width 32 height 19
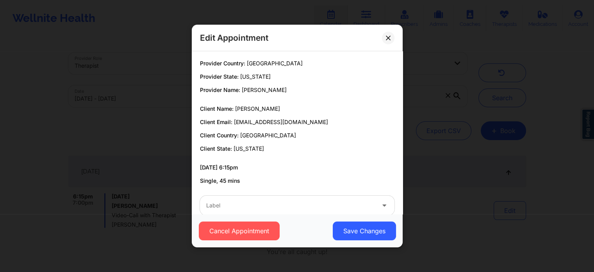
click at [263, 197] on div "Label" at bounding box center [288, 205] width 176 height 20
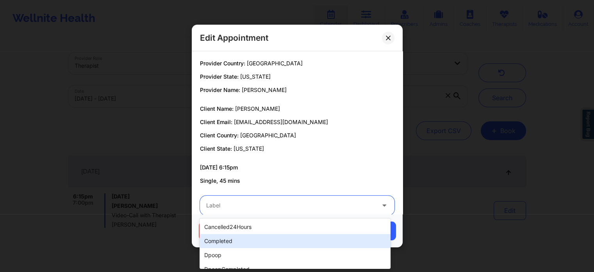
click at [220, 242] on div "completed" at bounding box center [295, 241] width 191 height 14
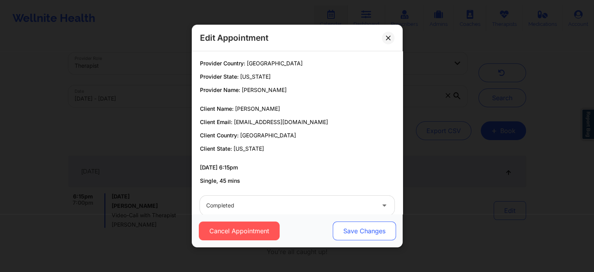
click at [363, 239] on button "Save Changes" at bounding box center [364, 230] width 63 height 19
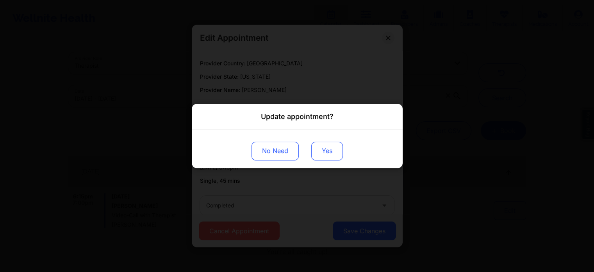
click at [319, 150] on button "Yes" at bounding box center [327, 150] width 32 height 19
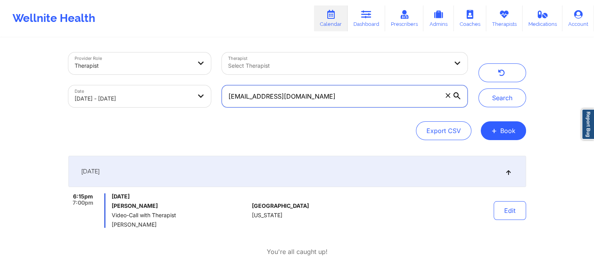
drag, startPoint x: 360, startPoint y: 92, endPoint x: 139, endPoint y: 89, distance: 220.4
click at [139, 89] on div "Provider Role Therapist Therapist Select Therapist Date [DATE] - [DATE] [EMAIL_…" at bounding box center [268, 80] width 410 height 66
paste input "staylee2000"
type input "[EMAIL_ADDRESS][DOMAIN_NAME]"
click at [479, 88] on button "Search" at bounding box center [503, 97] width 48 height 19
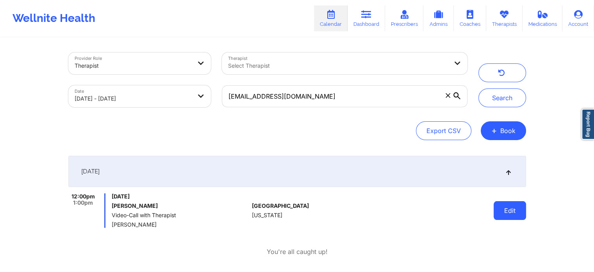
click at [501, 212] on button "Edit" at bounding box center [510, 210] width 32 height 19
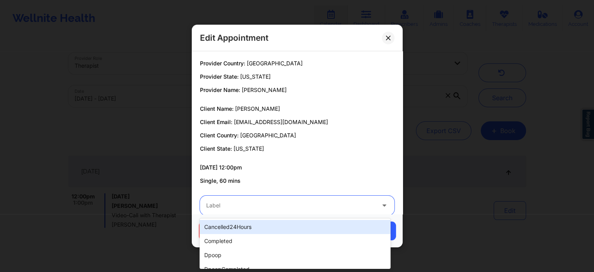
click at [310, 202] on div at bounding box center [290, 204] width 169 height 9
type input "no"
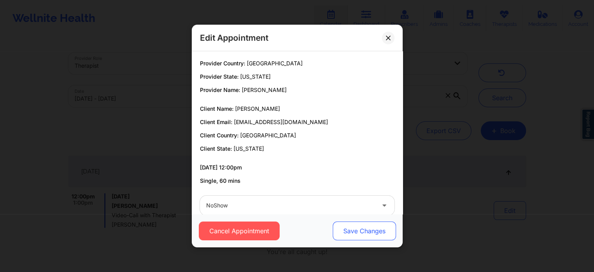
click at [335, 233] on button "Save Changes" at bounding box center [364, 230] width 63 height 19
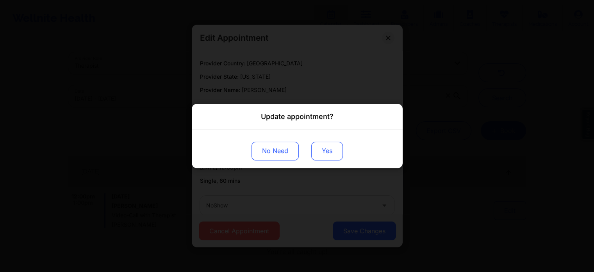
click at [320, 160] on button "Yes" at bounding box center [327, 150] width 32 height 19
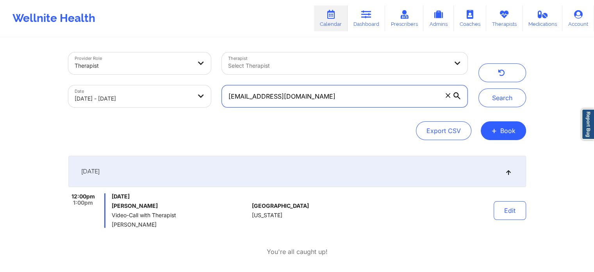
drag, startPoint x: 327, startPoint y: 95, endPoint x: 179, endPoint y: 77, distance: 149.3
click at [179, 77] on div "Provider Role Therapist Therapist Select Therapist Date [DATE] - [DATE] [EMAIL_…" at bounding box center [268, 80] width 410 height 66
paste input "aaronclazar"
click at [479, 88] on button "Search" at bounding box center [503, 97] width 48 height 19
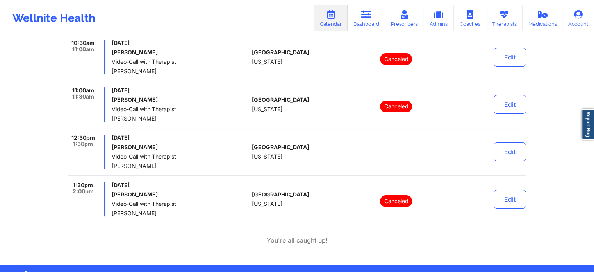
scroll to position [66, 0]
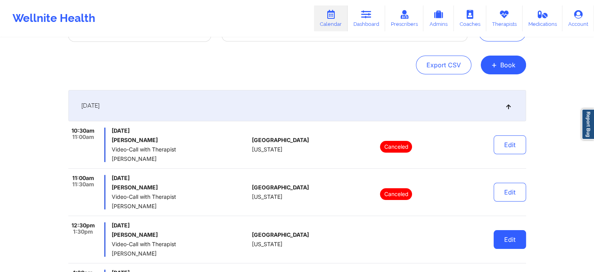
click at [509, 242] on button "Edit" at bounding box center [510, 239] width 32 height 19
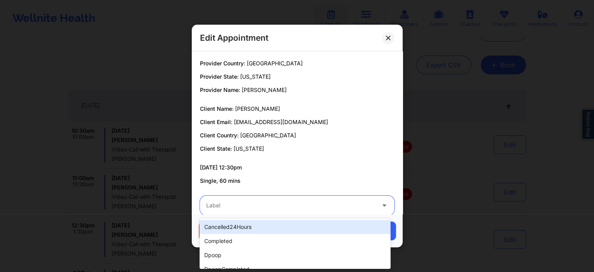
click at [269, 210] on div "Label" at bounding box center [288, 205] width 176 height 20
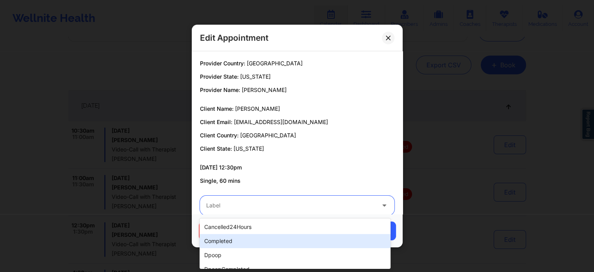
click at [238, 239] on div "completed" at bounding box center [295, 241] width 191 height 14
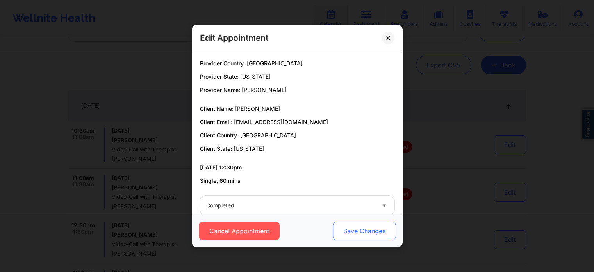
click at [339, 237] on button "Save Changes" at bounding box center [364, 230] width 63 height 19
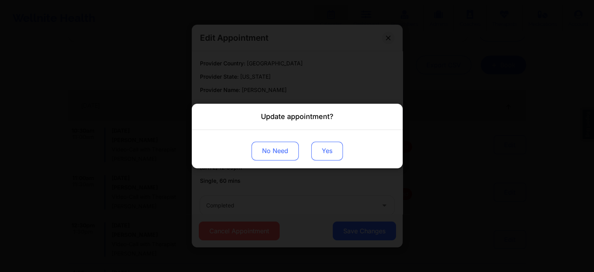
click at [313, 154] on button "Yes" at bounding box center [327, 150] width 32 height 19
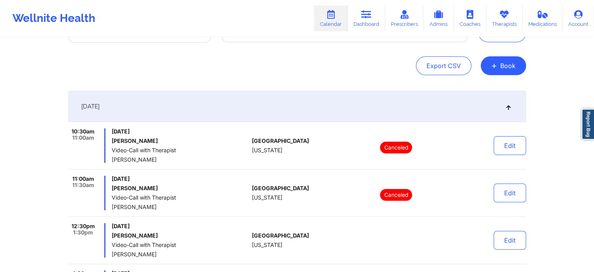
scroll to position [0, 0]
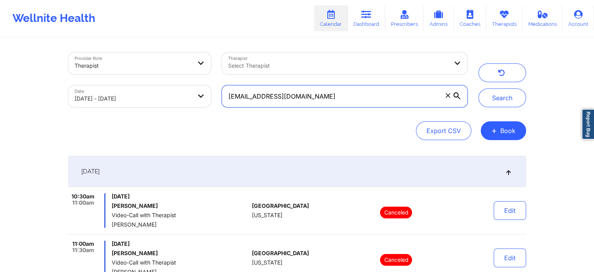
drag, startPoint x: 369, startPoint y: 96, endPoint x: 114, endPoint y: 60, distance: 257.3
click at [114, 60] on div "Provider Role Therapist Therapist Select Therapist Date [DATE] - [DATE] [EMAIL_…" at bounding box center [268, 80] width 410 height 66
paste input "lizzabumblebee@ao"
click at [479, 88] on button "Search" at bounding box center [503, 97] width 48 height 19
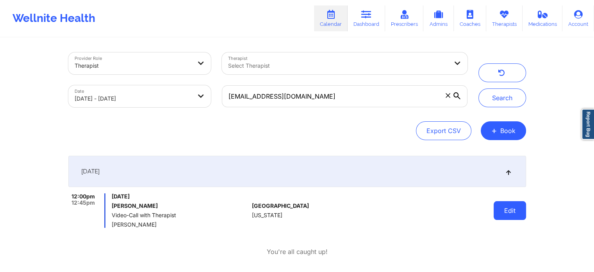
click at [501, 217] on button "Edit" at bounding box center [510, 210] width 32 height 19
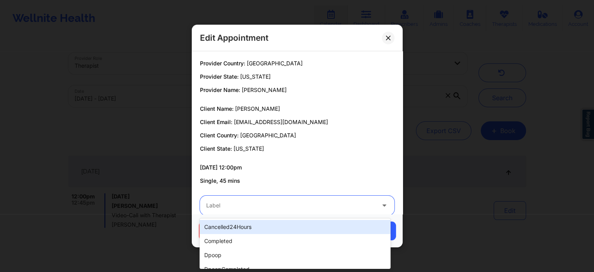
click at [281, 200] on div "Label" at bounding box center [288, 205] width 176 height 20
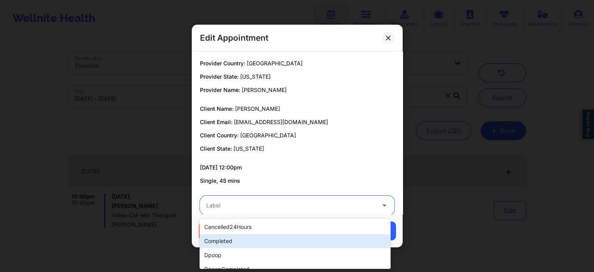
click at [250, 237] on div "completed" at bounding box center [295, 241] width 191 height 14
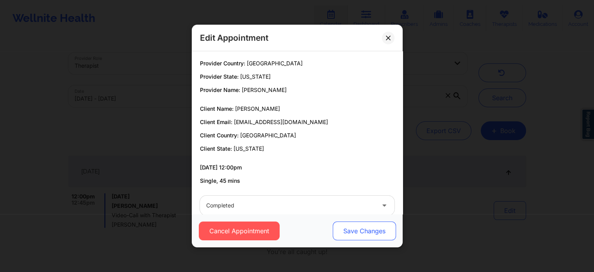
click at [358, 226] on button "Save Changes" at bounding box center [364, 230] width 63 height 19
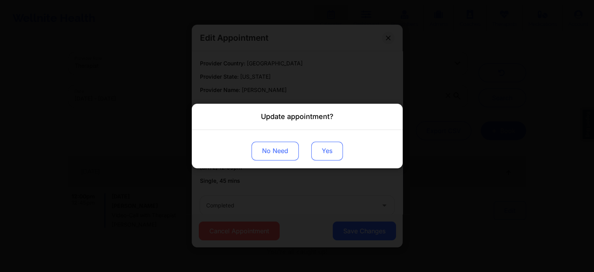
click at [324, 159] on button "Yes" at bounding box center [327, 150] width 32 height 19
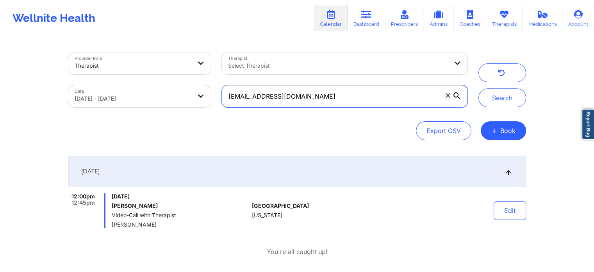
drag, startPoint x: 344, startPoint y: 95, endPoint x: 189, endPoint y: 83, distance: 155.6
click at [189, 83] on div "Provider Role Therapist Therapist Select Therapist Date [DATE] - [DATE] [EMAIL_…" at bounding box center [268, 80] width 410 height 66
paste input "troypittman13t@gmai"
click at [479, 88] on button "Search" at bounding box center [503, 97] width 48 height 19
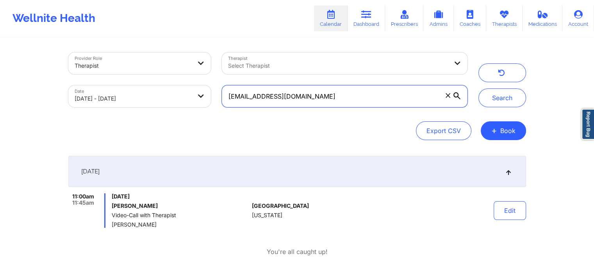
drag, startPoint x: 335, startPoint y: 95, endPoint x: 136, endPoint y: 79, distance: 199.6
click at [136, 79] on div "Provider Role Therapist Therapist Select Therapist Date [DATE] - [DATE] [EMAIL_…" at bounding box center [268, 80] width 410 height 66
paste input "cedricka1183"
type input "[EMAIL_ADDRESS][DOMAIN_NAME]"
click at [479, 88] on button "Search" at bounding box center [503, 97] width 48 height 19
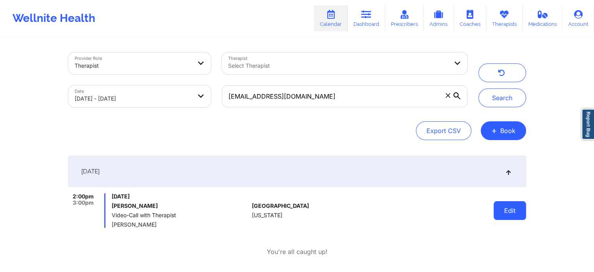
click at [494, 216] on button "Edit" at bounding box center [510, 210] width 32 height 19
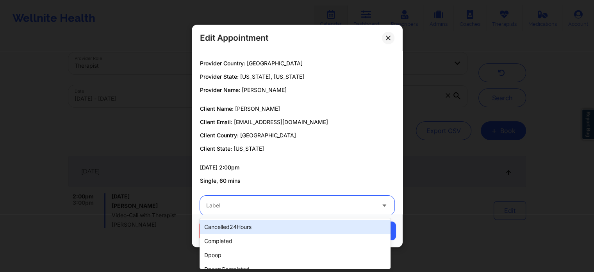
click at [316, 208] on div at bounding box center [290, 204] width 169 height 9
type input "dp"
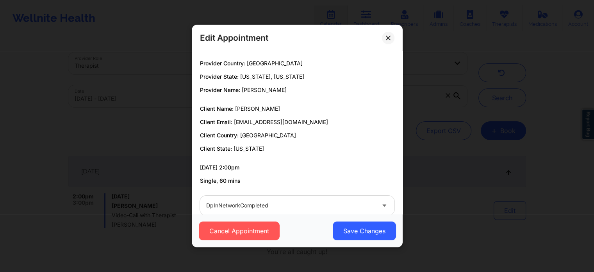
click at [365, 242] on div "Cancel Appointment Save Changes" at bounding box center [297, 230] width 211 height 33
click at [357, 225] on button "Save Changes" at bounding box center [364, 230] width 63 height 19
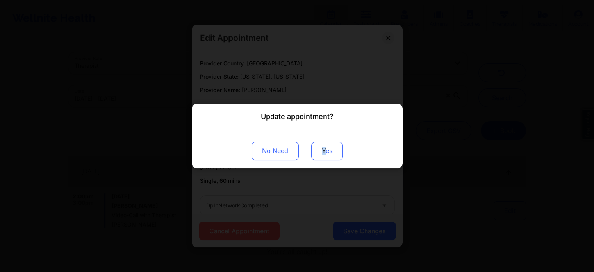
drag, startPoint x: 324, startPoint y: 161, endPoint x: 320, endPoint y: 154, distance: 8.4
click at [320, 154] on div "No Need Yes" at bounding box center [297, 149] width 211 height 38
click at [320, 154] on button "Yes" at bounding box center [327, 150] width 32 height 19
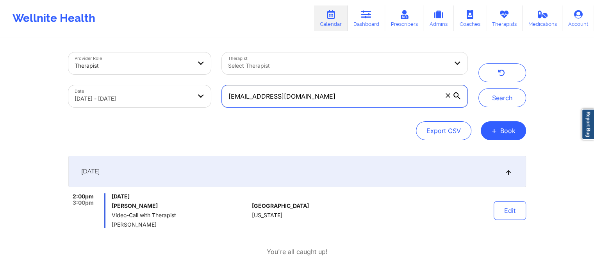
drag, startPoint x: 322, startPoint y: 94, endPoint x: 133, endPoint y: 93, distance: 189.2
click at [133, 93] on div "Provider Role Therapist Therapist Select Therapist Date [DATE] - [DATE] [EMAIL_…" at bounding box center [268, 80] width 410 height 66
paste input "soiussophie"
click at [479, 88] on button "Search" at bounding box center [503, 97] width 48 height 19
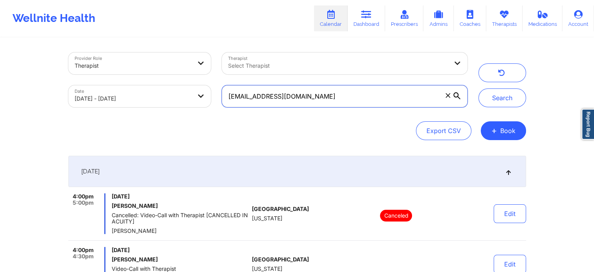
scroll to position [89, 0]
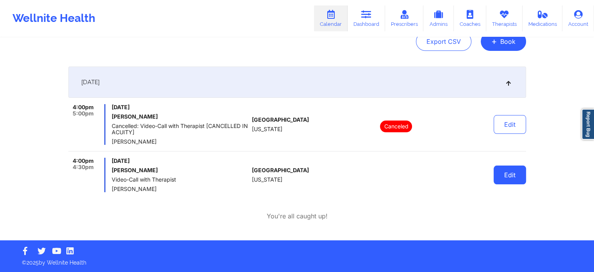
click at [523, 179] on button "Edit" at bounding box center [510, 174] width 32 height 19
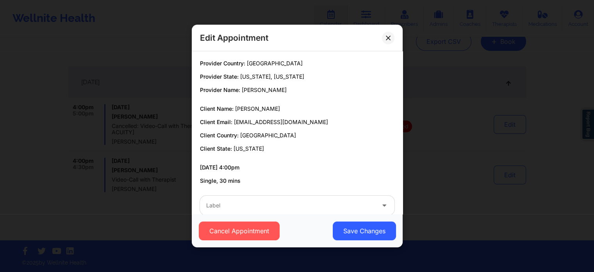
click at [329, 201] on div at bounding box center [290, 204] width 169 height 9
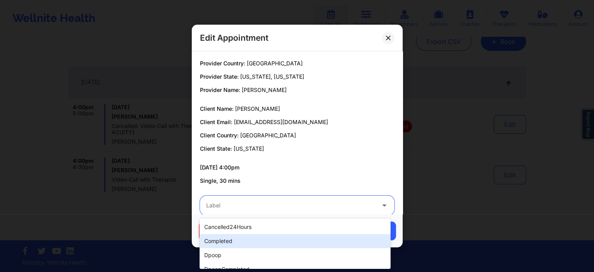
click at [258, 243] on div "completed" at bounding box center [295, 241] width 191 height 14
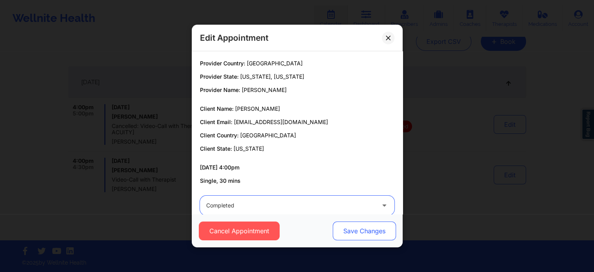
click at [372, 222] on button "Save Changes" at bounding box center [364, 230] width 63 height 19
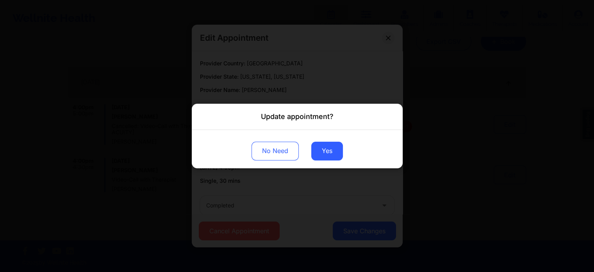
drag, startPoint x: 370, startPoint y: 226, endPoint x: 325, endPoint y: 122, distance: 113.3
click at [325, 122] on div "Update appointment? No Need Yes" at bounding box center [297, 136] width 594 height 272
drag, startPoint x: 325, startPoint y: 122, endPoint x: 326, endPoint y: 152, distance: 29.7
click at [326, 152] on div "Update appointment? No Need Yes" at bounding box center [297, 136] width 211 height 64
click at [326, 152] on button "Yes" at bounding box center [327, 150] width 32 height 19
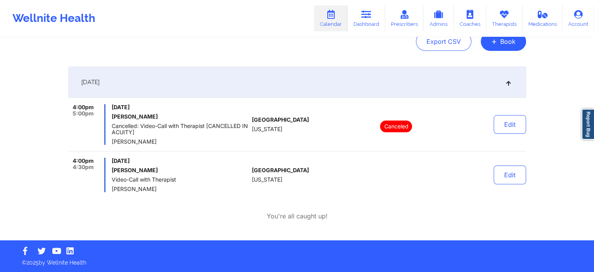
scroll to position [0, 0]
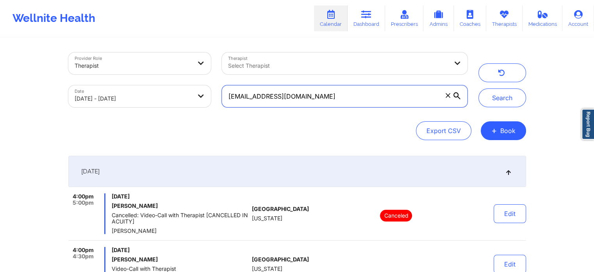
drag, startPoint x: 338, startPoint y: 88, endPoint x: 106, endPoint y: 51, distance: 235.0
click at [106, 51] on div "Provider Role Therapist Therapist Select Therapist Date [DATE] - [DATE] [EMAIL_…" at bounding box center [268, 80] width 410 height 66
paste input "zoeysventures"
click at [479, 88] on button "Search" at bounding box center [503, 97] width 48 height 19
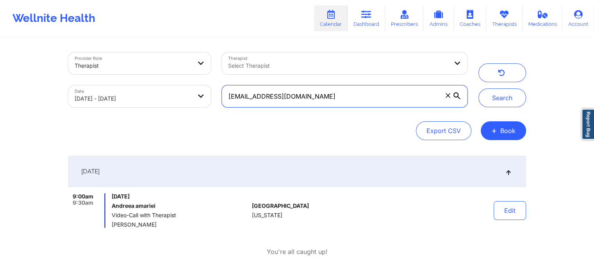
drag, startPoint x: 338, startPoint y: 104, endPoint x: 344, endPoint y: 93, distance: 12.1
click at [344, 93] on input "[EMAIL_ADDRESS][DOMAIN_NAME]" at bounding box center [344, 96] width 245 height 22
drag, startPoint x: 344, startPoint y: 93, endPoint x: 139, endPoint y: 79, distance: 204.9
click at [139, 79] on div "Provider Role Therapist Therapist Select Therapist Date [DATE] - [DATE] [EMAIL_…" at bounding box center [268, 80] width 410 height 66
paste input "elizabethwelz30485"
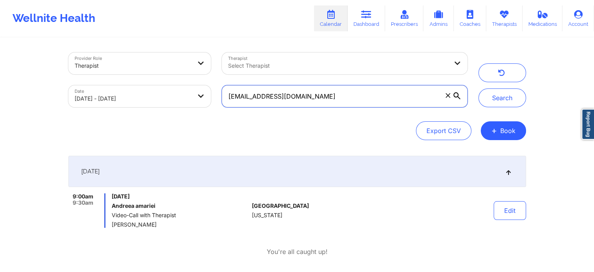
click at [479, 88] on button "Search" at bounding box center [503, 97] width 48 height 19
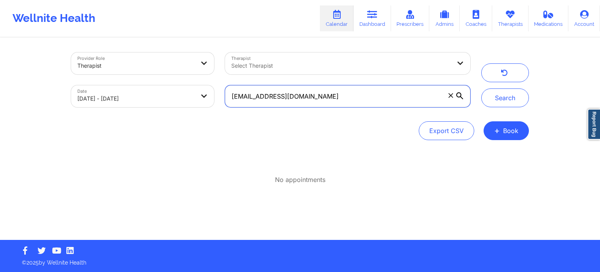
drag, startPoint x: 377, startPoint y: 97, endPoint x: 96, endPoint y: -47, distance: 315.5
click at [96, 0] on html "Wellnite Health Calendar Dashboard Prescribers Admins Coaches Therapists Medica…" at bounding box center [300, 136] width 600 height 272
paste input "fullesttripod"
click at [481, 88] on button "Search" at bounding box center [505, 97] width 48 height 19
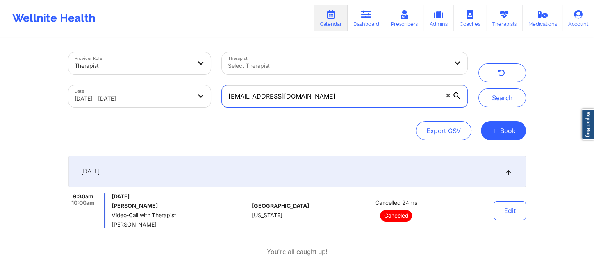
click at [308, 96] on input "[EMAIL_ADDRESS][DOMAIN_NAME]" at bounding box center [344, 96] width 245 height 22
paste input "[EMAIL_ADDRESS][DOMAIN_NAME]"
type input "f"
paste input "[EMAIL_ADDRESS][DOMAIN_NAME]"
click at [479, 88] on button "Search" at bounding box center [503, 97] width 48 height 19
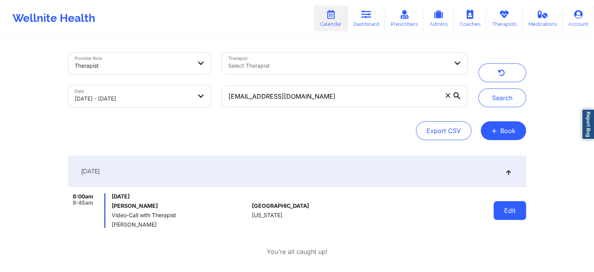
click at [497, 215] on button "Edit" at bounding box center [510, 210] width 32 height 19
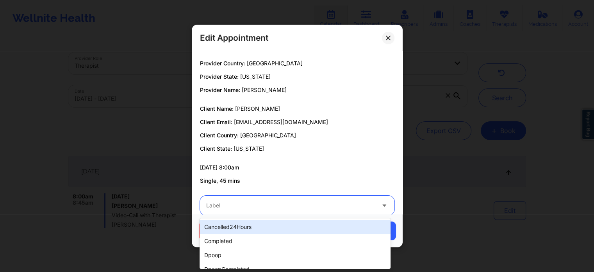
click at [277, 209] on div at bounding box center [290, 204] width 169 height 9
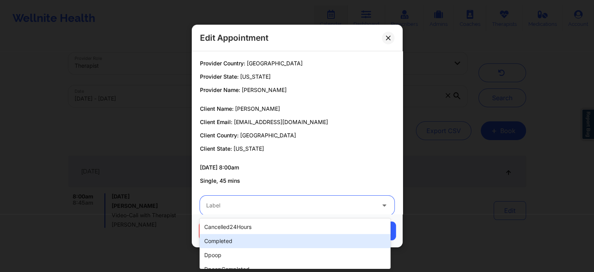
click at [224, 242] on div "completed" at bounding box center [295, 241] width 191 height 14
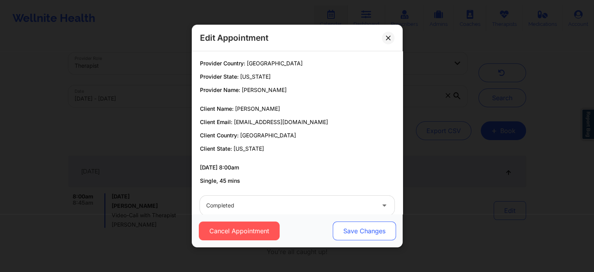
click at [347, 237] on button "Save Changes" at bounding box center [364, 230] width 63 height 19
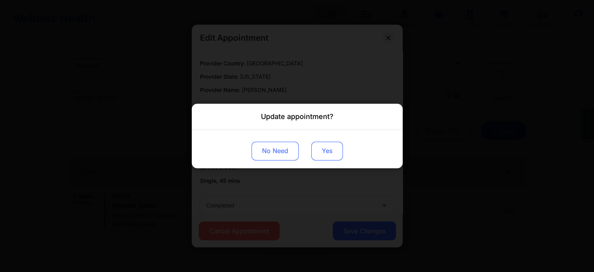
click at [314, 154] on button "Yes" at bounding box center [327, 150] width 32 height 19
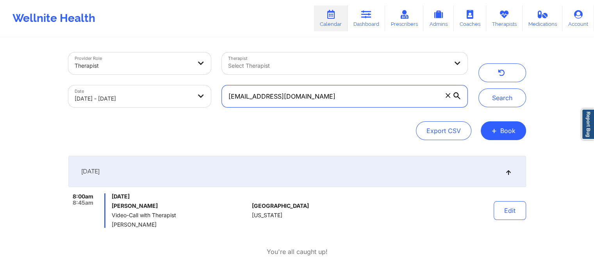
click at [318, 104] on input "[EMAIL_ADDRESS][DOMAIN_NAME]" at bounding box center [344, 96] width 245 height 22
drag, startPoint x: 318, startPoint y: 104, endPoint x: 211, endPoint y: 104, distance: 107.1
click at [211, 104] on div "Provider Role Therapist Therapist Select Therapist Date [DATE] - [DATE] [EMAIL_…" at bounding box center [268, 80] width 410 height 66
paste input "[EMAIL_ADDRESS]"
type input "[EMAIL_ADDRESS][DOMAIN_NAME]"
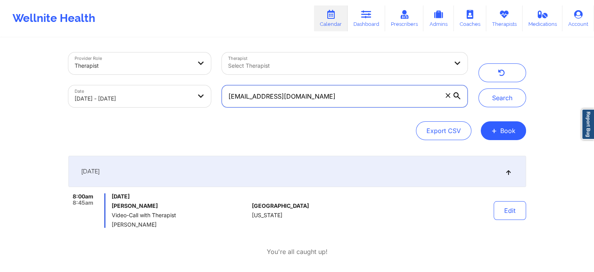
click at [479, 88] on button "Search" at bounding box center [503, 97] width 48 height 19
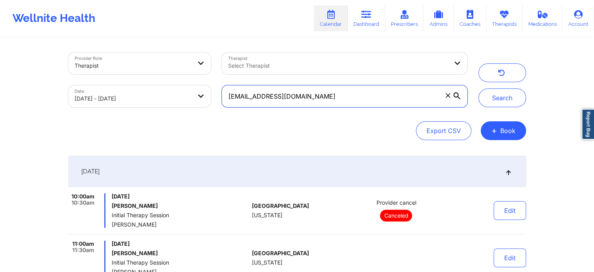
scroll to position [83, 0]
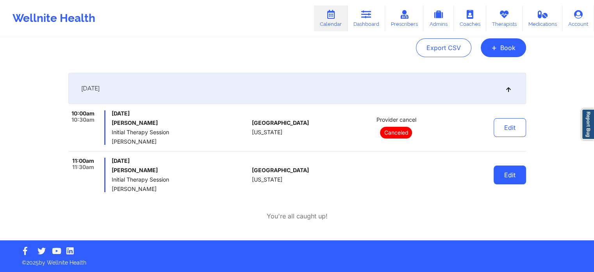
click at [519, 174] on button "Edit" at bounding box center [510, 174] width 32 height 19
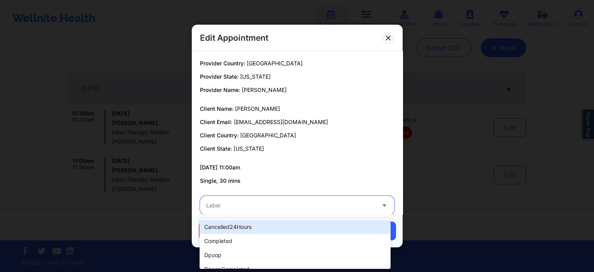
click at [348, 198] on div "Label" at bounding box center [288, 205] width 176 height 20
type input "tech"
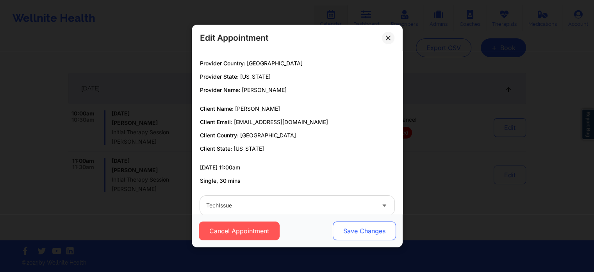
click at [374, 239] on button "Save Changes" at bounding box center [364, 230] width 63 height 19
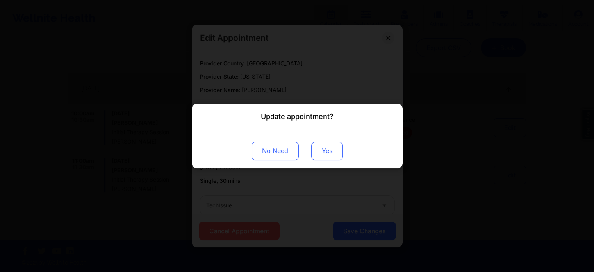
click at [336, 151] on button "Yes" at bounding box center [327, 150] width 32 height 19
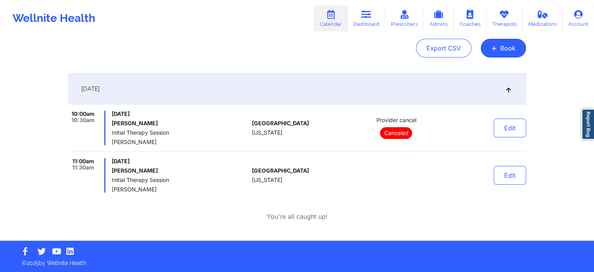
scroll to position [0, 0]
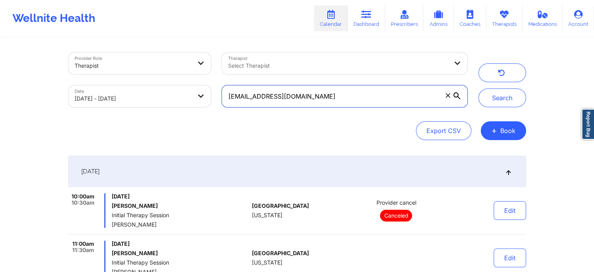
click at [328, 106] on input "[EMAIL_ADDRESS][DOMAIN_NAME]" at bounding box center [344, 96] width 245 height 22
drag, startPoint x: 313, startPoint y: 75, endPoint x: 313, endPoint y: 97, distance: 22.7
click at [313, 97] on div "Provider Role Therapist Therapist Select Therapist Date [DATE] - [DATE] [EMAIL_…" at bounding box center [268, 80] width 410 height 66
drag, startPoint x: 313, startPoint y: 97, endPoint x: 121, endPoint y: 79, distance: 193.2
click at [121, 79] on div "Provider Role Therapist Therapist Select Therapist Date [DATE] - [DATE] [EMAIL_…" at bounding box center [268, 80] width 410 height 66
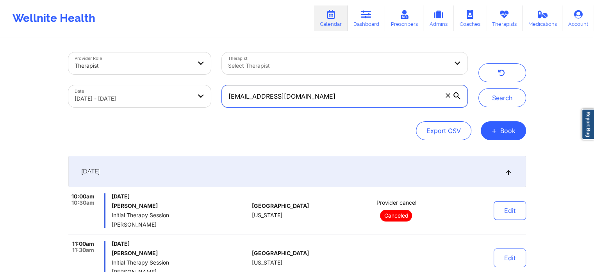
paste input "[EMAIL_ADDRESS]"
click at [479, 88] on button "Search" at bounding box center [503, 97] width 48 height 19
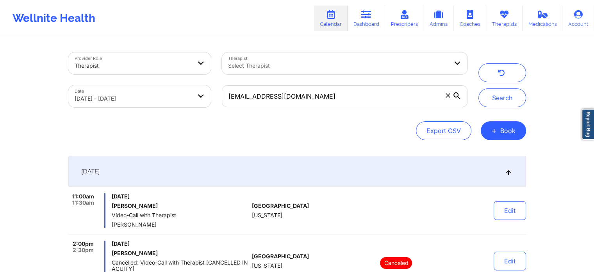
click at [522, 222] on div "Edit" at bounding box center [490, 210] width 72 height 34
click at [521, 212] on button "Edit" at bounding box center [510, 210] width 32 height 19
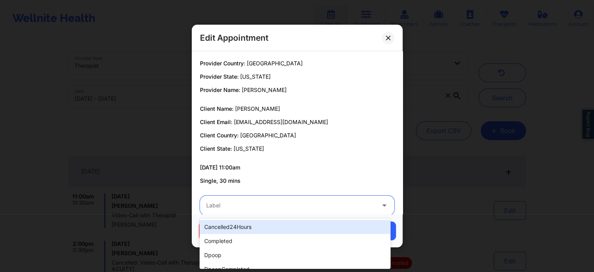
click at [288, 204] on div at bounding box center [290, 204] width 169 height 9
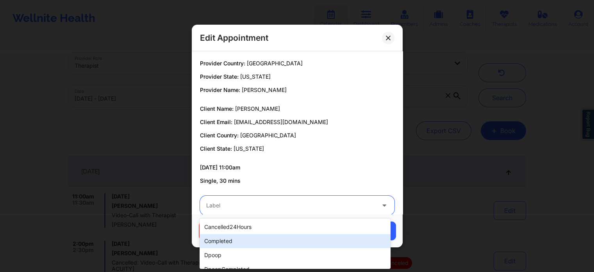
click at [243, 239] on div "completed" at bounding box center [295, 241] width 191 height 14
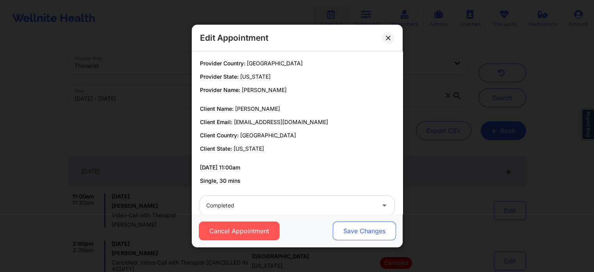
click at [351, 233] on button "Save Changes" at bounding box center [364, 230] width 63 height 19
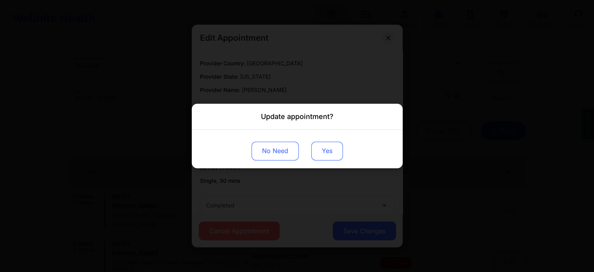
click at [324, 158] on button "Yes" at bounding box center [327, 150] width 32 height 19
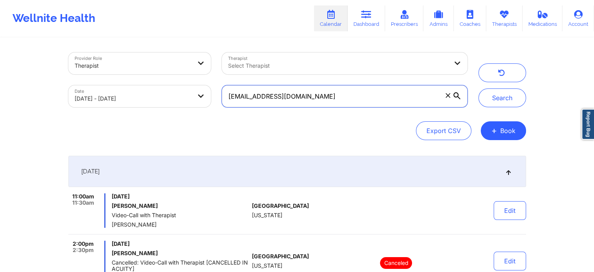
drag, startPoint x: 360, startPoint y: 107, endPoint x: 195, endPoint y: 93, distance: 164.8
click at [195, 93] on div "Provider Role Therapist Therapist Select Therapist Date [DATE] - [DATE] [EMAIL_…" at bounding box center [268, 80] width 410 height 66
paste input "ibejahc"
click at [479, 88] on button "Search" at bounding box center [503, 97] width 48 height 19
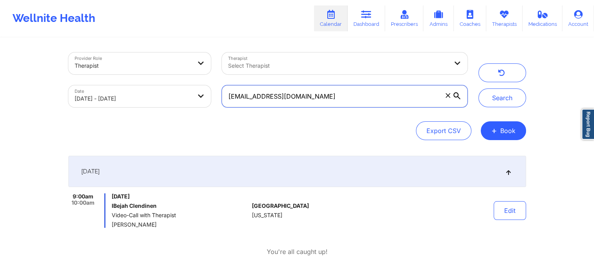
drag, startPoint x: 356, startPoint y: 97, endPoint x: 124, endPoint y: 98, distance: 231.8
click at [124, 98] on div "Provider Role Therapist Therapist Select Therapist Date [DATE] - [DATE] [EMAIL_…" at bounding box center [268, 80] width 410 height 66
paste input "dahraven"
click at [479, 88] on button "Search" at bounding box center [503, 97] width 48 height 19
click at [544, 206] on div "Provider Role Therapist Therapist Select Therapist Date [DATE] - [DATE] [EMAIL_…" at bounding box center [297, 138] width 594 height 276
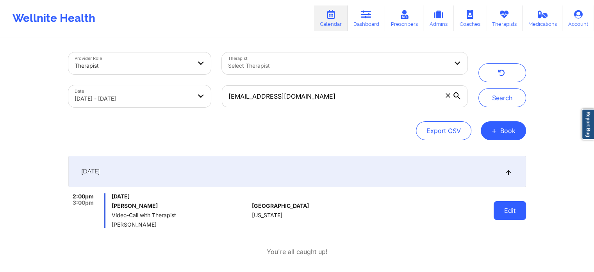
click at [494, 212] on button "Edit" at bounding box center [510, 210] width 32 height 19
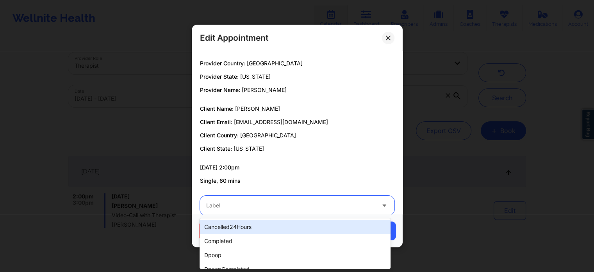
click at [295, 206] on div at bounding box center [290, 204] width 169 height 9
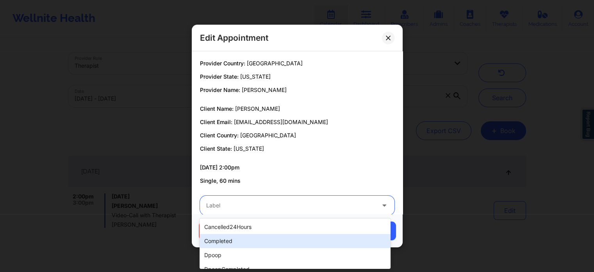
click at [230, 238] on div "completed" at bounding box center [295, 241] width 191 height 14
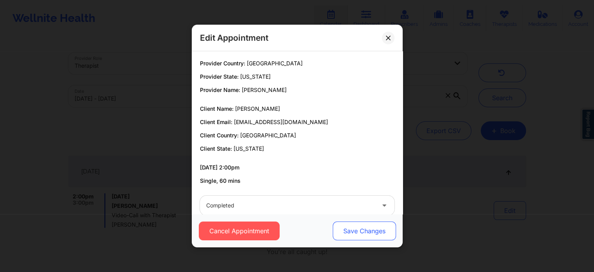
click at [365, 229] on button "Save Changes" at bounding box center [364, 230] width 63 height 19
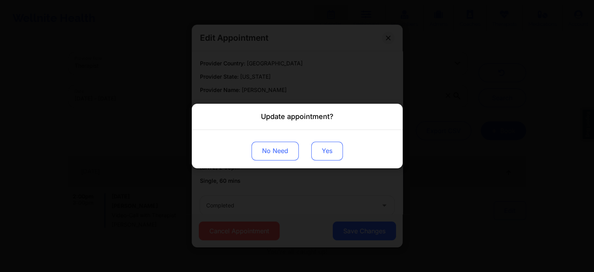
click at [320, 146] on button "Yes" at bounding box center [327, 150] width 32 height 19
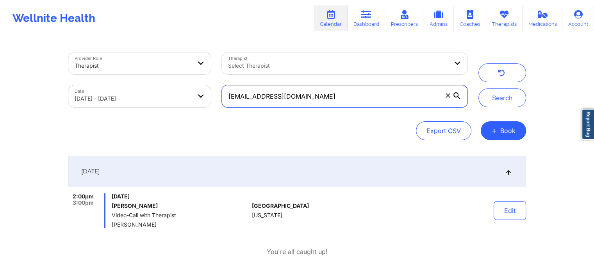
drag, startPoint x: 337, startPoint y: 95, endPoint x: 155, endPoint y: 101, distance: 182.6
click at [155, 101] on div "Provider Role Therapist Therapist Select Therapist Date [DATE] - [DATE] [EMAIL_…" at bounding box center [268, 80] width 410 height 66
paste input "[EMAIL_ADDRESS]"
click at [479, 88] on button "Search" at bounding box center [503, 97] width 48 height 19
click at [329, 101] on input "[EMAIL_ADDRESS][DOMAIN_NAME]" at bounding box center [344, 96] width 245 height 22
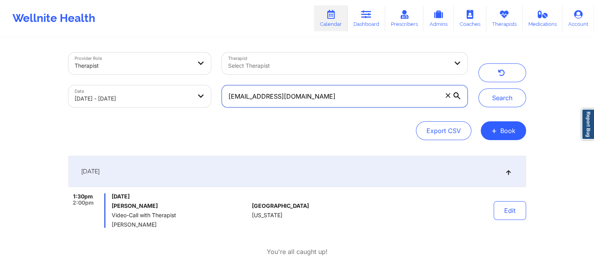
click at [319, 100] on input "[EMAIL_ADDRESS][DOMAIN_NAME]" at bounding box center [344, 96] width 245 height 22
drag, startPoint x: 319, startPoint y: 100, endPoint x: 133, endPoint y: 87, distance: 186.9
click at [133, 87] on div "Provider Role Therapist Therapist Select Therapist Date [DATE] - [DATE] [EMAIL_…" at bounding box center [268, 80] width 410 height 66
paste input "[EMAIL_ADDRESS]"
click at [479, 88] on button "Search" at bounding box center [503, 97] width 48 height 19
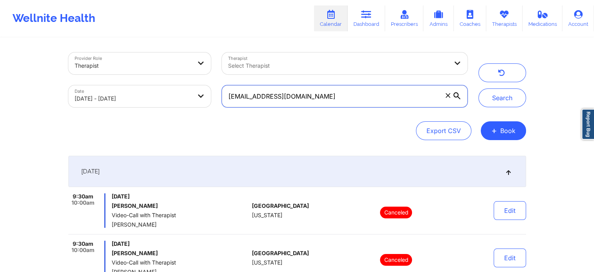
drag, startPoint x: 347, startPoint y: 104, endPoint x: 171, endPoint y: 78, distance: 177.8
click at [171, 78] on div "Provider Role Therapist Therapist Select Therapist Date [DATE] - [DATE] [EMAIL_…" at bounding box center [268, 80] width 410 height 66
paste input "[EMAIL_ADDRESS]"
click at [479, 88] on button "Search" at bounding box center [503, 97] width 48 height 19
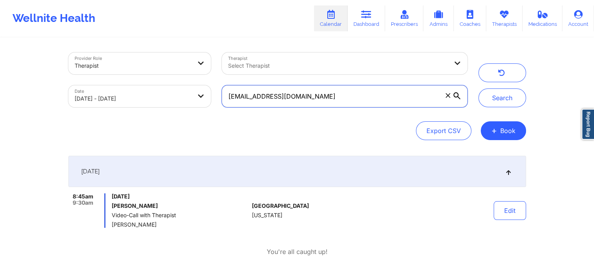
drag, startPoint x: 325, startPoint y: 94, endPoint x: 128, endPoint y: 80, distance: 197.5
click at [128, 80] on div "Provider Role Therapist Therapist Select Therapist Date [DATE] - [DATE] [EMAIL_…" at bounding box center [268, 80] width 410 height 66
paste input "[EMAIL_ADDRESS]"
click at [479, 88] on button "Search" at bounding box center [503, 97] width 48 height 19
drag, startPoint x: 328, startPoint y: 89, endPoint x: 155, endPoint y: 75, distance: 174.0
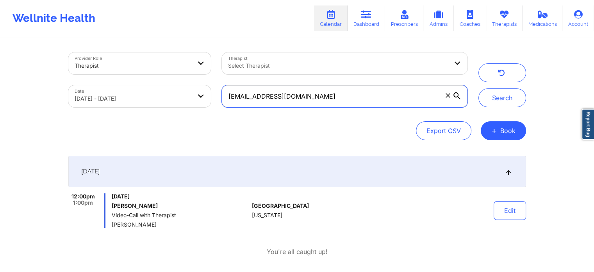
click at [155, 75] on div "Provider Role Therapist Therapist Select Therapist Date [DATE] - [DATE] [EMAIL_…" at bounding box center [268, 80] width 410 height 66
paste input "[PERSON_NAME].[PERSON_NAME].s"
click at [479, 88] on button "Search" at bounding box center [503, 97] width 48 height 19
drag, startPoint x: 344, startPoint y: 97, endPoint x: 167, endPoint y: 91, distance: 177.1
click at [167, 91] on div "Provider Role Therapist Therapist Select Therapist Date [DATE] - [DATE] [PERSON…" at bounding box center [268, 80] width 410 height 66
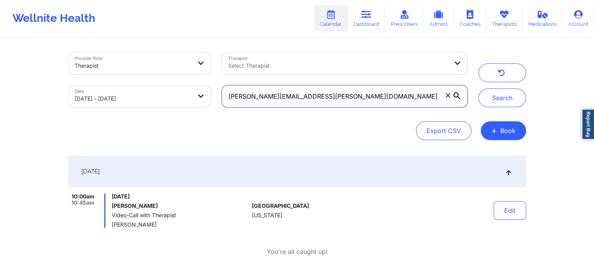
paste input "zelxel@ao"
click at [479, 88] on button "Search" at bounding box center [503, 97] width 48 height 19
drag, startPoint x: 340, startPoint y: 87, endPoint x: 129, endPoint y: 68, distance: 212.3
click at [129, 68] on div "Provider Role Therapist Therapist Select Therapist Date [DATE] - [DATE] [EMAIL_…" at bounding box center [268, 80] width 410 height 66
paste input "imadhussain13@gmai"
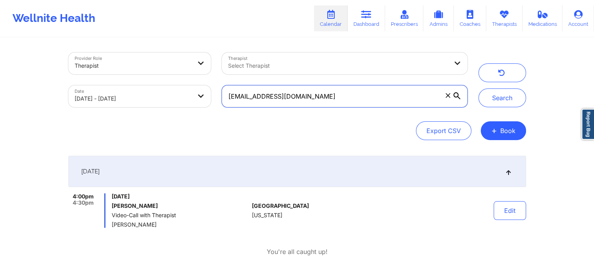
click at [479, 88] on button "Search" at bounding box center [503, 97] width 48 height 19
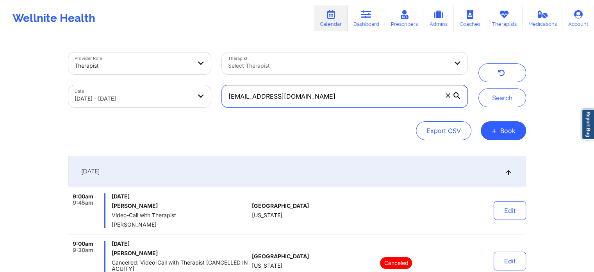
drag, startPoint x: 326, startPoint y: 95, endPoint x: 158, endPoint y: 106, distance: 169.2
click at [158, 106] on div "Provider Role Therapist Therapist Select Therapist Date [DATE] - [DATE] [EMAIL_…" at bounding box center [268, 80] width 410 height 66
paste input "[PERSON_NAME].lioness"
click at [479, 88] on button "Search" at bounding box center [503, 97] width 48 height 19
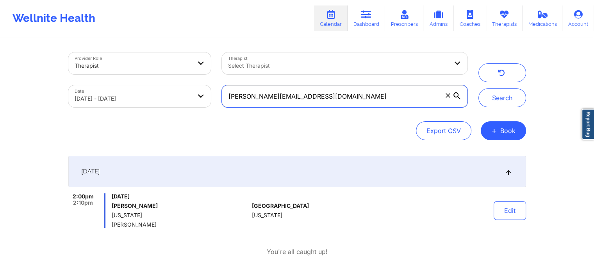
drag, startPoint x: 337, startPoint y: 96, endPoint x: 125, endPoint y: 104, distance: 212.8
click at [125, 104] on div "Provider Role Therapist Therapist Select Therapist Date [DATE] - [DATE] [PERSON…" at bounding box center [268, 80] width 410 height 66
paste input "hannyangel0689"
click at [479, 88] on button "Search" at bounding box center [503, 97] width 48 height 19
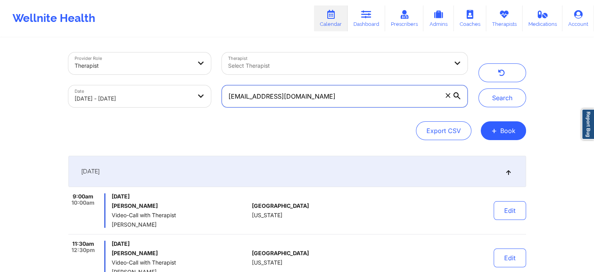
drag, startPoint x: 345, startPoint y: 102, endPoint x: 135, endPoint y: 118, distance: 210.8
click at [135, 118] on div "Provider Role Therapist Therapist Select Therapist Date [DATE] - [DATE] [EMAIL_…" at bounding box center [297, 96] width 458 height 88
paste input "cassandraanthony35"
click at [479, 88] on button "Search" at bounding box center [503, 97] width 48 height 19
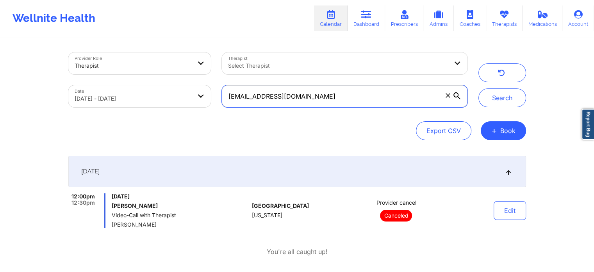
drag, startPoint x: 363, startPoint y: 103, endPoint x: 147, endPoint y: 96, distance: 215.8
click at [147, 96] on div "Provider Role Therapist Therapist Select Therapist Date [DATE] - [DATE] [EMAIL_…" at bounding box center [268, 80] width 410 height 66
paste input "jerryruiz71@live"
click at [479, 88] on button "Search" at bounding box center [503, 97] width 48 height 19
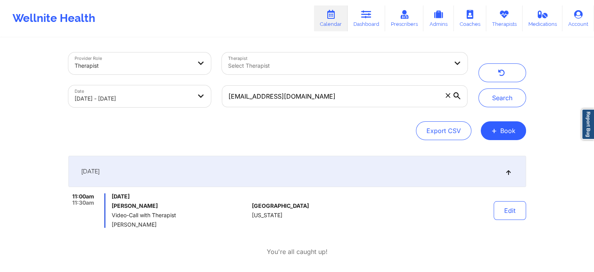
click at [494, 201] on div "Edit" at bounding box center [490, 210] width 72 height 34
click at [503, 208] on button "Edit" at bounding box center [510, 210] width 32 height 19
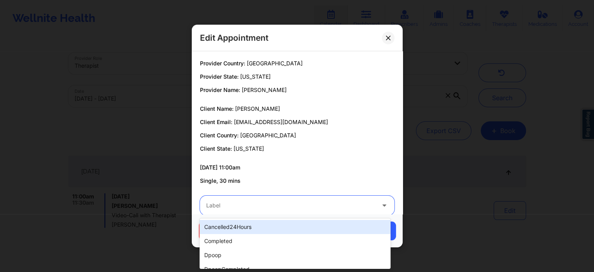
click at [324, 208] on div at bounding box center [290, 204] width 169 height 9
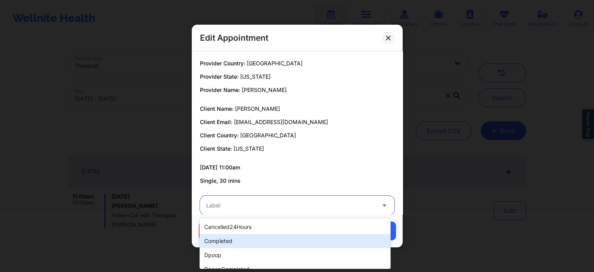
click at [247, 239] on div "completed" at bounding box center [295, 241] width 191 height 14
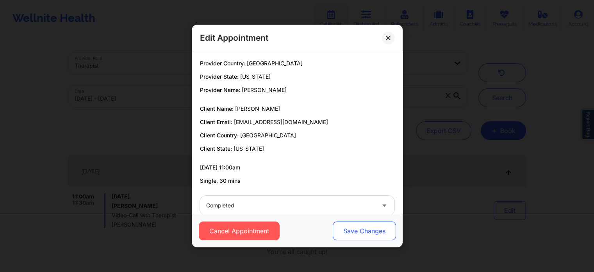
click at [355, 225] on button "Save Changes" at bounding box center [364, 230] width 63 height 19
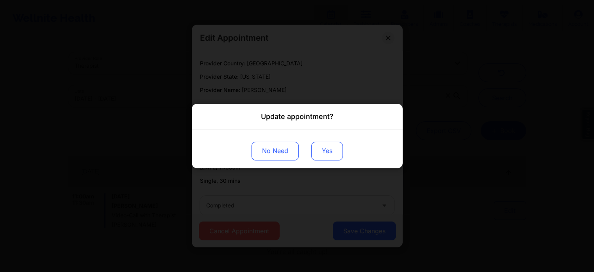
click at [326, 145] on button "Yes" at bounding box center [327, 150] width 32 height 19
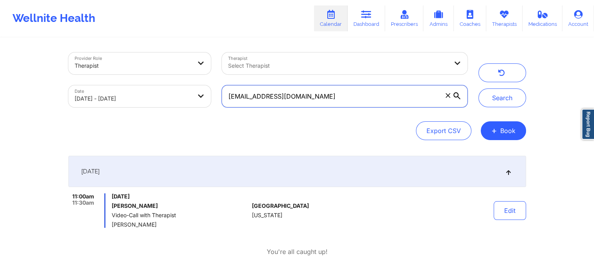
drag, startPoint x: 353, startPoint y: 93, endPoint x: 91, endPoint y: 47, distance: 266.3
click at [91, 47] on div "Provider Role Therapist Therapist Select Therapist Date [DATE] - [DATE] [EMAIL_…" at bounding box center [268, 80] width 410 height 66
paste input "[EMAIL_ADDRESS]"
click at [479, 88] on button "Search" at bounding box center [503, 97] width 48 height 19
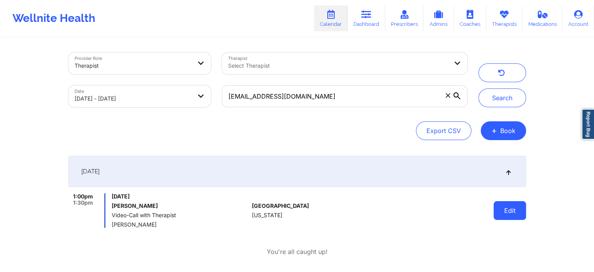
click at [510, 212] on button "Edit" at bounding box center [510, 210] width 32 height 19
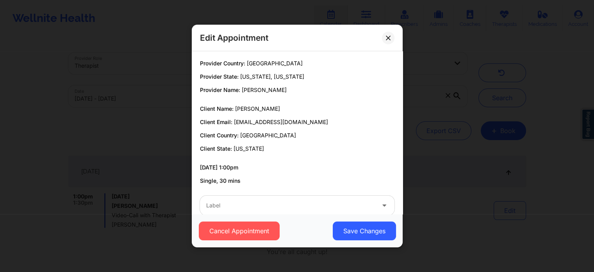
click at [301, 214] on div "Cancel Appointment Save Changes" at bounding box center [297, 230] width 211 height 33
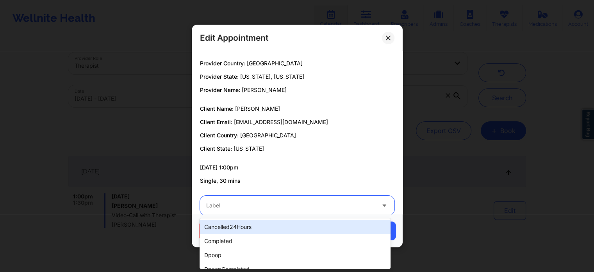
click at [269, 203] on div at bounding box center [290, 204] width 169 height 9
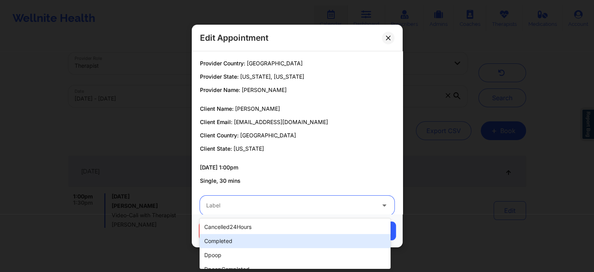
click at [237, 237] on div "completed" at bounding box center [295, 241] width 191 height 14
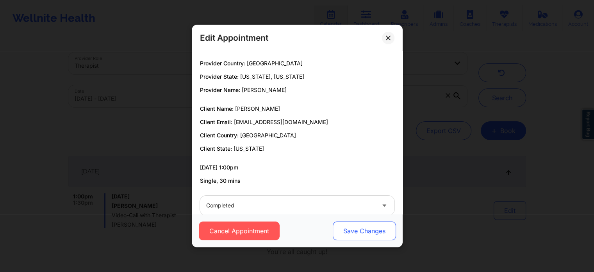
click at [349, 228] on button "Save Changes" at bounding box center [364, 230] width 63 height 19
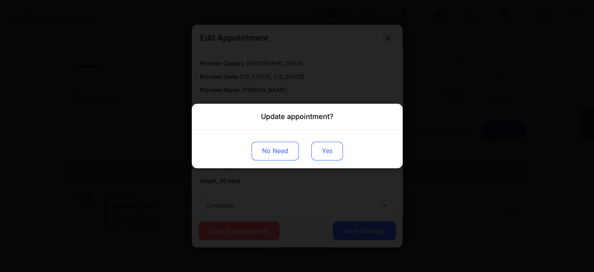
click at [334, 154] on button "Yes" at bounding box center [327, 150] width 32 height 19
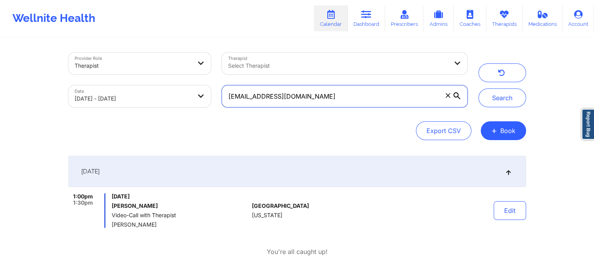
click at [374, 92] on input "[EMAIL_ADDRESS][DOMAIN_NAME]" at bounding box center [344, 96] width 245 height 22
paste input "[EMAIL_ADDRESS][DOMAIN_NAME]"
paste input "[EMAIL_ADDRESS]"
click at [479, 88] on button "Search" at bounding box center [503, 97] width 48 height 19
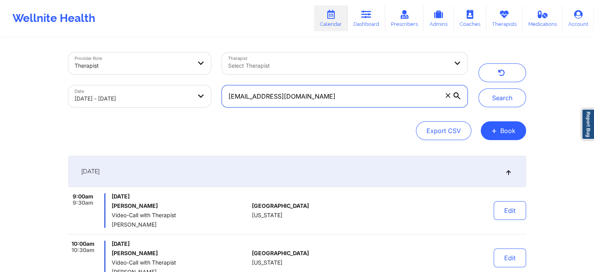
drag, startPoint x: 366, startPoint y: 100, endPoint x: 120, endPoint y: 20, distance: 258.6
click at [120, 20] on div "Wellnite Health Calendar Dashboard Prescribers Admins Coaches Therapists Medica…" at bounding box center [297, 161] width 594 height 323
paste input "[PERSON_NAME].romeo83"
click at [120, 20] on div "Wellnite Health Calendar Dashboard Prescribers Admins Coaches Therapists Medica…" at bounding box center [297, 18] width 594 height 31
click at [320, 89] on input "[PERSON_NAME][EMAIL_ADDRESS][DOMAIN_NAME]" at bounding box center [344, 96] width 245 height 22
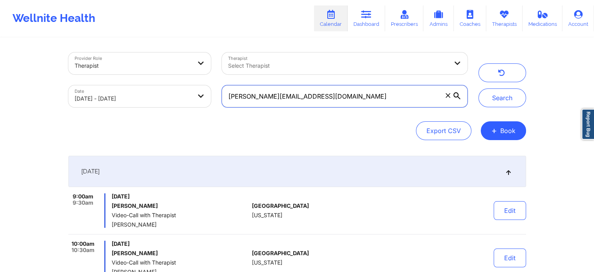
click at [479, 88] on button "Search" at bounding box center [503, 97] width 48 height 19
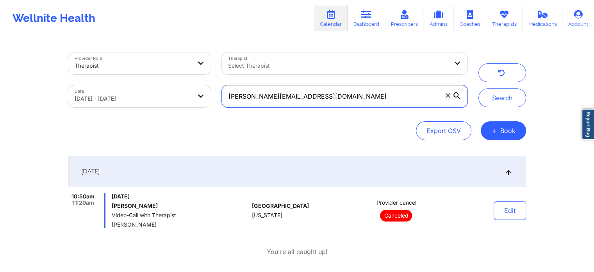
drag, startPoint x: 388, startPoint y: 93, endPoint x: 135, endPoint y: 86, distance: 252.6
click at [135, 86] on div "Provider Role Therapist Therapist Select Therapist Date [DATE] - [DATE] [PERSON…" at bounding box center [268, 80] width 410 height 66
paste input "evelynmgreen"
click at [479, 88] on button "Search" at bounding box center [503, 97] width 48 height 19
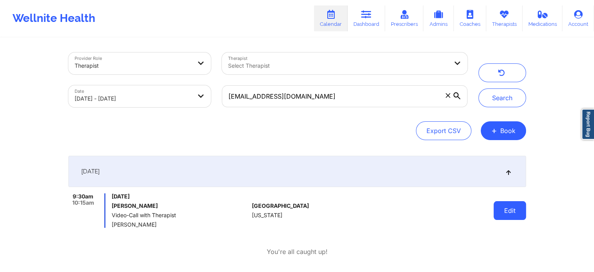
click at [508, 209] on button "Edit" at bounding box center [510, 210] width 32 height 19
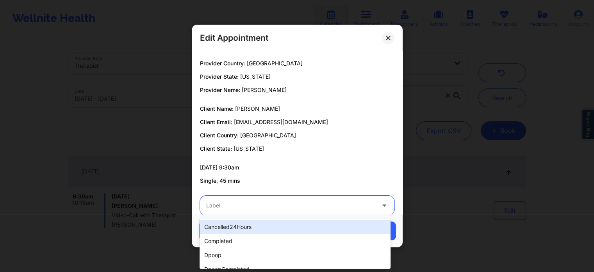
click at [338, 205] on div at bounding box center [290, 204] width 169 height 9
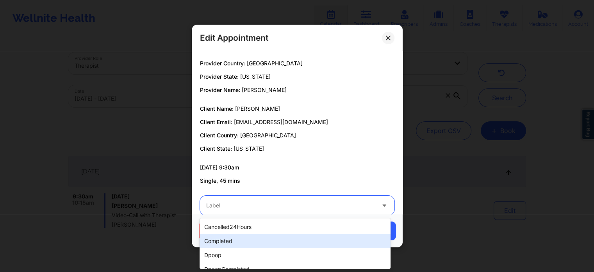
click at [270, 240] on div "completed" at bounding box center [295, 241] width 191 height 14
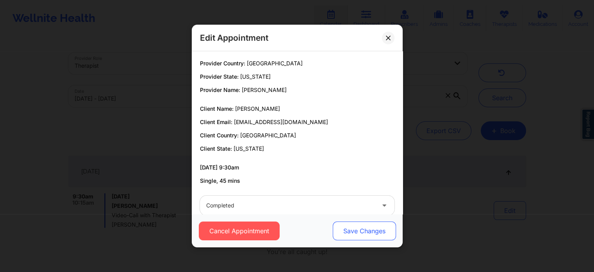
drag, startPoint x: 326, startPoint y: 234, endPoint x: 346, endPoint y: 229, distance: 21.0
click at [346, 229] on div "Cancel Appointment Save Changes" at bounding box center [297, 230] width 200 height 19
click at [346, 229] on button "Save Changes" at bounding box center [364, 230] width 63 height 19
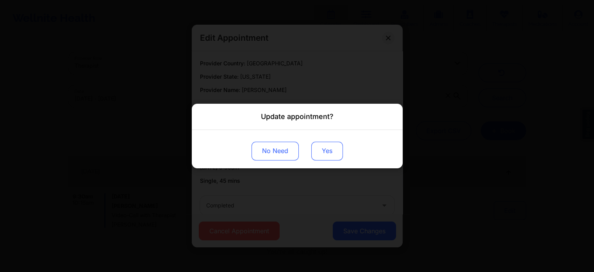
click at [332, 152] on button "Yes" at bounding box center [327, 150] width 32 height 19
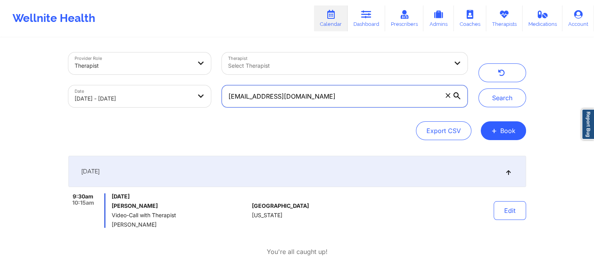
drag, startPoint x: 360, startPoint y: 95, endPoint x: 90, endPoint y: 97, distance: 269.3
click at [90, 97] on div "Provider Role Therapist Therapist Select Therapist Date [DATE] - [DATE] [EMAIL_…" at bounding box center [268, 80] width 410 height 66
paste input "cloadholt88"
click at [479, 88] on button "Search" at bounding box center [503, 97] width 48 height 19
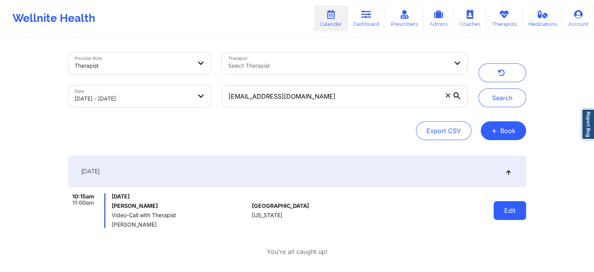
click at [521, 217] on button "Edit" at bounding box center [510, 210] width 32 height 19
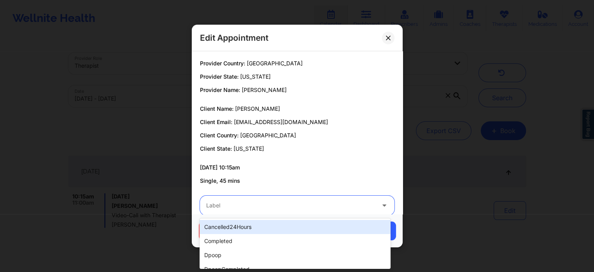
click at [304, 207] on div at bounding box center [290, 204] width 169 height 9
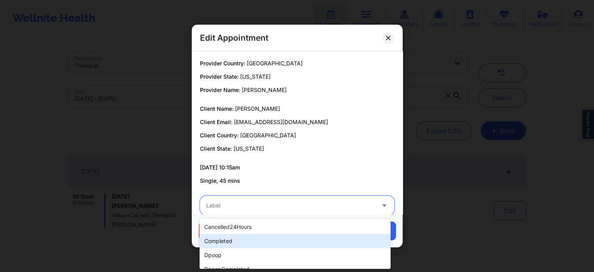
click at [248, 236] on div "completed" at bounding box center [295, 241] width 191 height 14
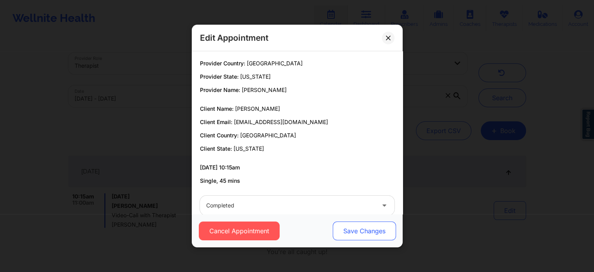
drag, startPoint x: 339, startPoint y: 218, endPoint x: 342, endPoint y: 226, distance: 8.2
click at [342, 226] on div "Cancel Appointment Save Changes" at bounding box center [297, 230] width 211 height 33
click at [342, 226] on button "Save Changes" at bounding box center [364, 230] width 63 height 19
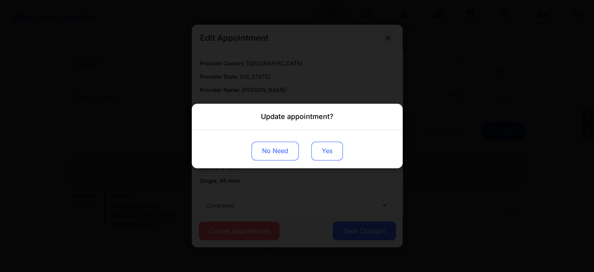
click at [324, 150] on button "Yes" at bounding box center [327, 150] width 32 height 19
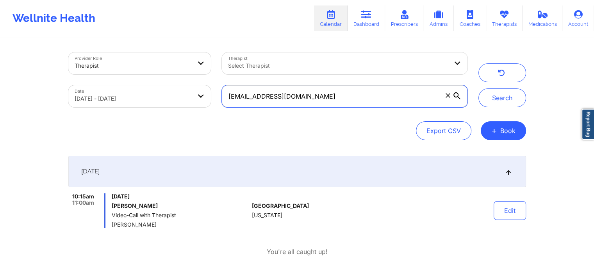
drag, startPoint x: 347, startPoint y: 96, endPoint x: 124, endPoint y: 40, distance: 230.1
click at [124, 40] on div "Provider Role Therapist Therapist Select Therapist Date [DATE] - [DATE] [EMAIL_…" at bounding box center [297, 156] width 469 height 237
paste input "alyssa.[PERSON_NAME][DATE]"
click at [479, 88] on button "Search" at bounding box center [503, 97] width 48 height 19
drag, startPoint x: 322, startPoint y: 93, endPoint x: 102, endPoint y: 100, distance: 219.7
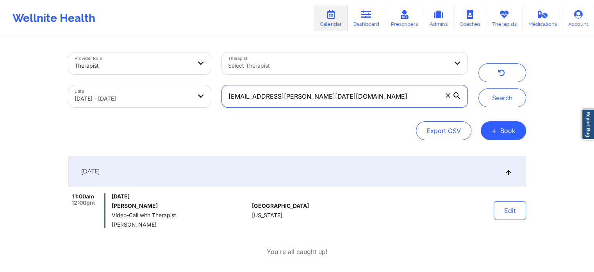
click at [102, 100] on div "Provider Role Therapist Therapist Select Therapist Date [DATE] - [DATE] [EMAIL_…" at bounding box center [268, 80] width 410 height 66
paste input "[EMAIL_ADDRESS]"
type input "[EMAIL_ADDRESS][DOMAIN_NAME]"
click at [479, 88] on button "Search" at bounding box center [503, 97] width 48 height 19
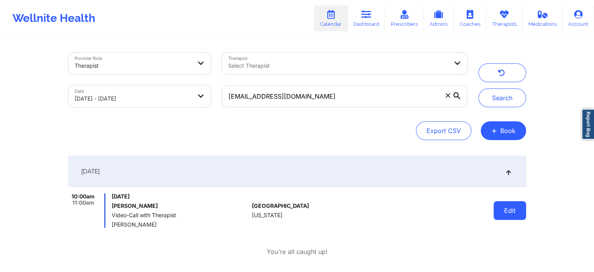
click at [505, 213] on button "Edit" at bounding box center [510, 210] width 32 height 19
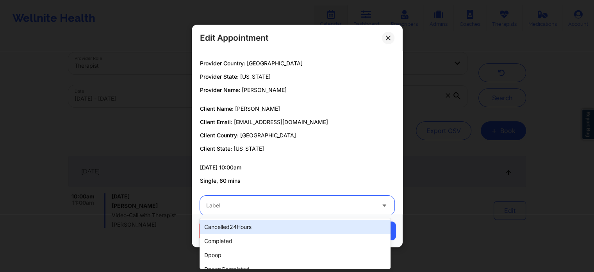
click at [319, 202] on div at bounding box center [290, 204] width 169 height 9
type input "dp"
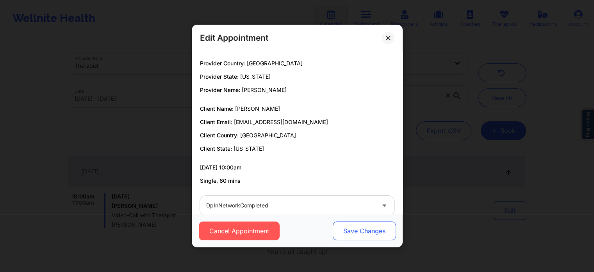
click at [341, 223] on button "Save Changes" at bounding box center [364, 230] width 63 height 19
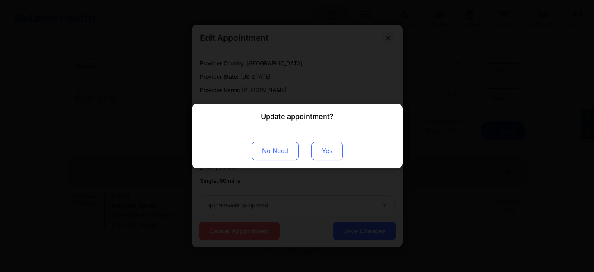
click at [327, 151] on button "Yes" at bounding box center [327, 150] width 32 height 19
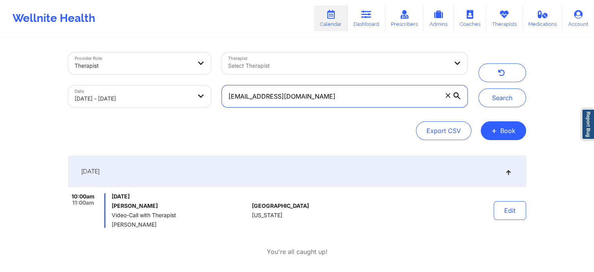
drag, startPoint x: 352, startPoint y: 101, endPoint x: 222, endPoint y: 100, distance: 130.1
click at [222, 100] on div "[EMAIL_ADDRESS][DOMAIN_NAME]" at bounding box center [345, 96] width 256 height 33
paste input "[EMAIL_ADDRESS]"
type input "[EMAIL_ADDRESS][DOMAIN_NAME]"
click at [479, 88] on button "Search" at bounding box center [503, 97] width 48 height 19
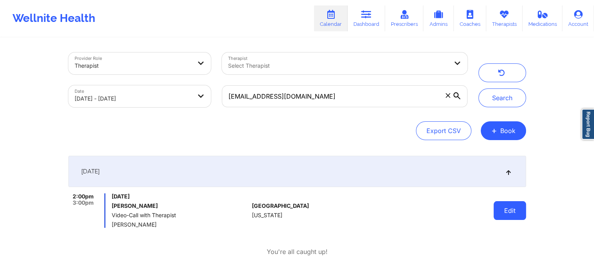
click at [500, 213] on button "Edit" at bounding box center [510, 210] width 32 height 19
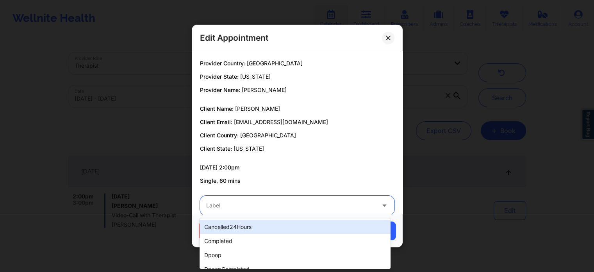
click at [261, 207] on div at bounding box center [290, 204] width 169 height 9
type input "com"
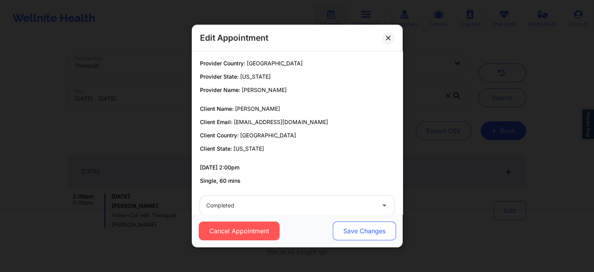
click at [374, 231] on button "Save Changes" at bounding box center [364, 230] width 63 height 19
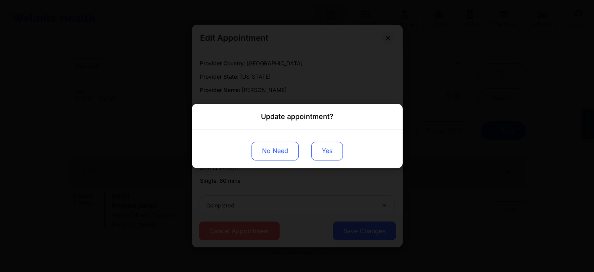
click at [328, 149] on button "Yes" at bounding box center [327, 150] width 32 height 19
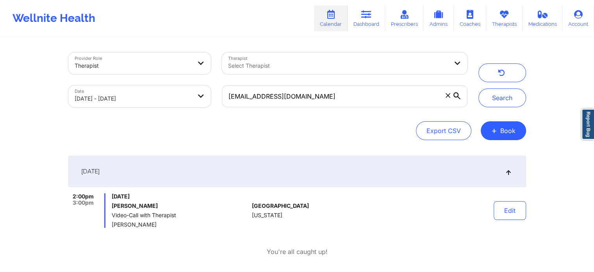
drag, startPoint x: 319, startPoint y: 110, endPoint x: 208, endPoint y: 88, distance: 113.6
click at [208, 88] on div "Provider Role Therapist Therapist Select Therapist Date [DATE] - [DATE] [EMAIL_…" at bounding box center [268, 80] width 410 height 66
click at [340, 97] on input "[EMAIL_ADDRESS][DOMAIN_NAME]" at bounding box center [344, 96] width 245 height 22
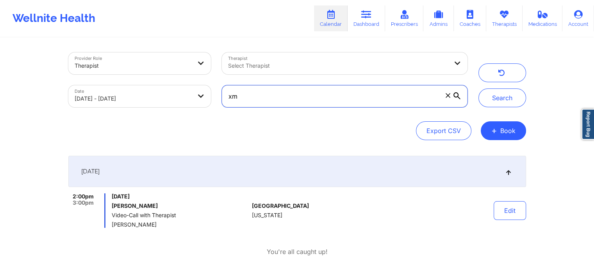
type input "x"
paste input "[EMAIL_ADDRESS][DOMAIN_NAME]"
click at [479, 88] on button "Search" at bounding box center [503, 97] width 48 height 19
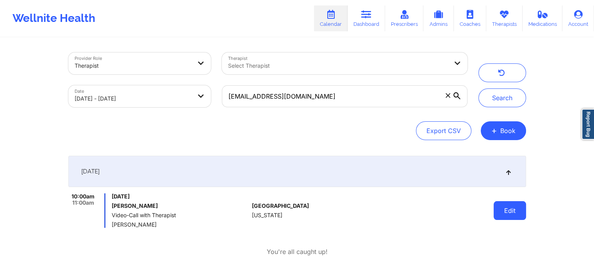
click at [517, 214] on button "Edit" at bounding box center [510, 210] width 32 height 19
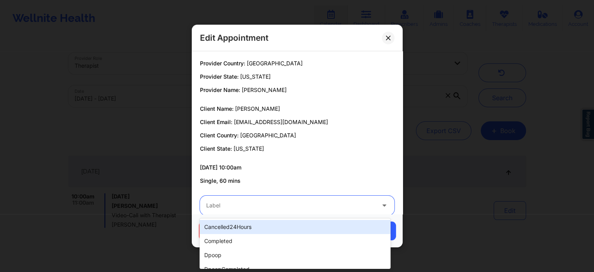
click at [312, 202] on div at bounding box center [290, 204] width 169 height 9
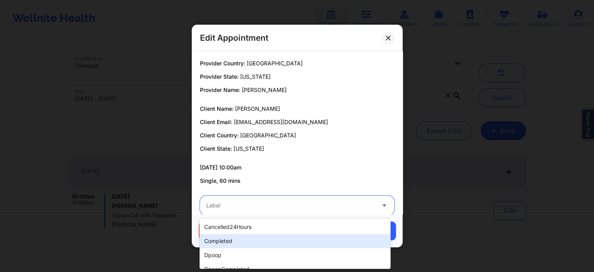
click at [268, 239] on div "completed" at bounding box center [295, 241] width 191 height 14
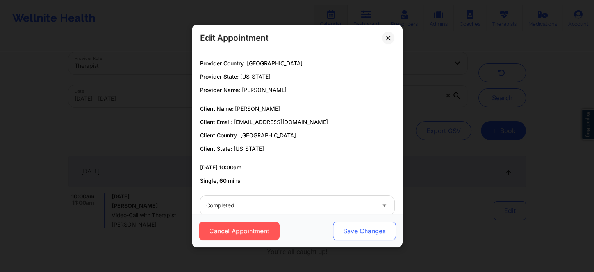
click at [364, 233] on button "Save Changes" at bounding box center [364, 230] width 63 height 19
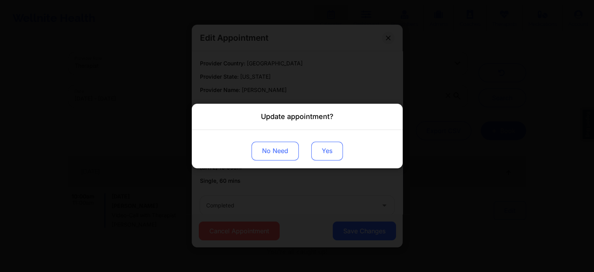
click at [324, 152] on button "Yes" at bounding box center [327, 150] width 32 height 19
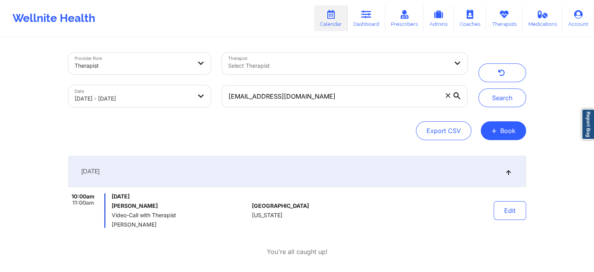
drag, startPoint x: 349, startPoint y: 109, endPoint x: 369, endPoint y: 101, distance: 21.8
click at [369, 101] on div "[EMAIL_ADDRESS][DOMAIN_NAME]" at bounding box center [345, 96] width 256 height 33
drag, startPoint x: 369, startPoint y: 101, endPoint x: 200, endPoint y: 80, distance: 170.2
click at [200, 80] on div "Provider Role Therapist Therapist Select Therapist Date [DATE] - [DATE] [EMAIL_…" at bounding box center [268, 80] width 410 height 66
paste input "[EMAIL_ADDRESS]"
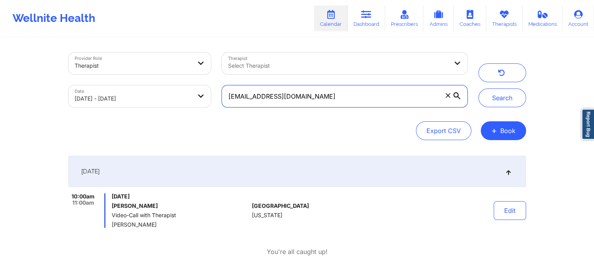
click at [479, 88] on button "Search" at bounding box center [503, 97] width 48 height 19
drag, startPoint x: 365, startPoint y: 95, endPoint x: 247, endPoint y: 106, distance: 118.5
click at [247, 106] on input "[EMAIL_ADDRESS][DOMAIN_NAME]" at bounding box center [344, 96] width 245 height 22
type input "j"
paste input "[EMAIL_ADDRESS][DOMAIN_NAME]"
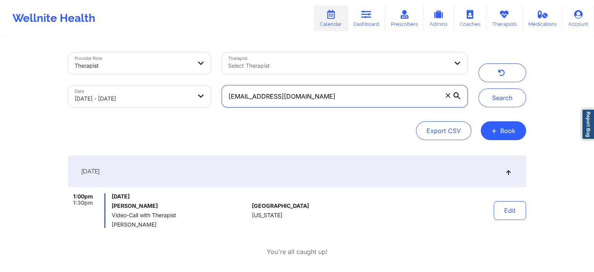
click at [479, 88] on button "Search" at bounding box center [503, 97] width 48 height 19
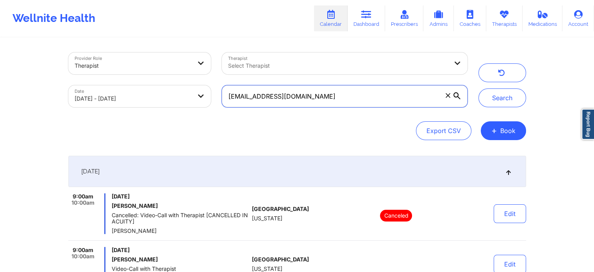
drag, startPoint x: 336, startPoint y: 101, endPoint x: 175, endPoint y: 88, distance: 162.0
click at [175, 88] on div "Provider Role Therapist Therapist Select Therapist Date [DATE] - [DATE] [EMAIL_…" at bounding box center [268, 80] width 410 height 66
paste input "jaycortez0719"
type input "[EMAIL_ADDRESS][DOMAIN_NAME]"
click at [479, 88] on button "Search" at bounding box center [503, 97] width 48 height 19
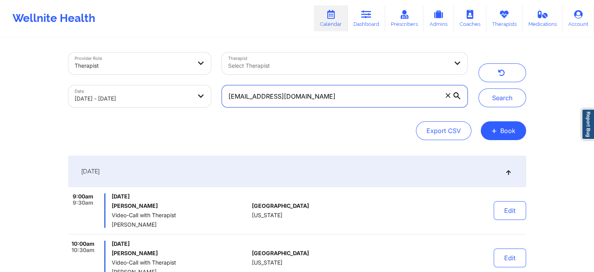
scroll to position [83, 0]
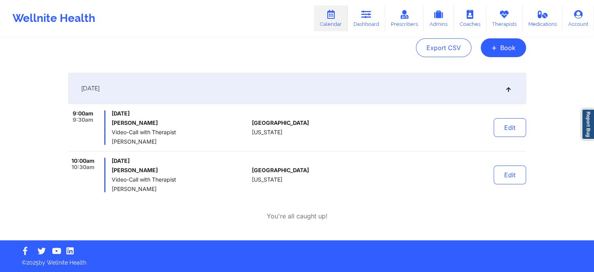
click at [510, 184] on div "Edit" at bounding box center [490, 175] width 72 height 34
click at [510, 180] on button "Edit" at bounding box center [510, 174] width 32 height 19
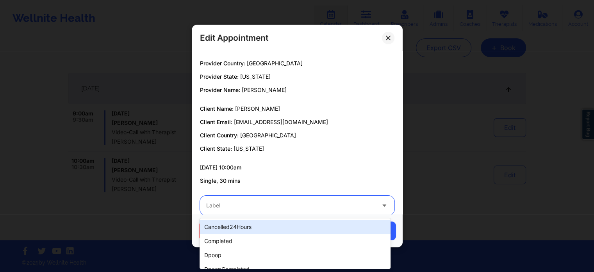
click at [314, 211] on div "Label" at bounding box center [288, 205] width 176 height 20
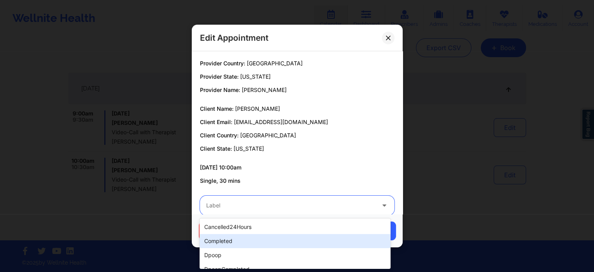
click at [254, 244] on div "completed" at bounding box center [295, 241] width 191 height 14
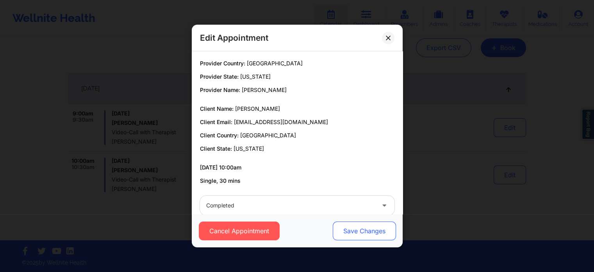
click at [357, 230] on button "Save Changes" at bounding box center [364, 230] width 63 height 19
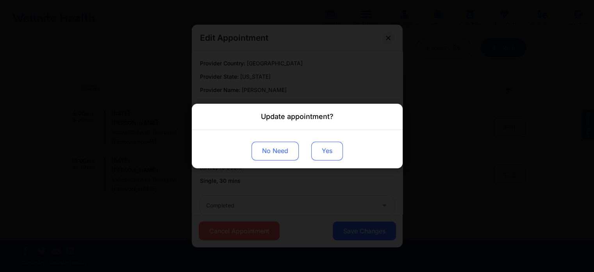
click at [319, 156] on button "Yes" at bounding box center [327, 150] width 32 height 19
